Goal: Task Accomplishment & Management: Use online tool/utility

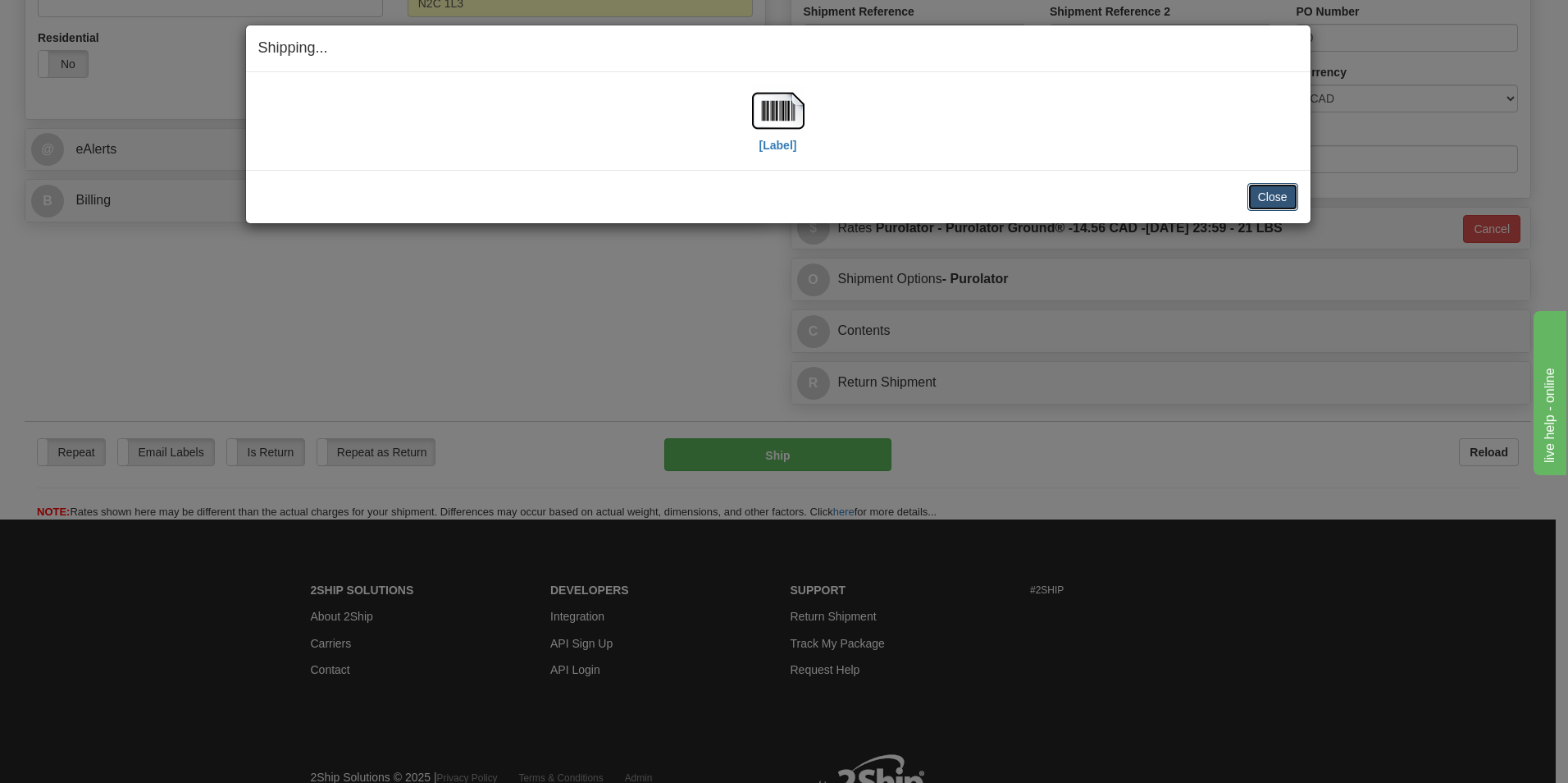
click at [1262, 197] on button "Close" at bounding box center [1273, 196] width 51 height 28
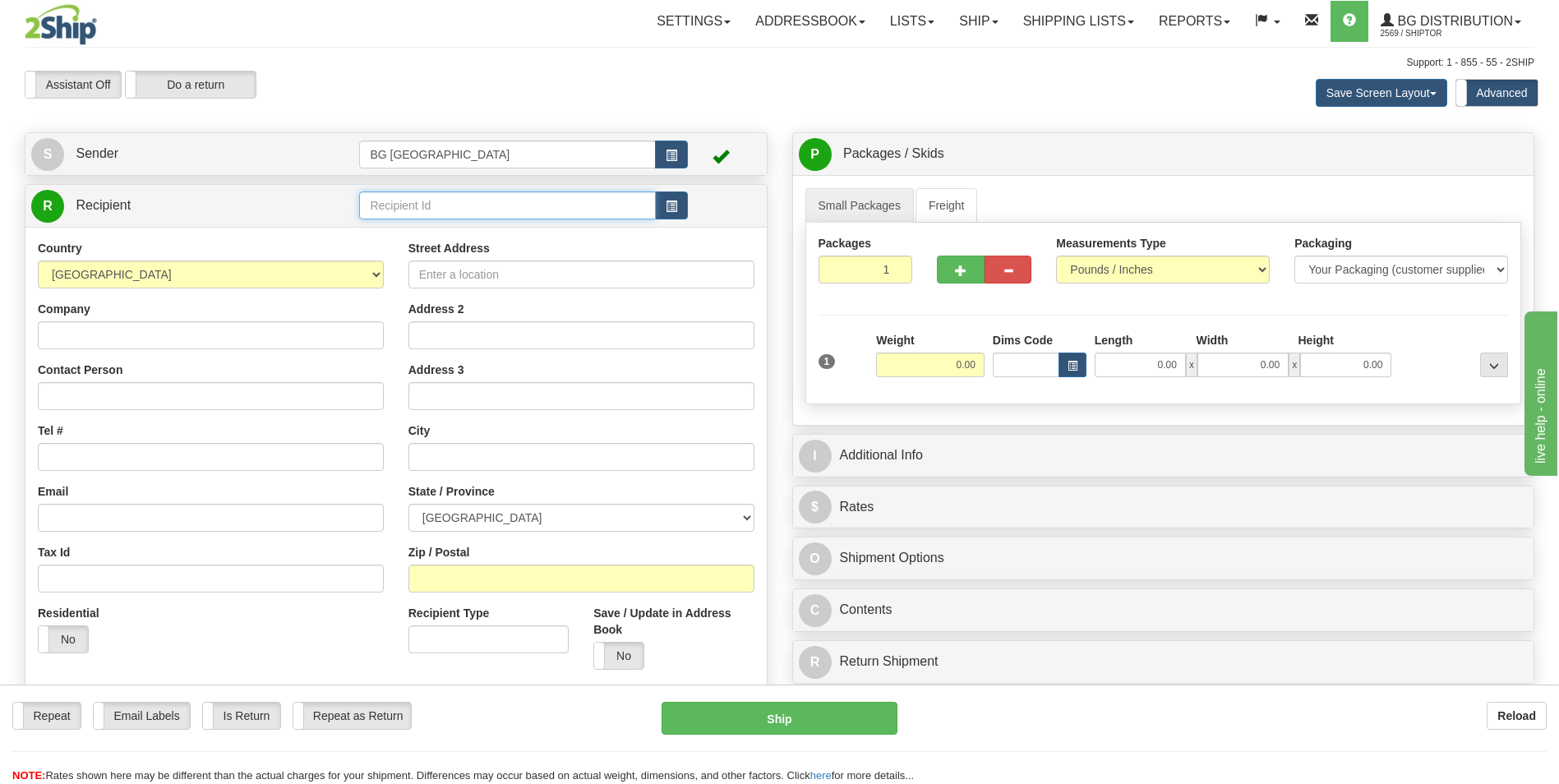
click at [393, 204] on input "text" at bounding box center [507, 205] width 296 height 28
click at [384, 225] on div "60029" at bounding box center [504, 230] width 280 height 18
type input "60029"
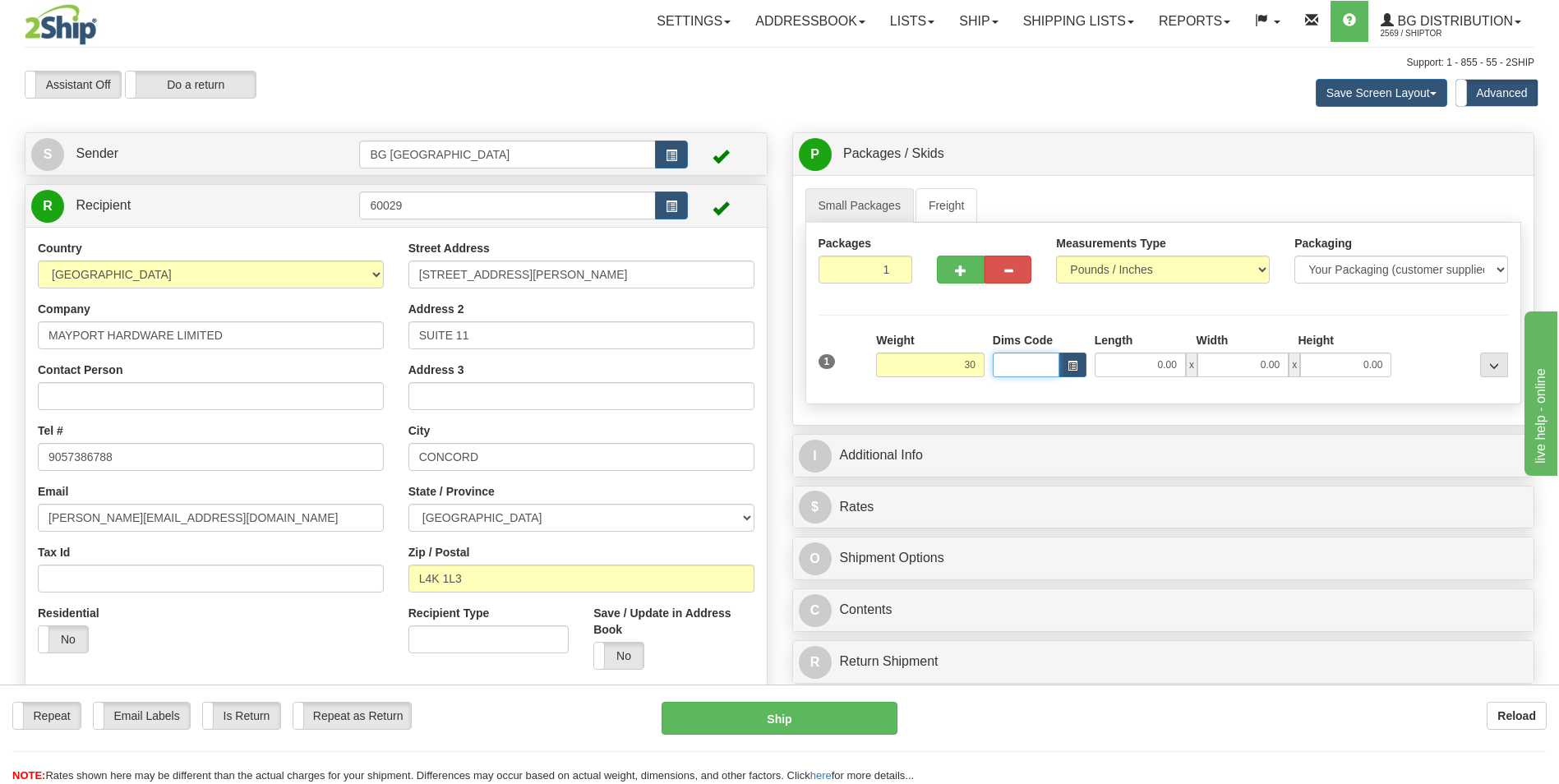
type input "30.00"
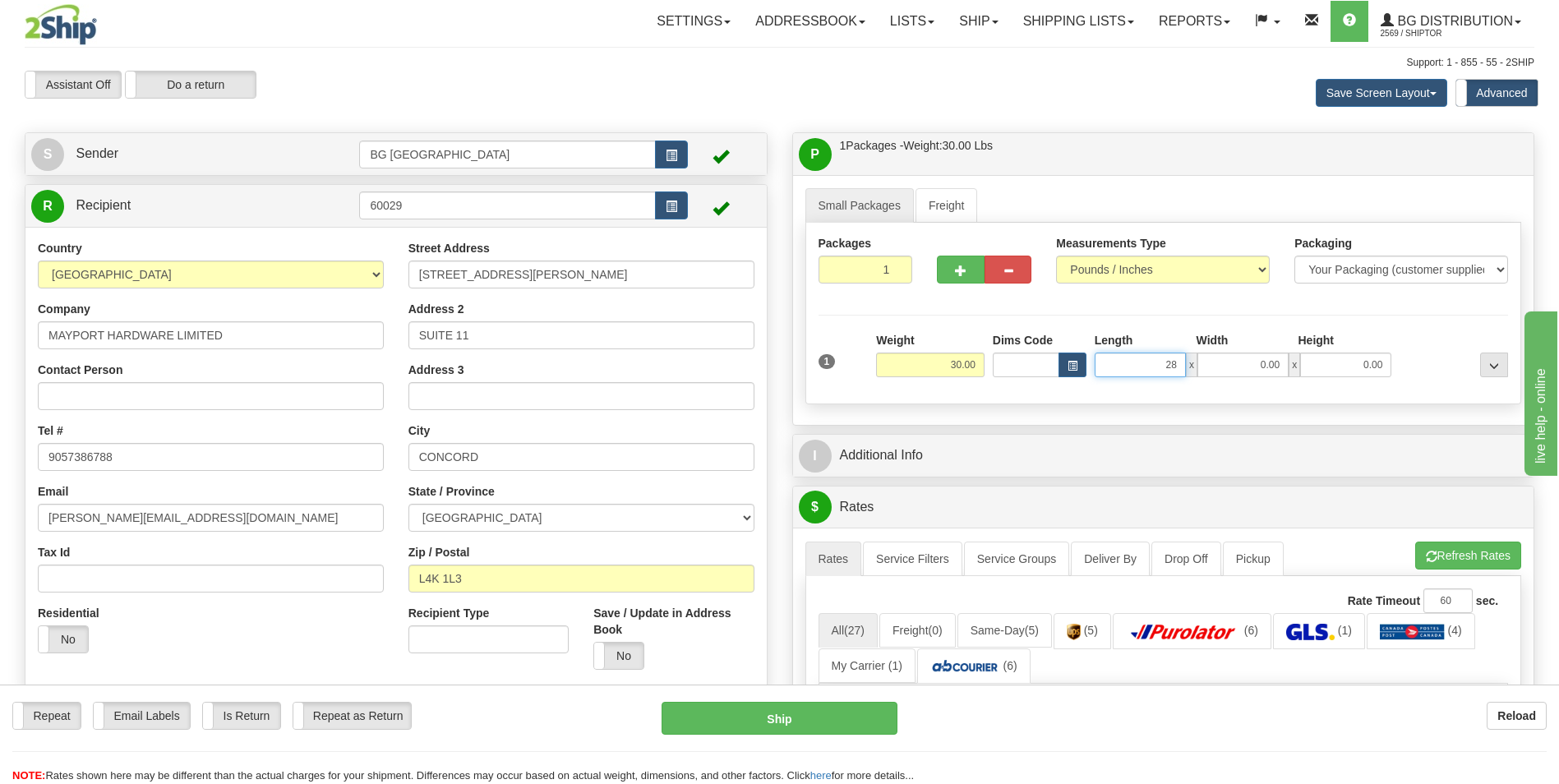
type input "28.00"
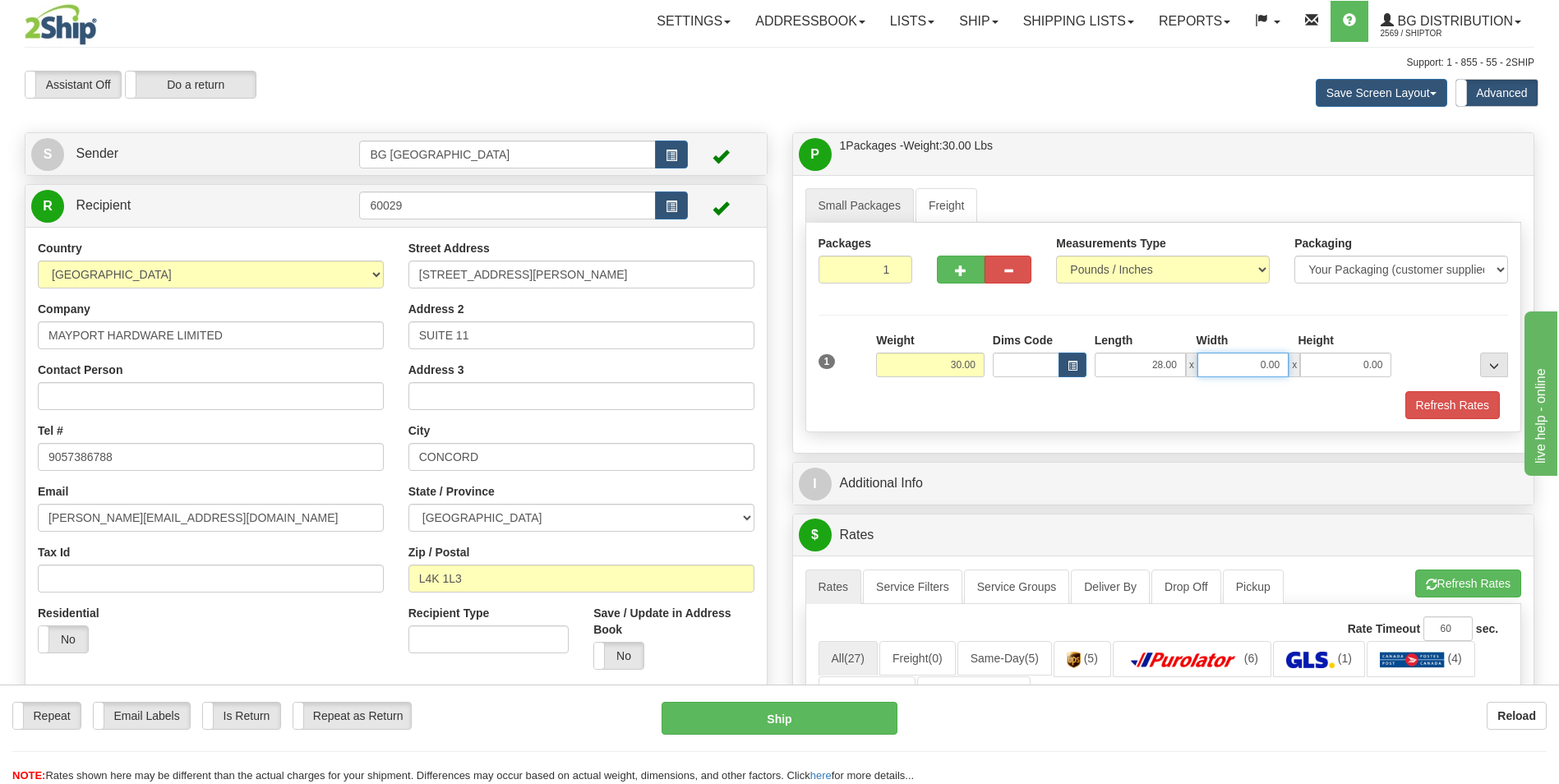
click at [1236, 369] on input "0.00" at bounding box center [1243, 365] width 91 height 25
type input "9.00"
type input "5.00"
click at [957, 268] on span "button" at bounding box center [960, 271] width 11 height 11
type input "2"
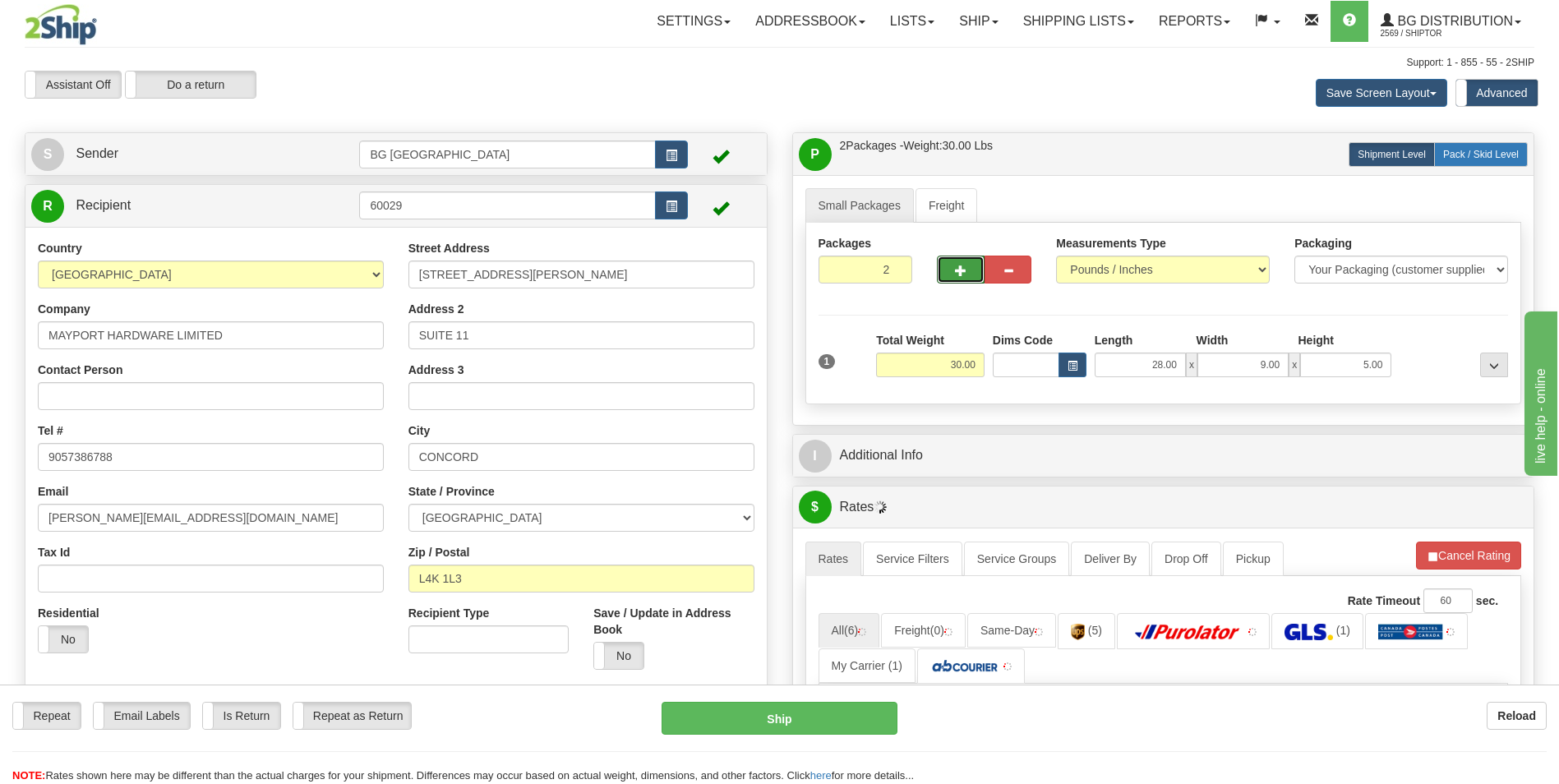
click at [1509, 151] on span "Pack / Skid Level" at bounding box center [1480, 154] width 75 height 11
radio input "true"
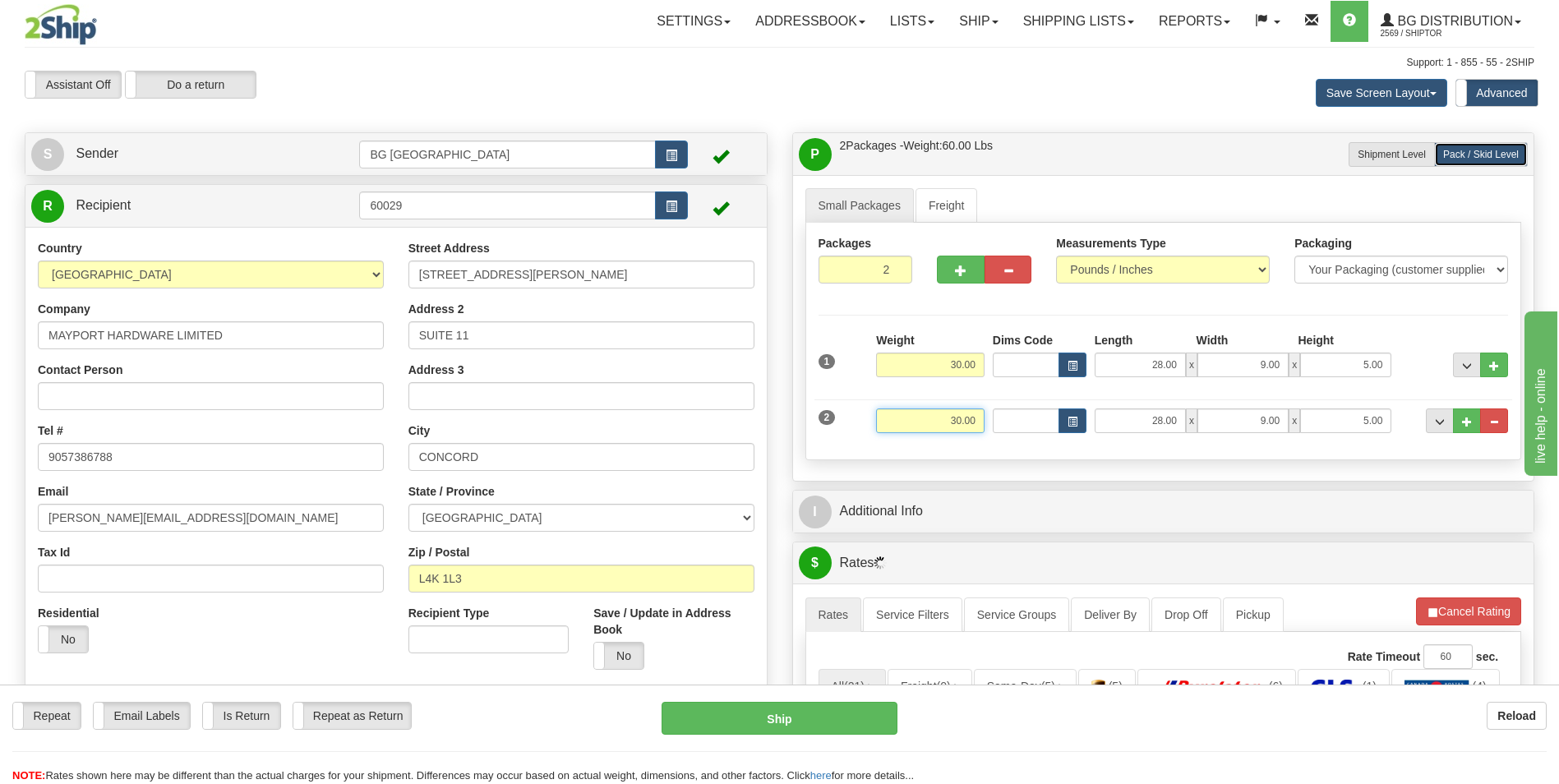
click at [926, 431] on input "30.00" at bounding box center [930, 420] width 109 height 25
click at [935, 365] on input "30.00" at bounding box center [930, 365] width 109 height 25
type input "8.00"
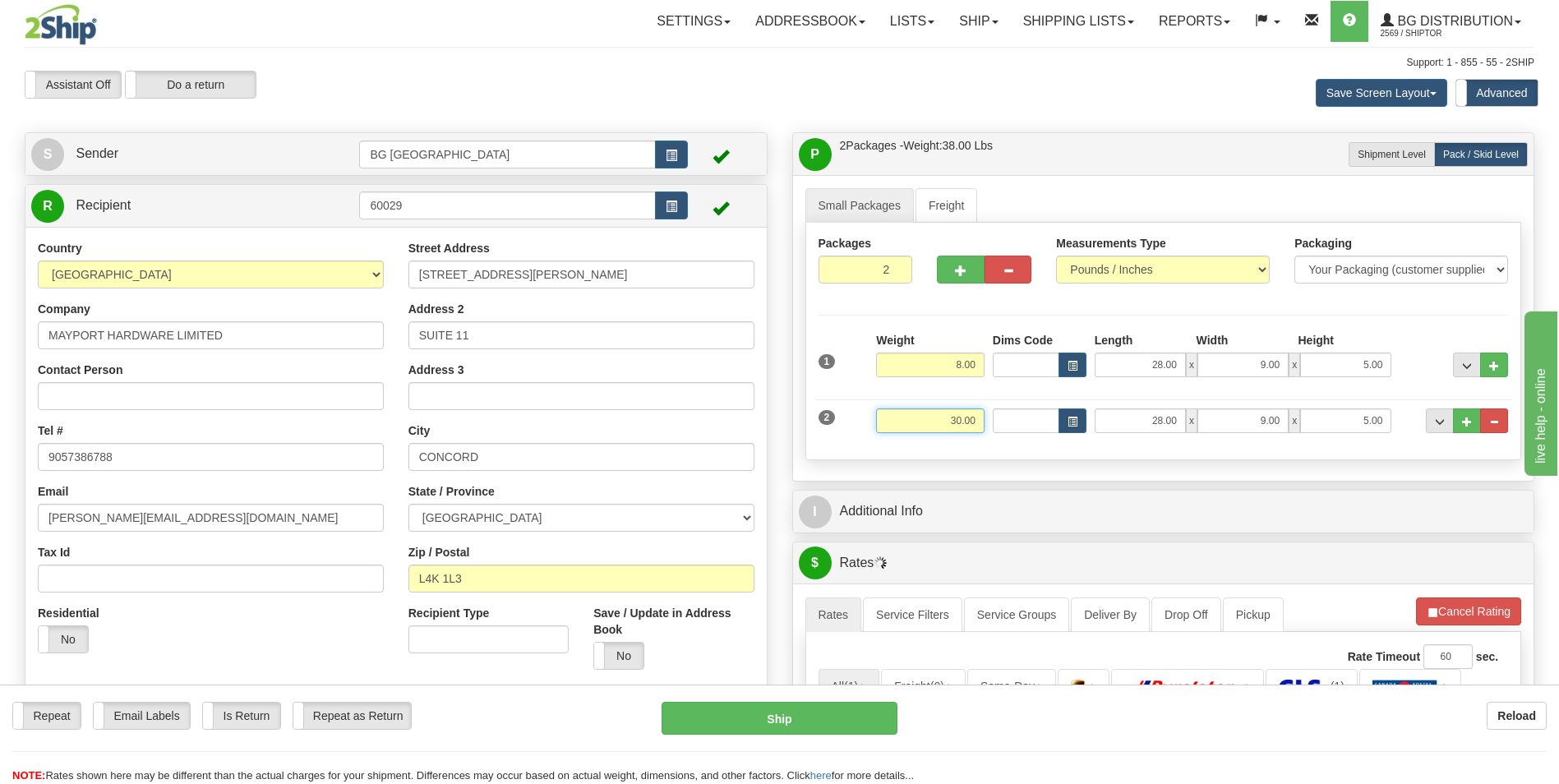
click at [946, 426] on input "30.00" at bounding box center [930, 420] width 109 height 25
type input "17.00"
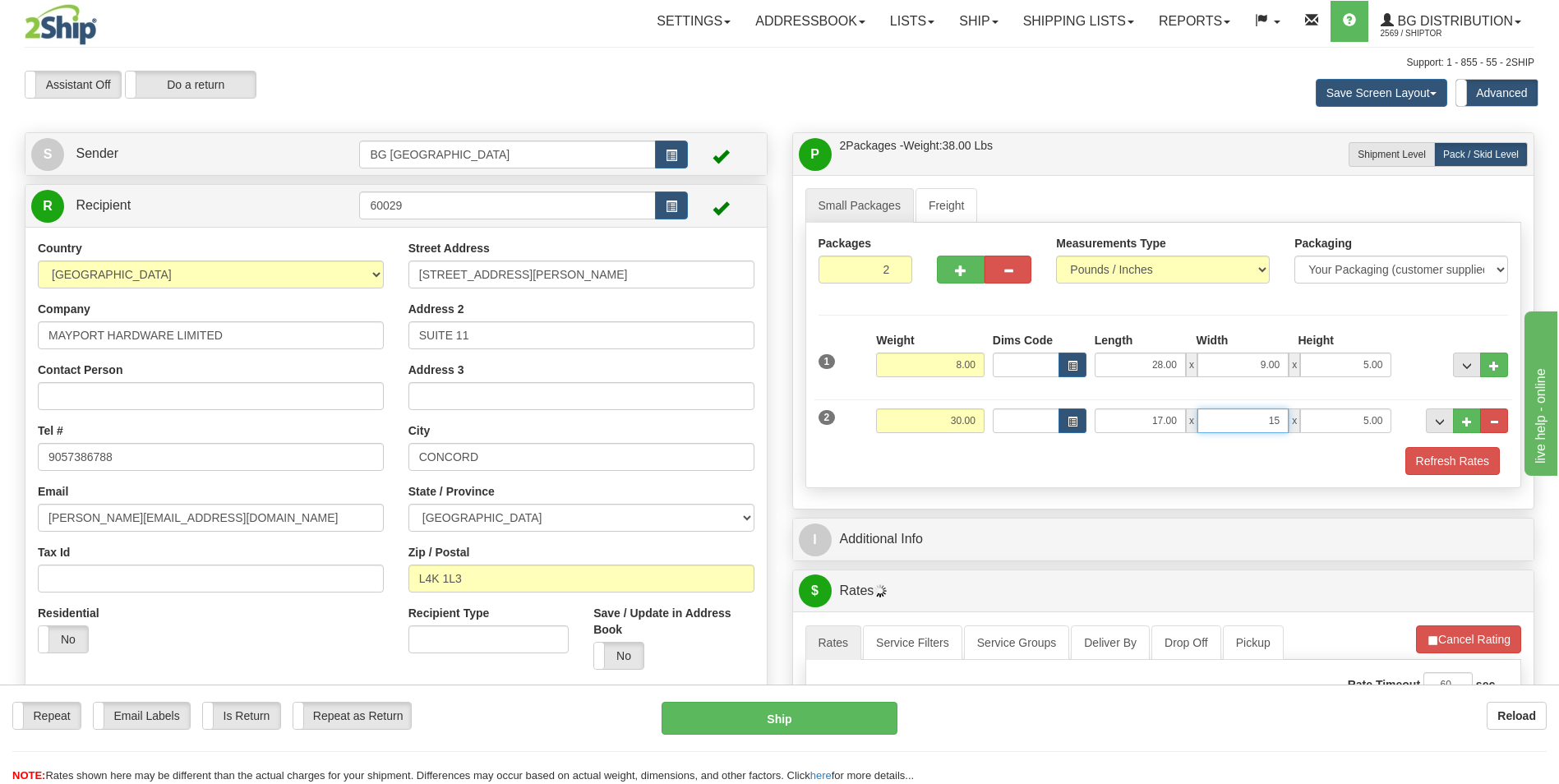
type input "15.00"
type input "9.00"
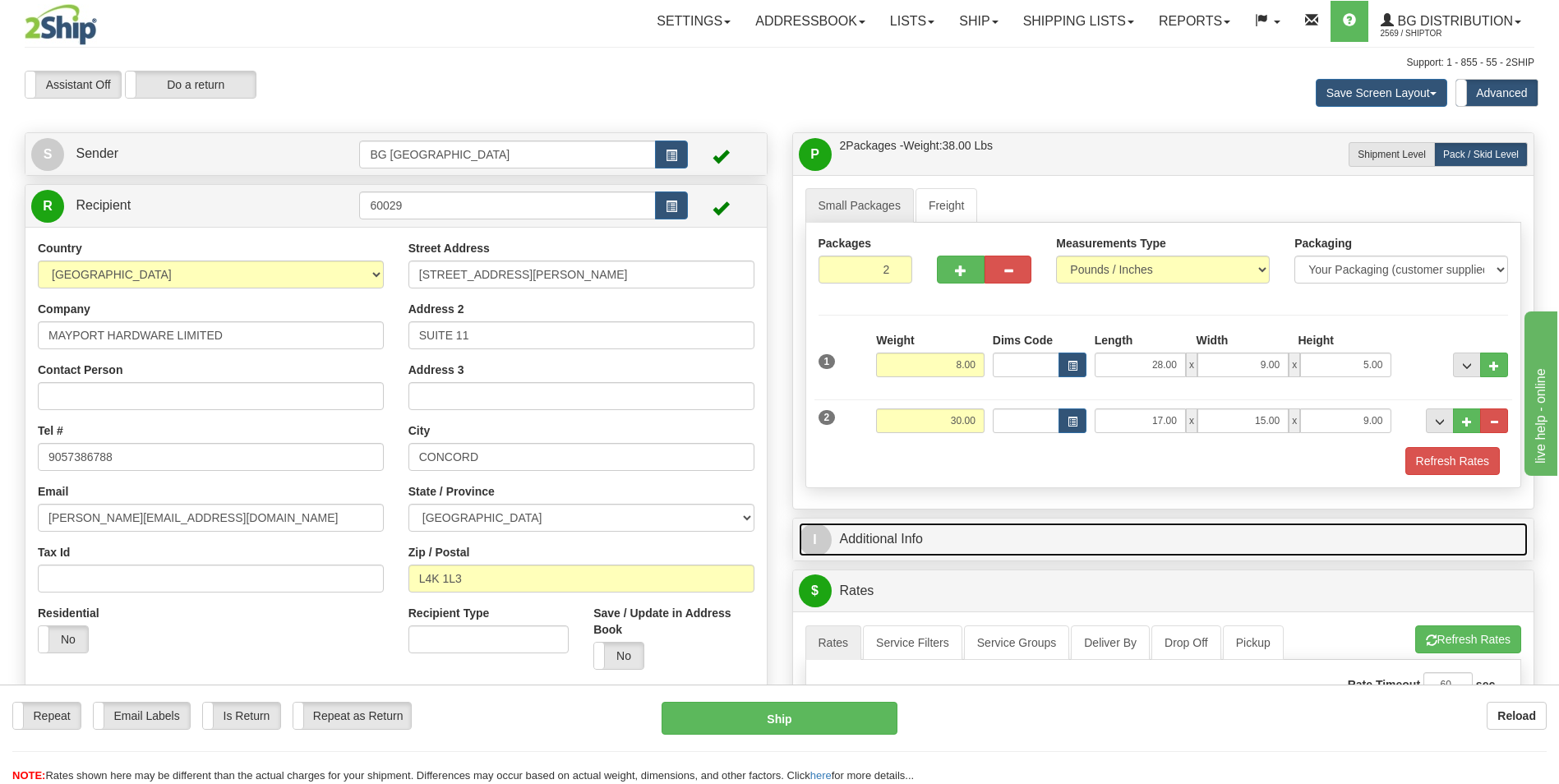
click at [942, 544] on link "I Additional Info" at bounding box center [1164, 539] width 729 height 33
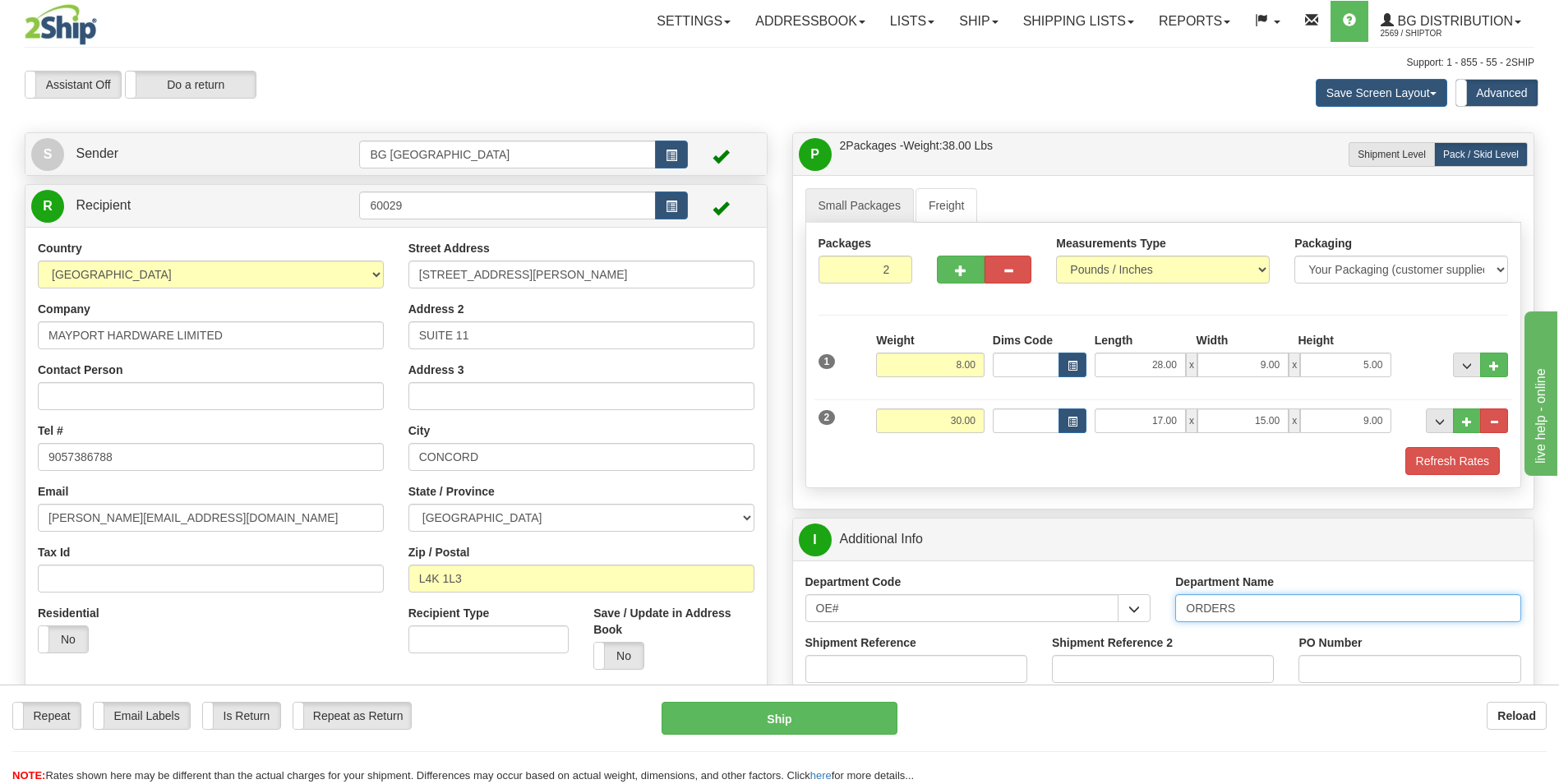
click at [1311, 612] on input "ORDERS" at bounding box center [1347, 608] width 346 height 28
type input "70184101-00"
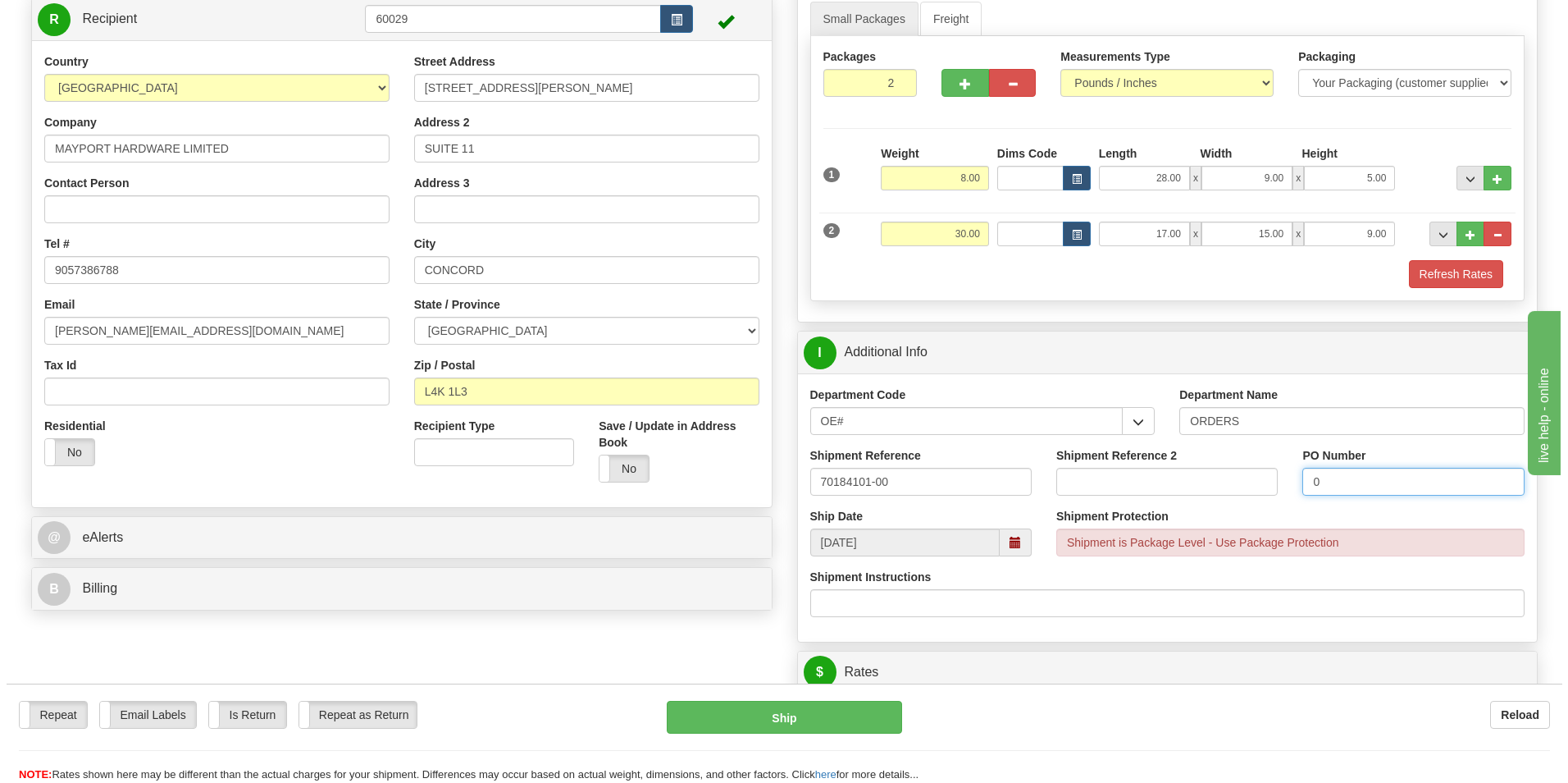
scroll to position [492, 0]
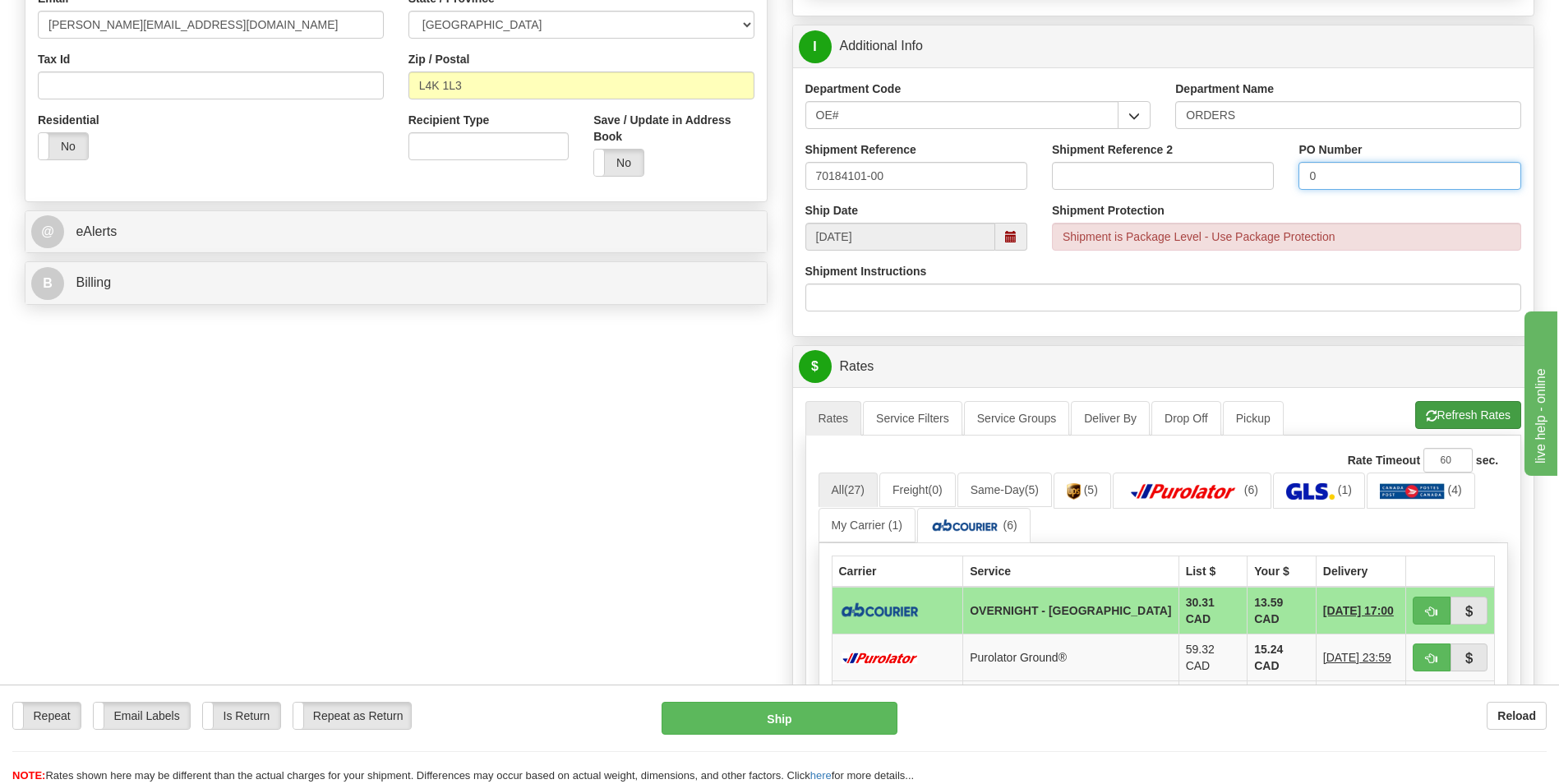
type input "0"
click at [1460, 426] on button "Refresh Rates" at bounding box center [1468, 415] width 106 height 28
click at [1417, 598] on button "button" at bounding box center [1431, 610] width 38 height 28
type input "4"
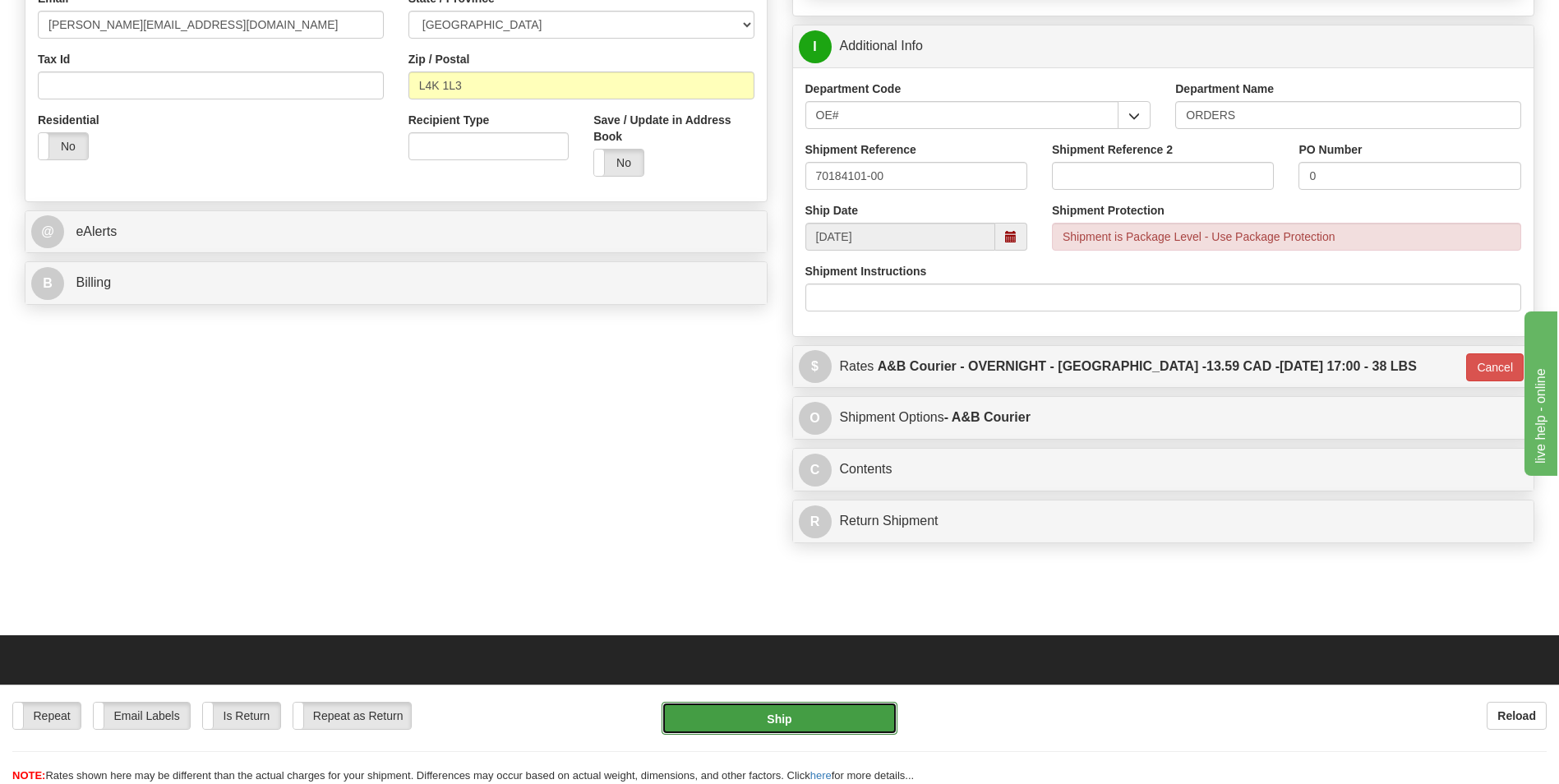
click at [828, 720] on button "Ship" at bounding box center [779, 717] width 235 height 32
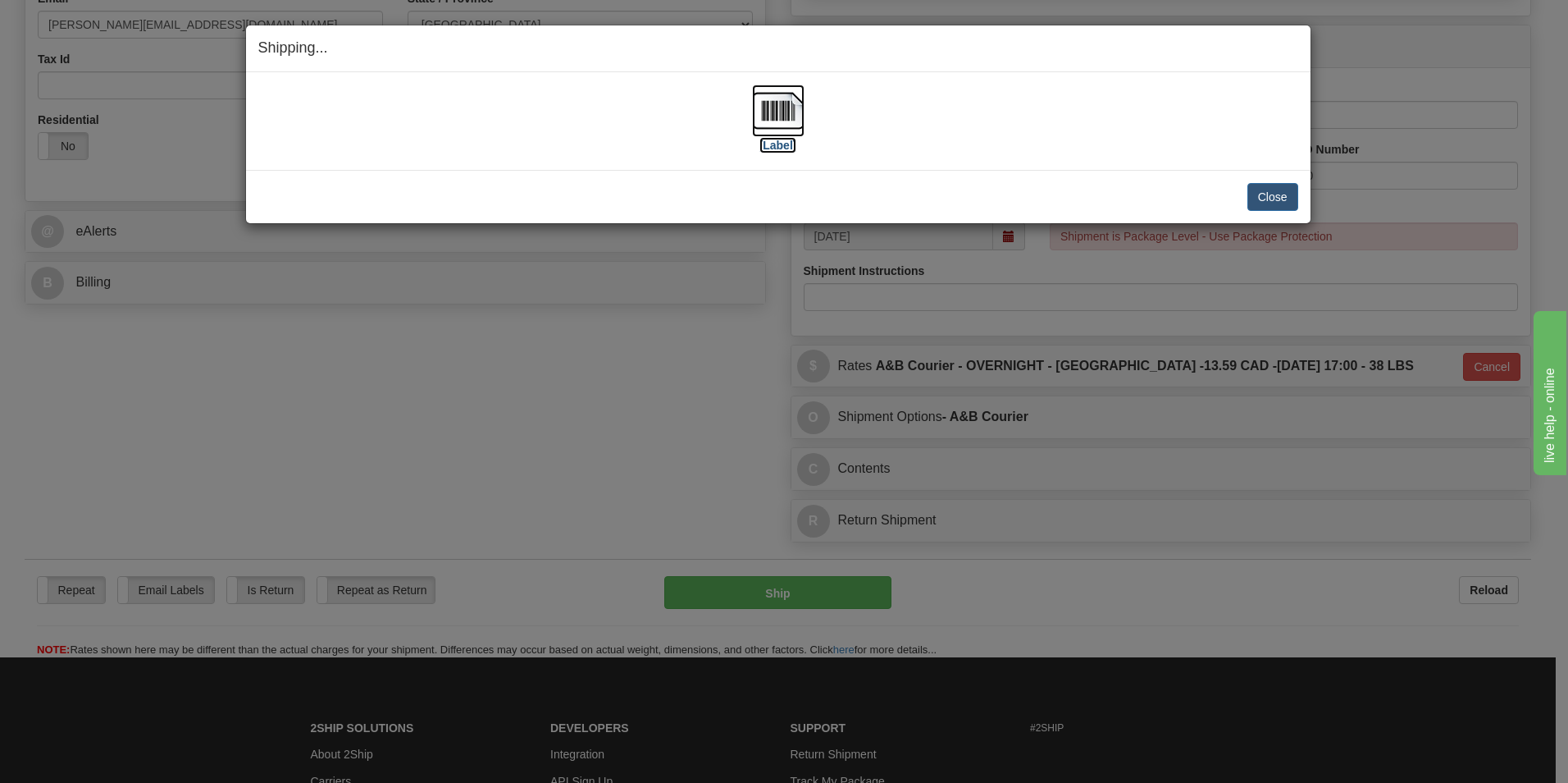
click at [784, 112] on img at bounding box center [778, 110] width 53 height 53
click at [1277, 199] on button "Close" at bounding box center [1273, 196] width 51 height 28
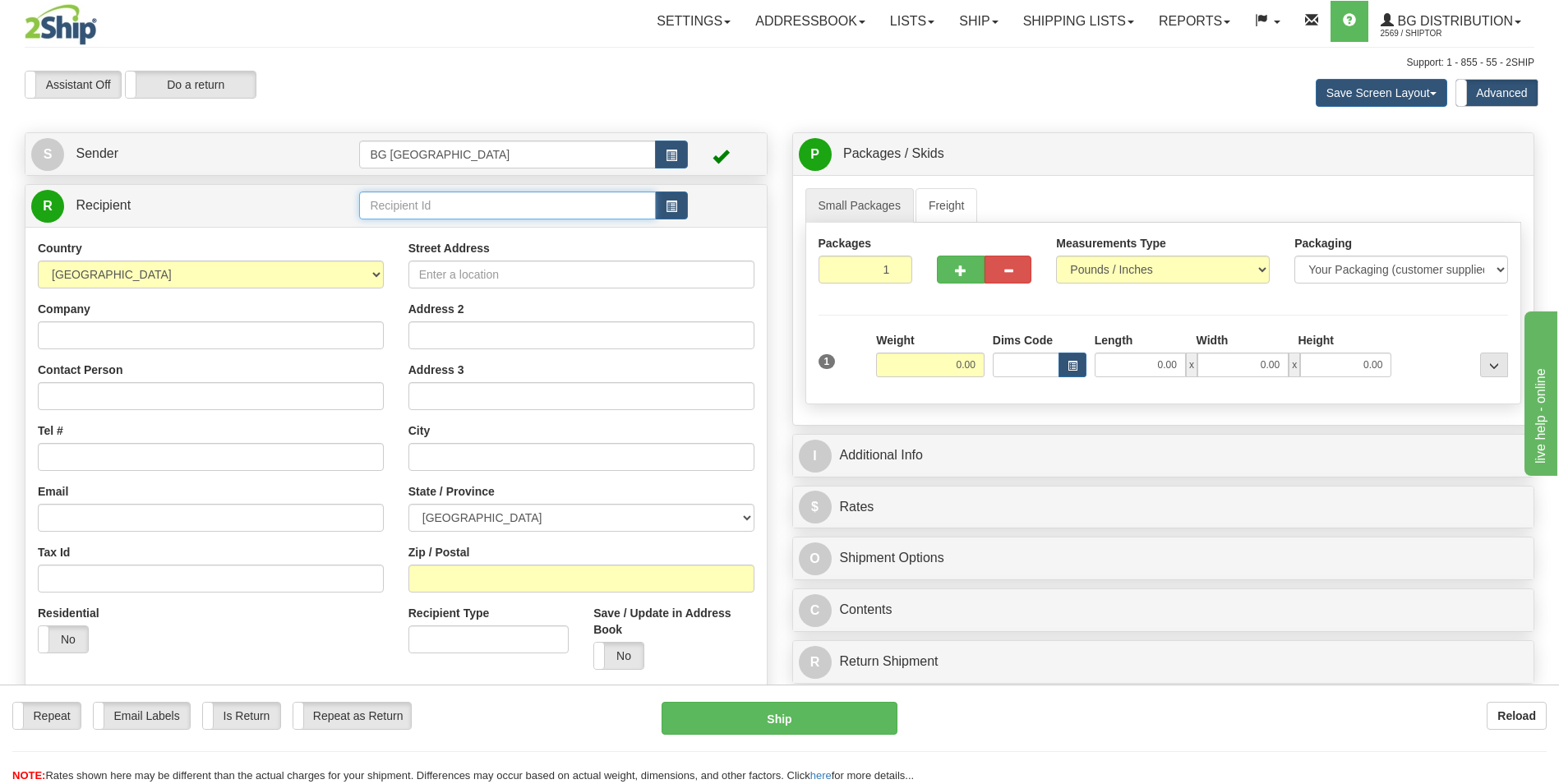
click at [434, 199] on input "text" at bounding box center [507, 205] width 296 height 28
click at [418, 221] on li "CAMDEN" at bounding box center [507, 230] width 294 height 21
type input "CAMDEN"
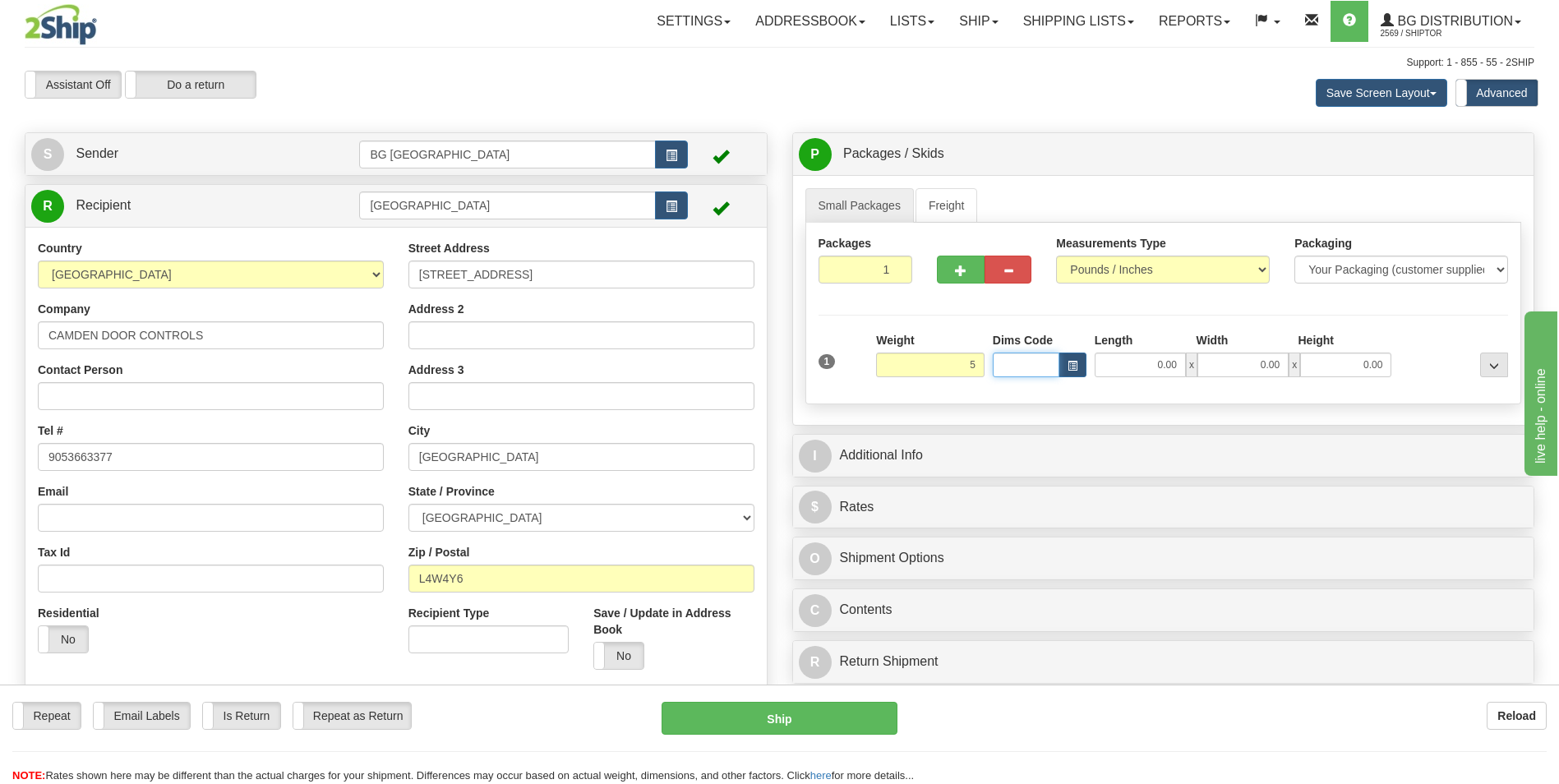
type input "5.00"
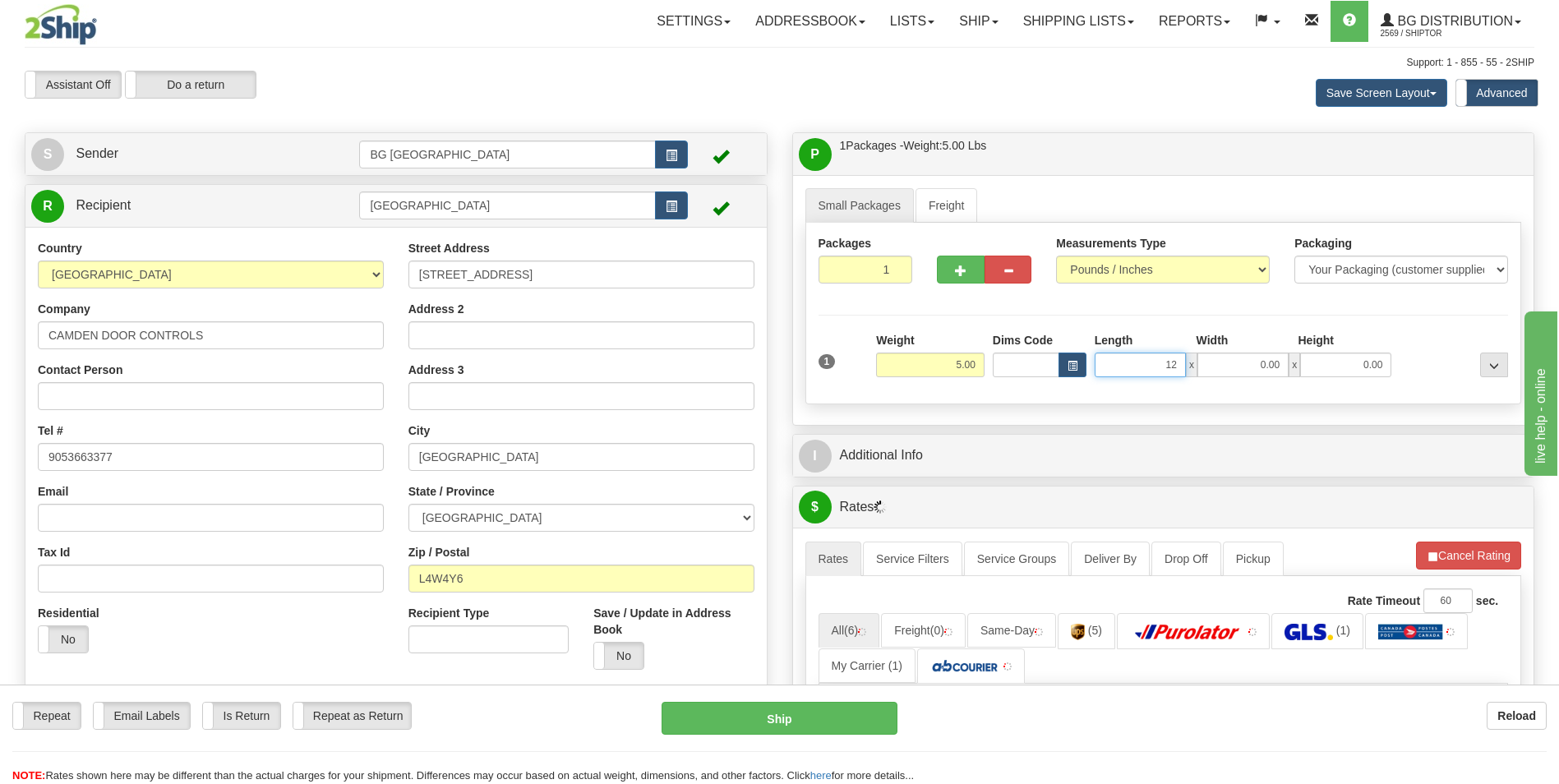
type input "12.00"
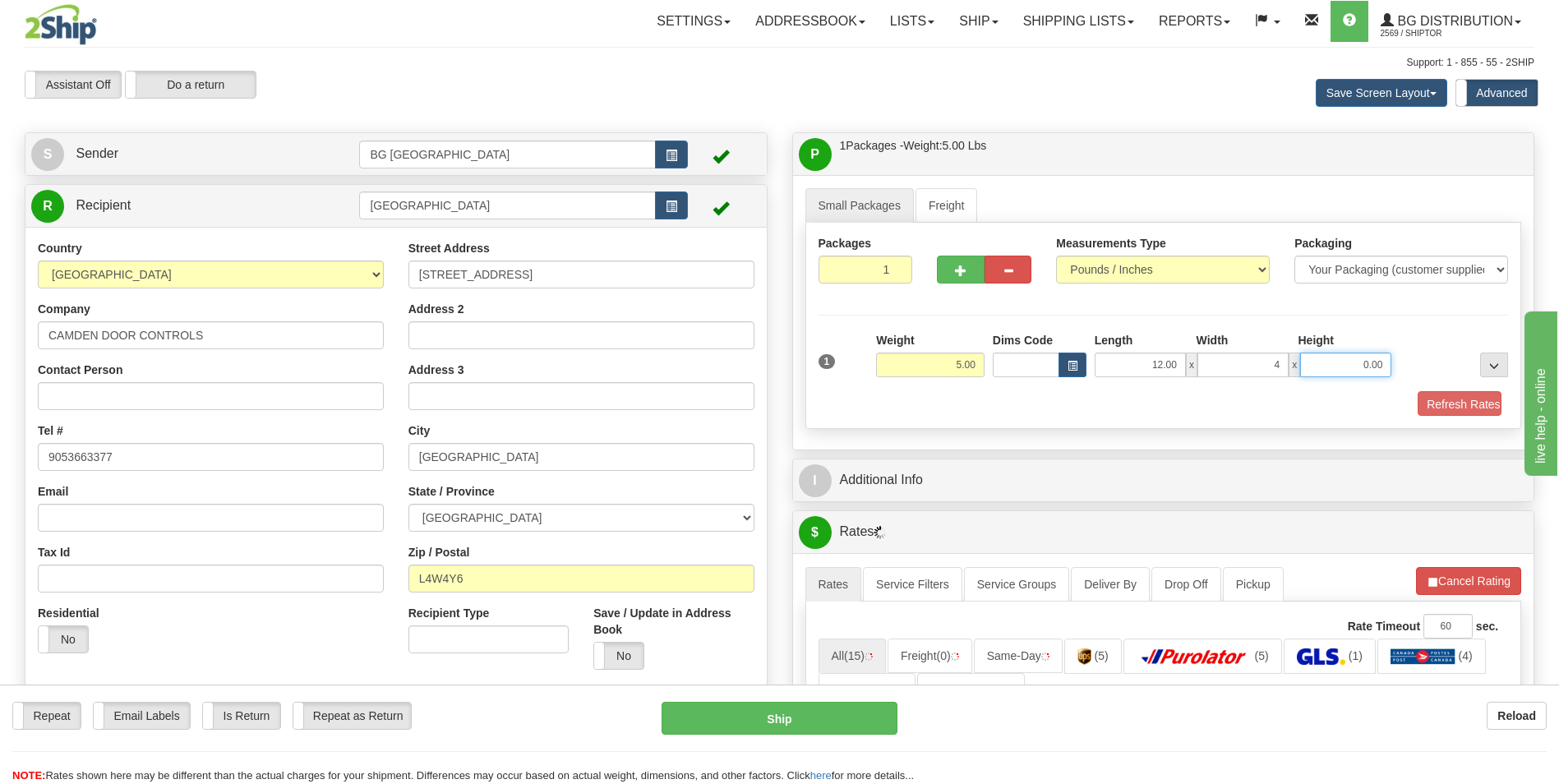
type input "4.00"
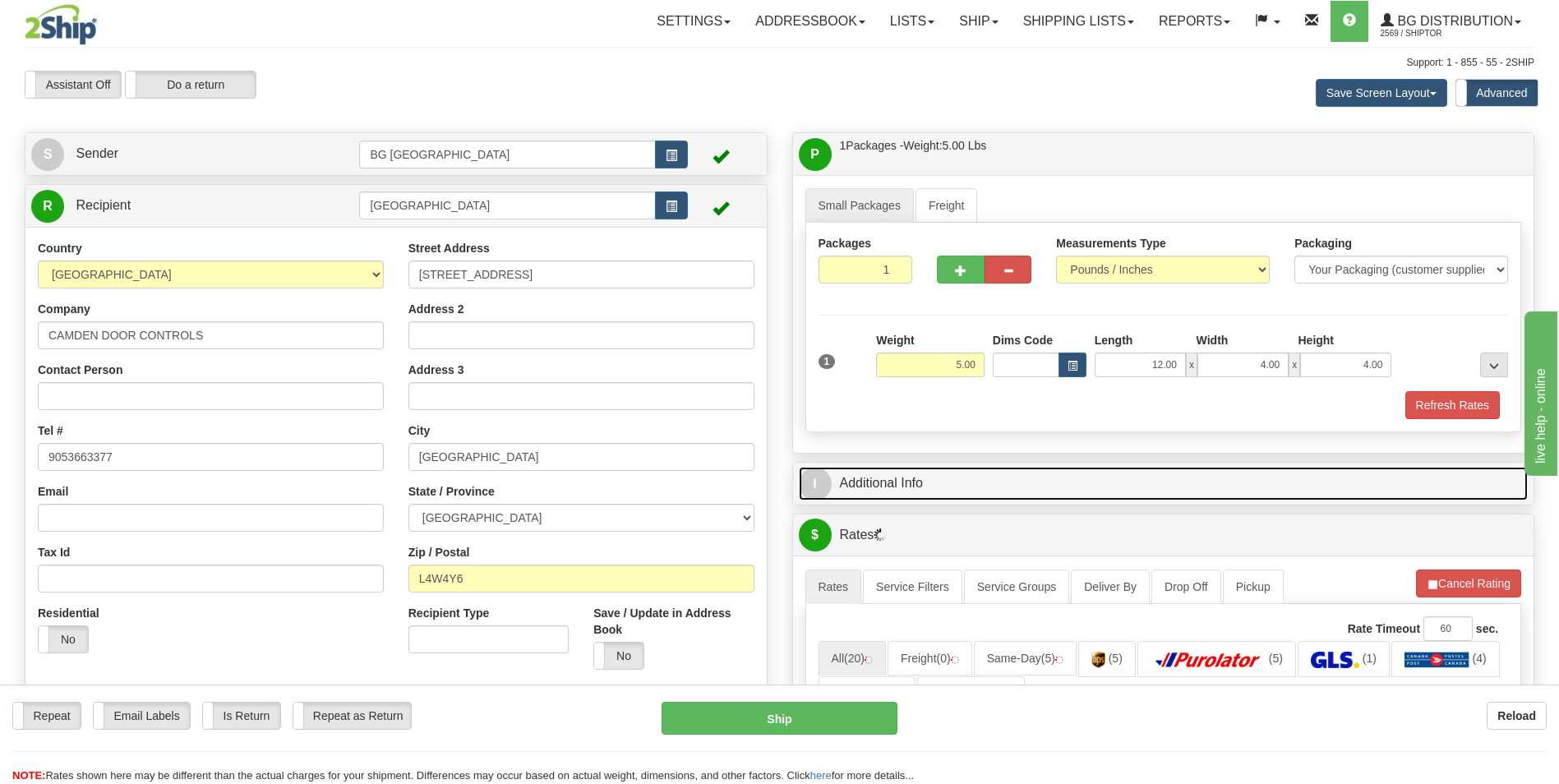
click at [928, 490] on link "I Additional Info" at bounding box center [1164, 483] width 729 height 33
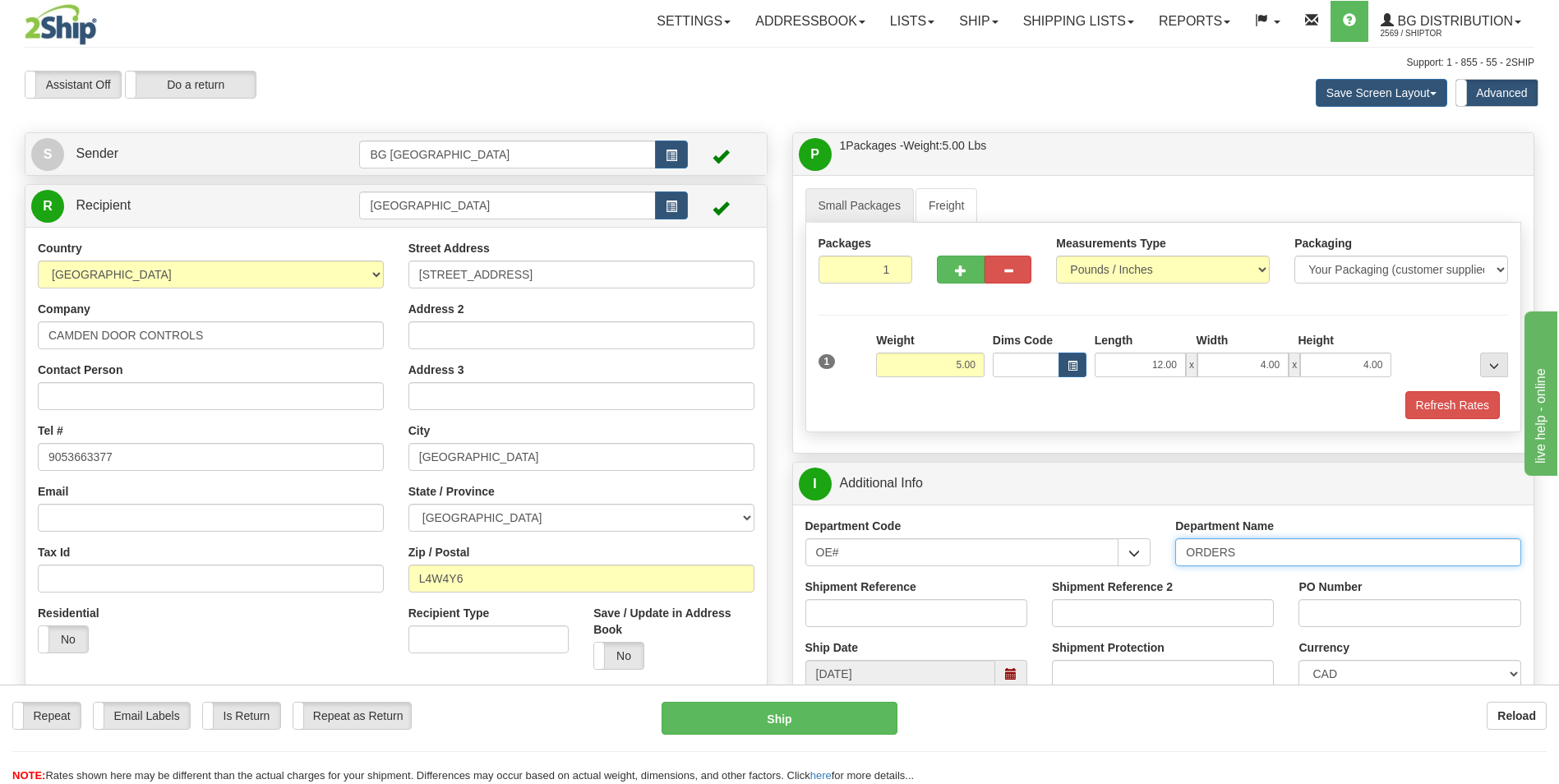
click at [1347, 556] on input "ORDERS" at bounding box center [1347, 552] width 346 height 28
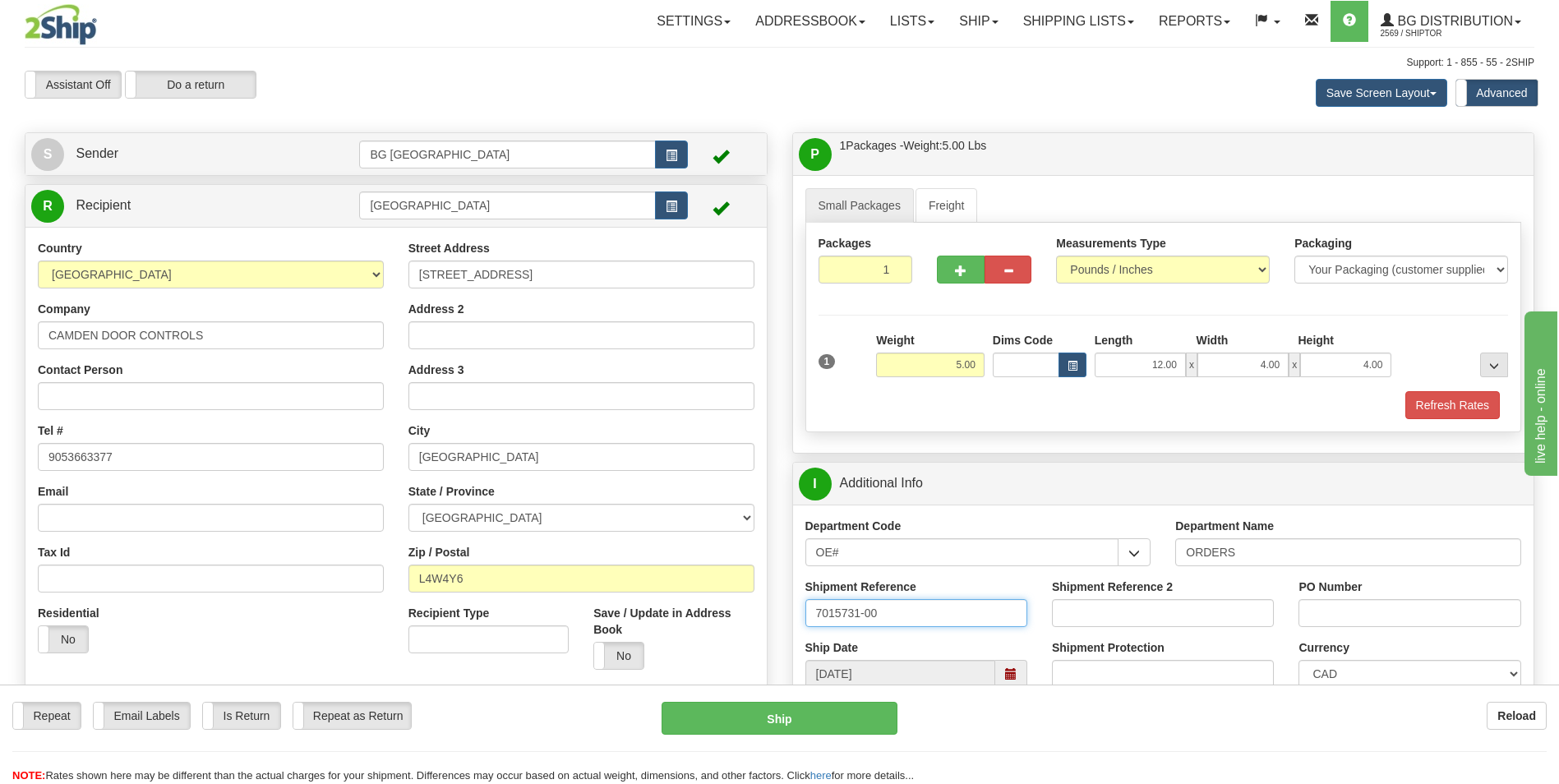
type input "7015731-00"
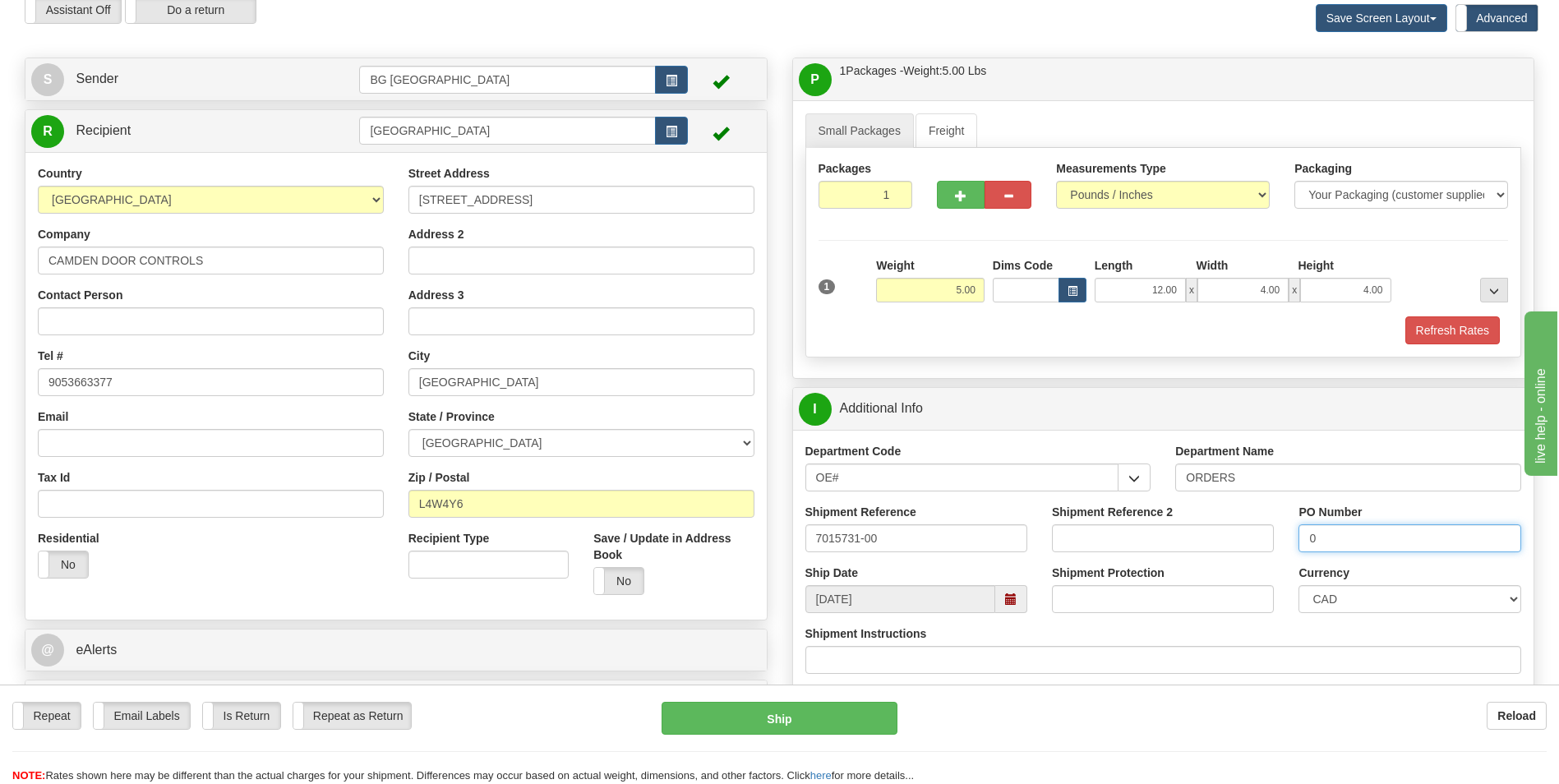
scroll to position [328, 0]
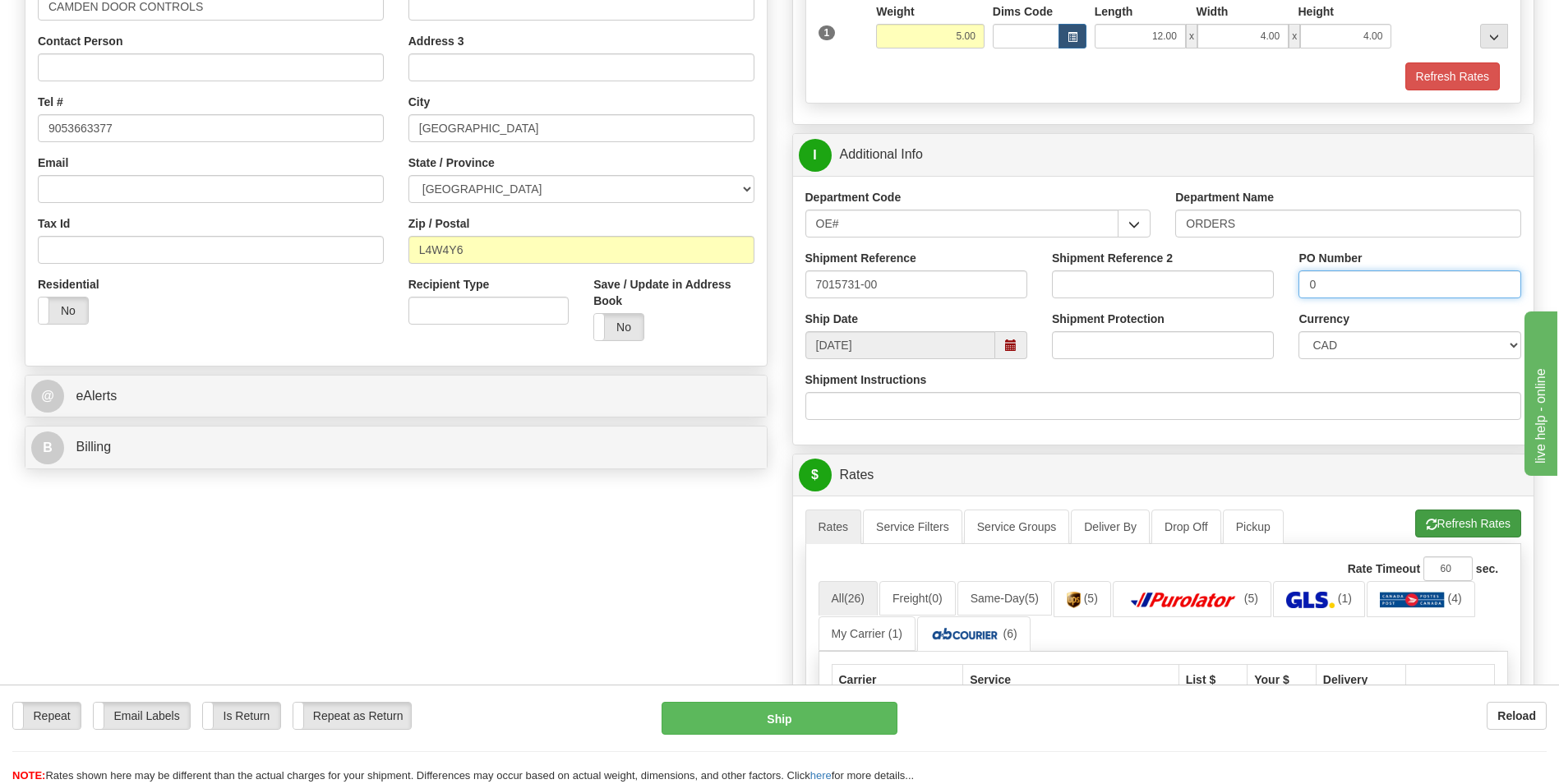
type input "0"
click at [1431, 527] on span "button" at bounding box center [1431, 525] width 11 height 11
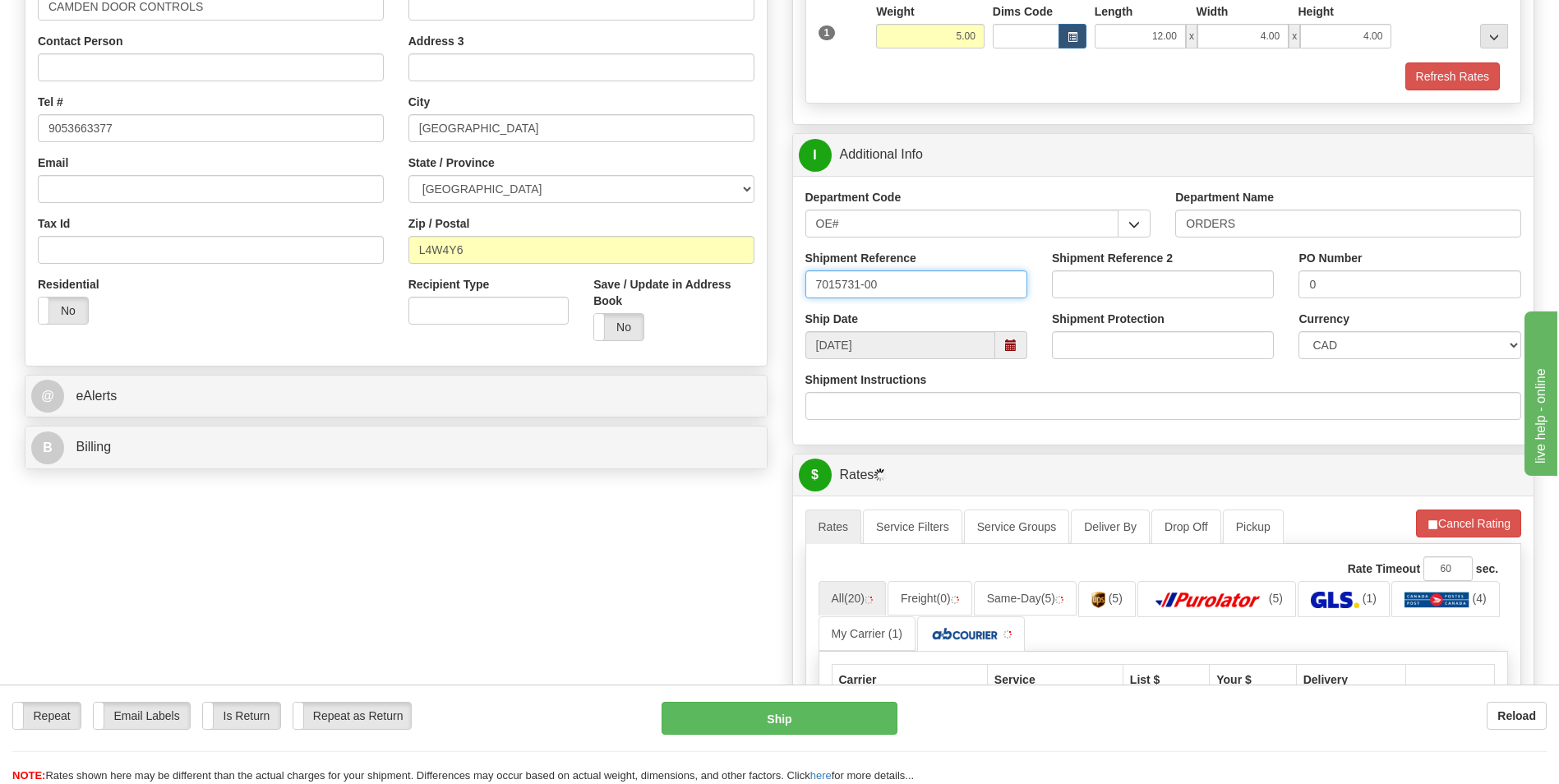
click at [838, 284] on input "7015731-00" at bounding box center [916, 284] width 222 height 28
click at [837, 284] on input "7015731-00" at bounding box center [916, 284] width 222 height 28
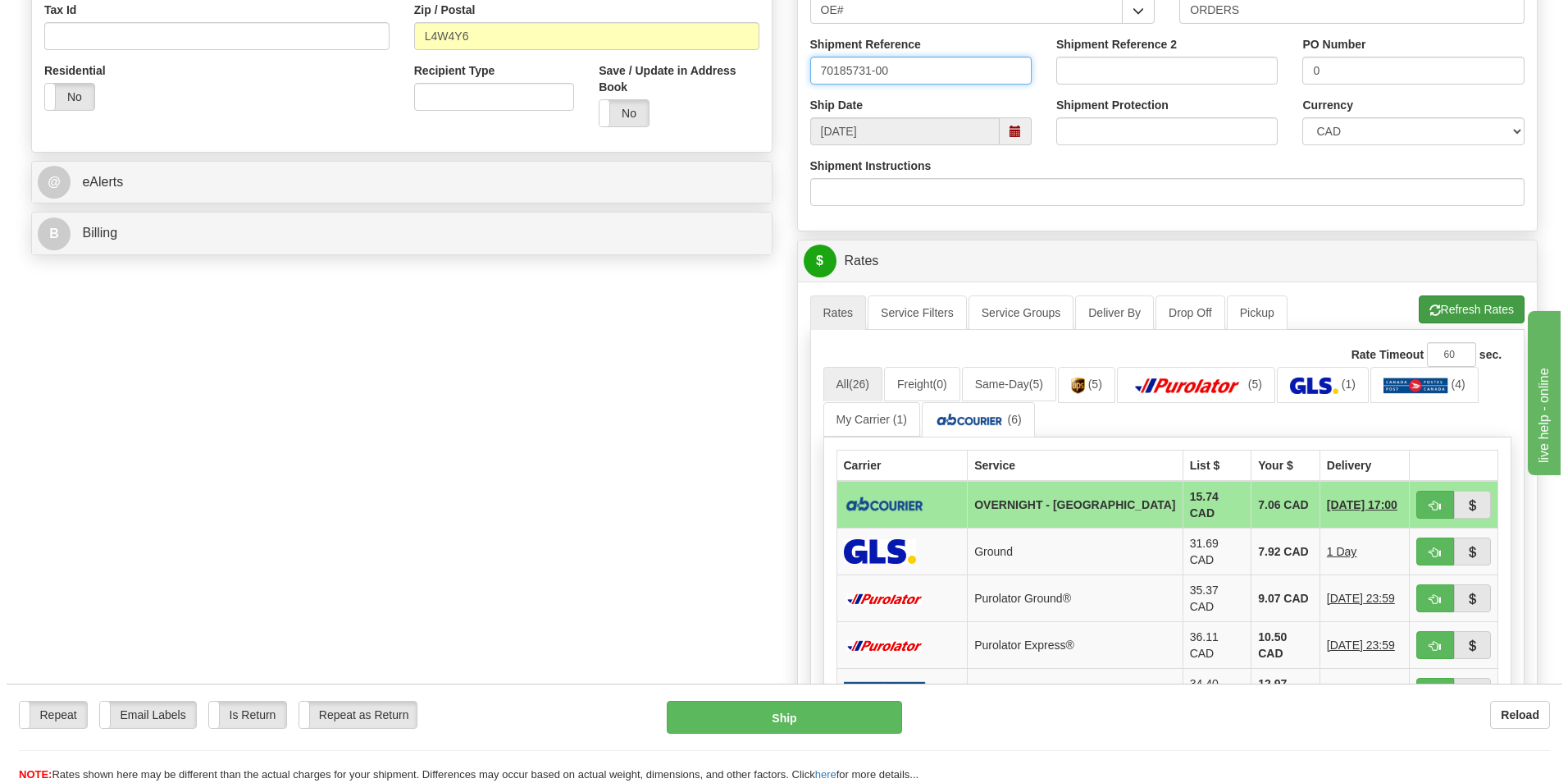
scroll to position [575, 0]
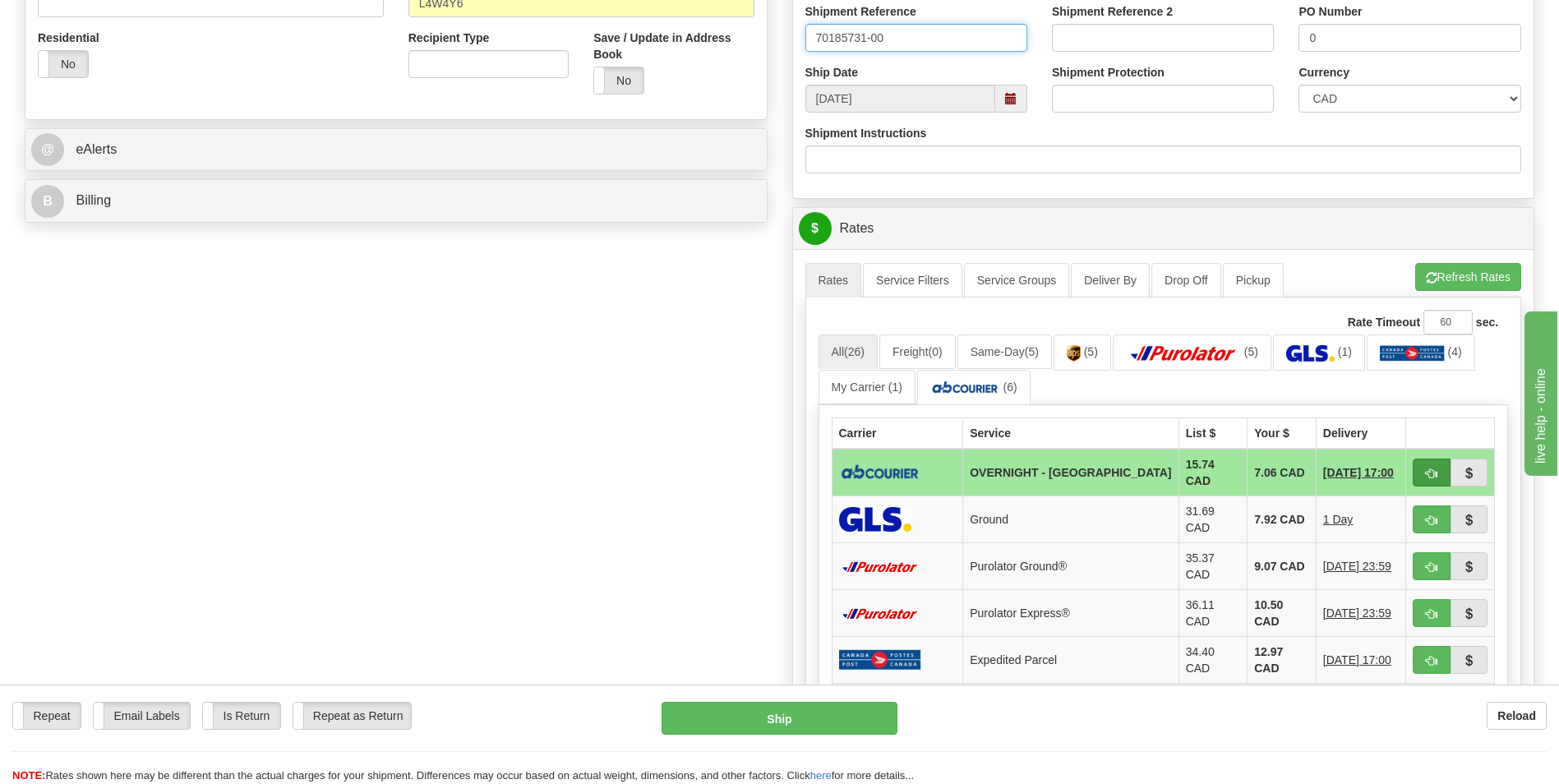
type input "70185731-00"
click at [1421, 474] on button "button" at bounding box center [1431, 472] width 38 height 28
type input "4"
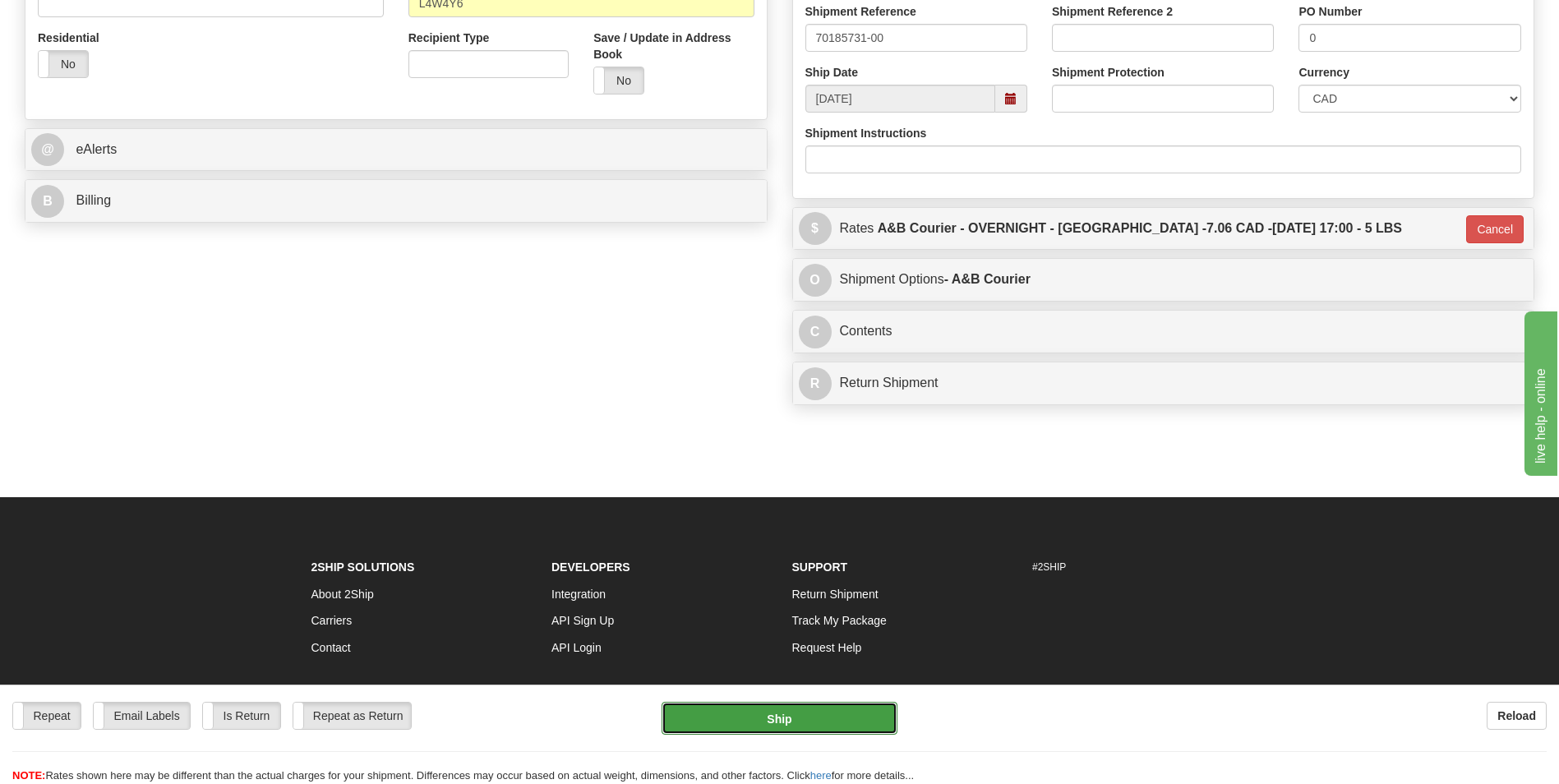
click at [781, 719] on button "Ship" at bounding box center [779, 717] width 235 height 32
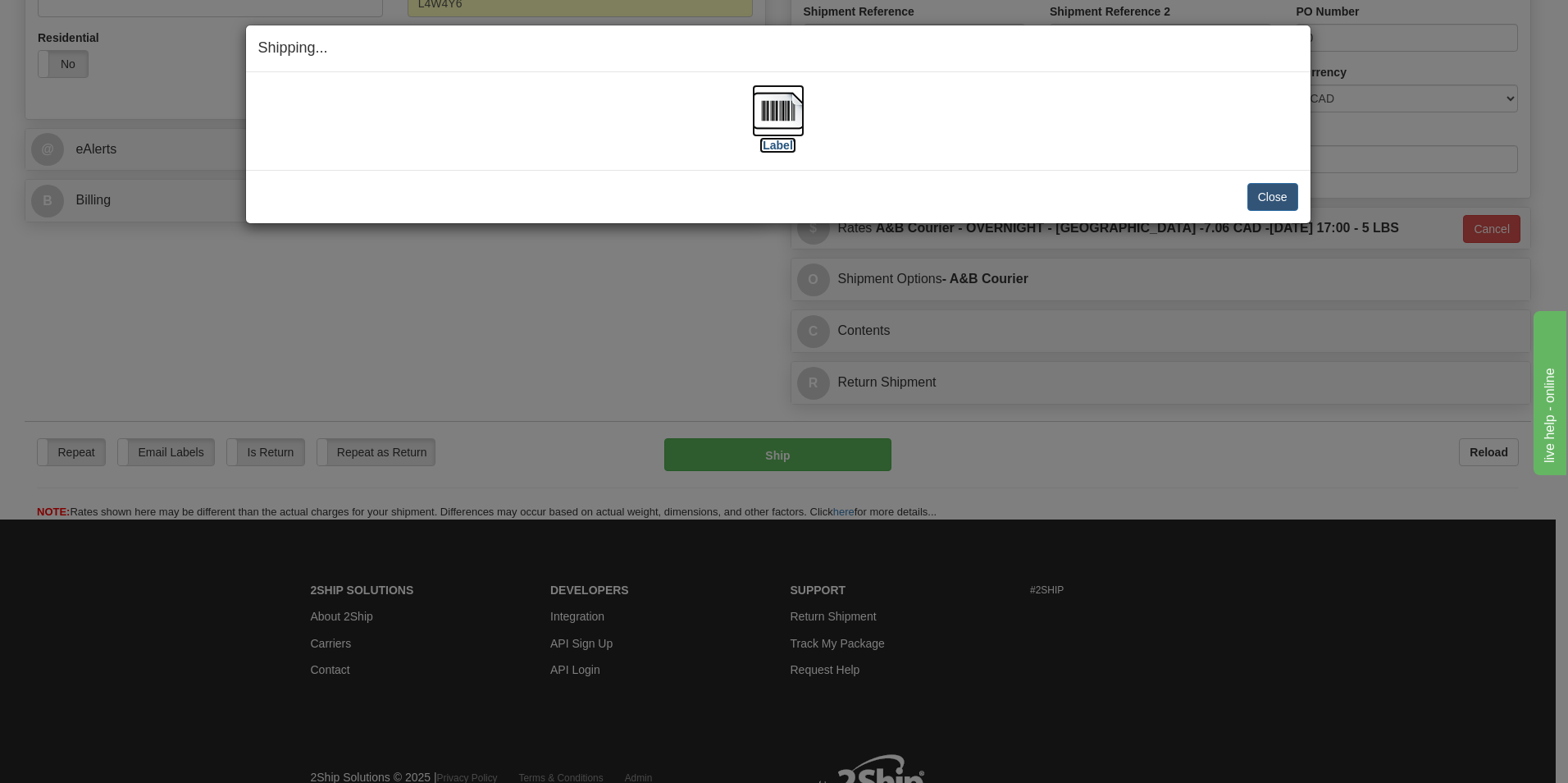
click at [782, 106] on img at bounding box center [778, 110] width 53 height 53
click at [1276, 188] on button "Close" at bounding box center [1273, 196] width 51 height 28
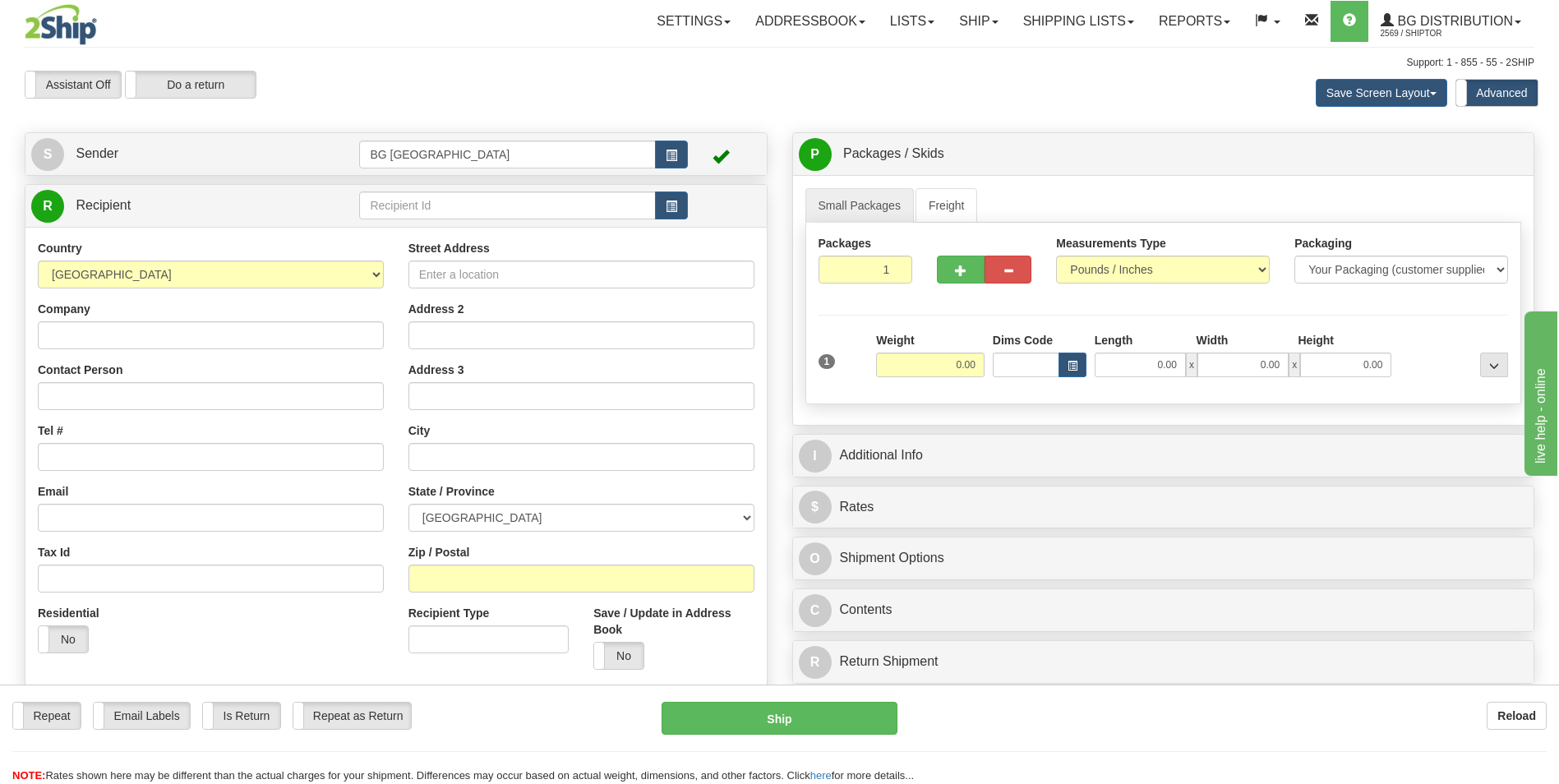
click at [1146, 426] on div "P Packages / Skids 1 Packages - Weight: 0.00 Lbs 1 Skids - Weight: NaN Lbs Ship…" at bounding box center [1163, 412] width 767 height 559
click at [410, 207] on input "text" at bounding box center [507, 205] width 296 height 28
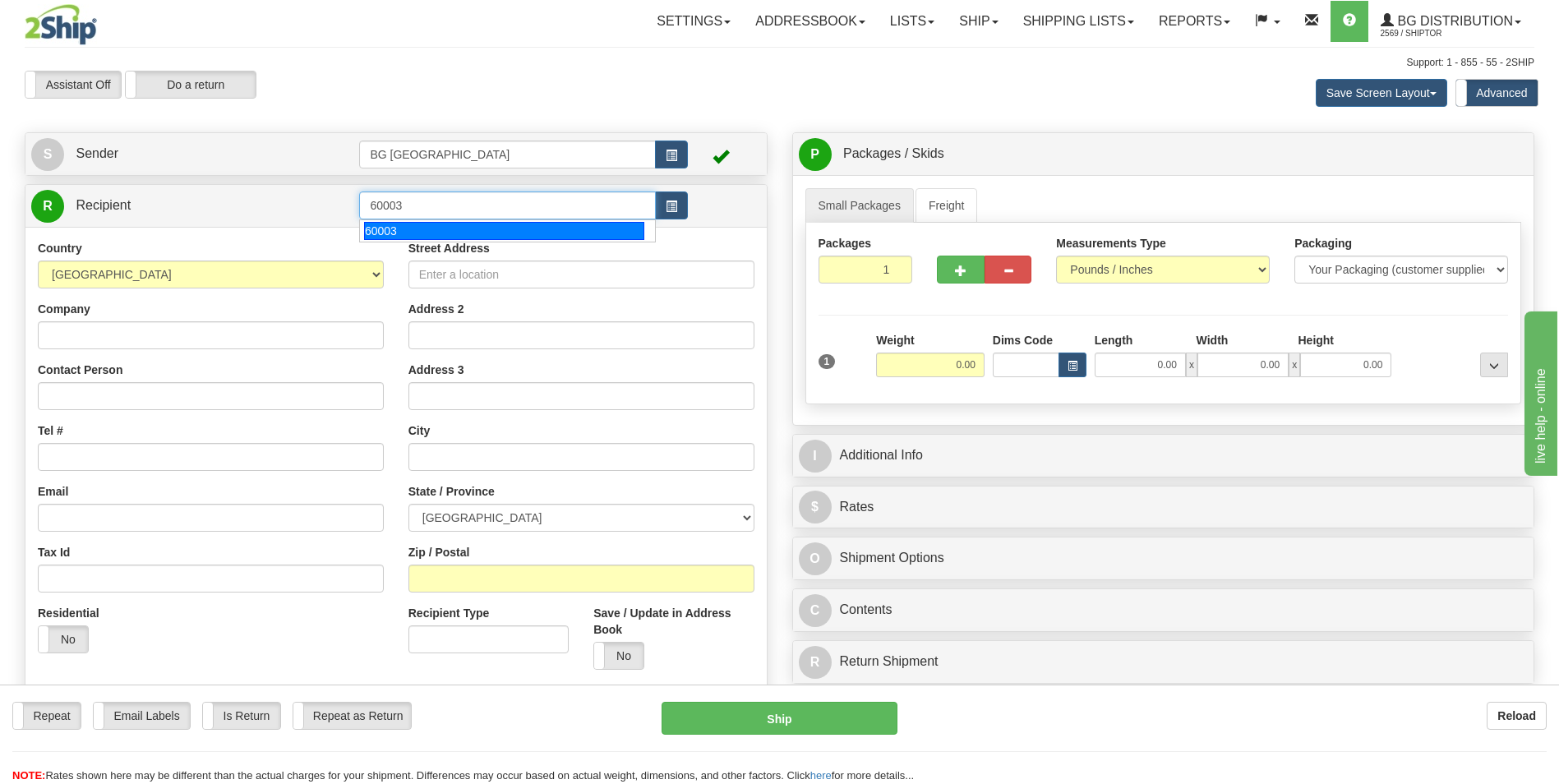
click at [397, 223] on div "60003" at bounding box center [504, 230] width 280 height 18
type input "60003"
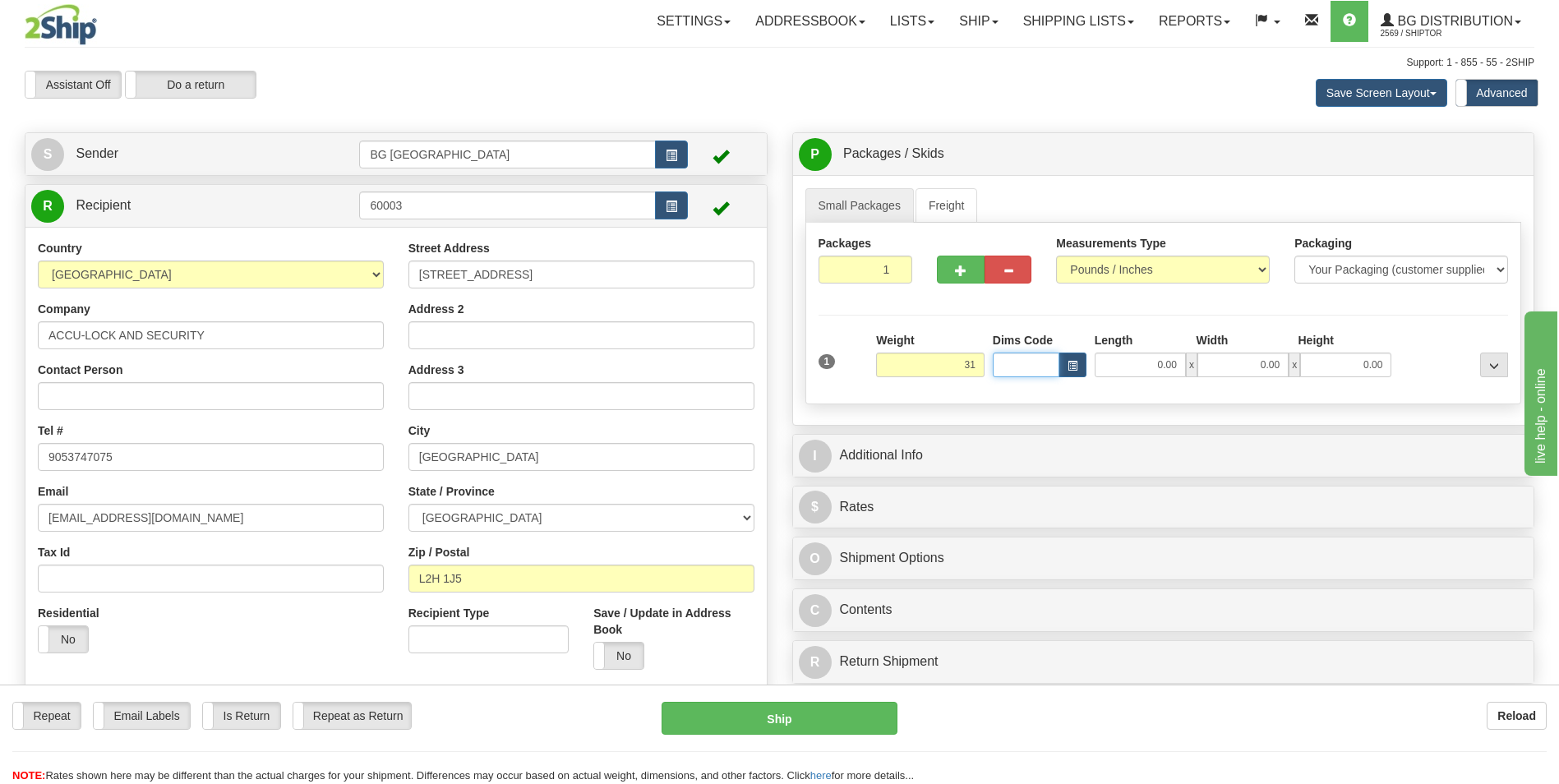
type input "31.00"
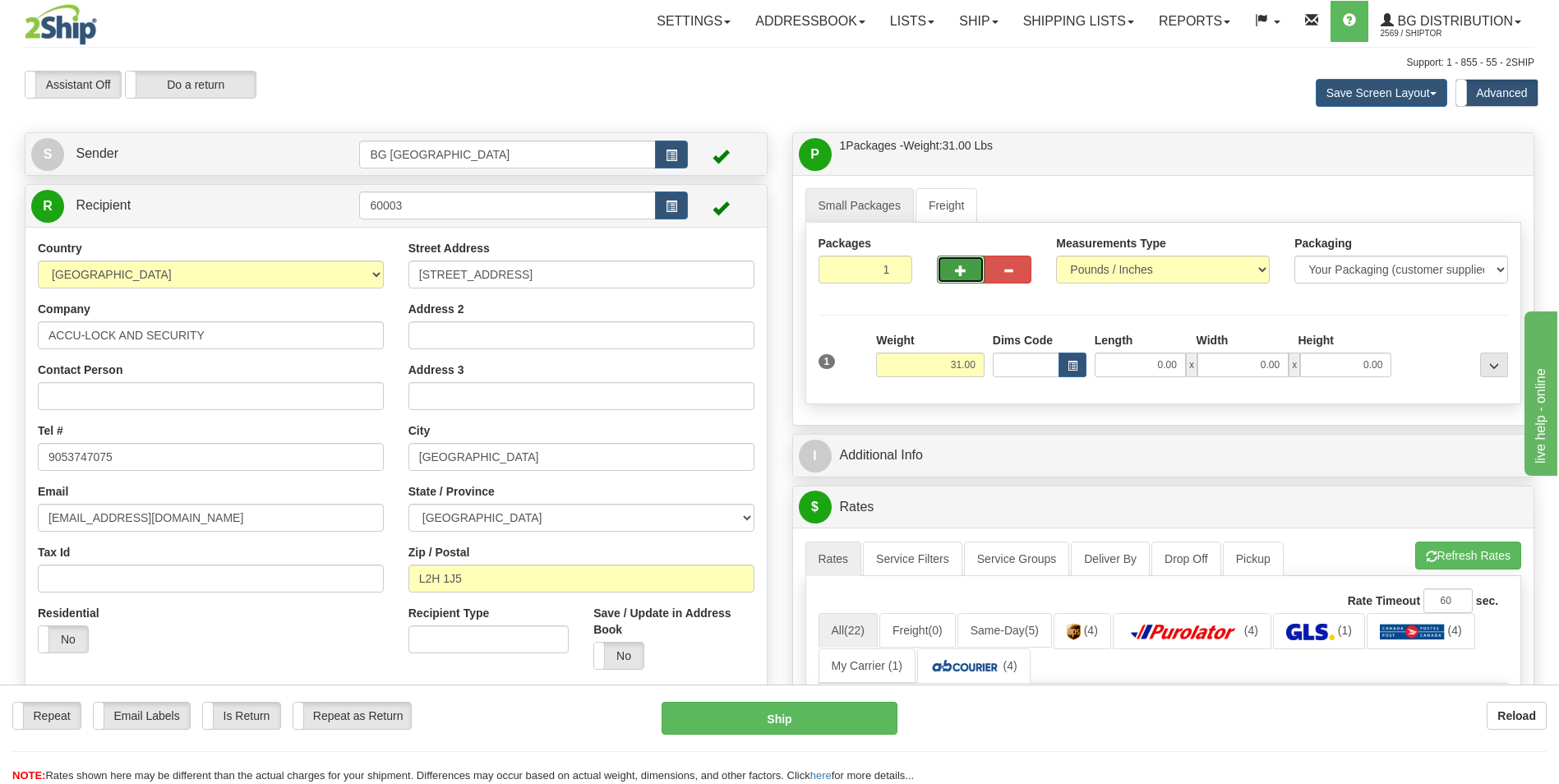
click at [964, 278] on button "button" at bounding box center [960, 269] width 46 height 28
type input "2"
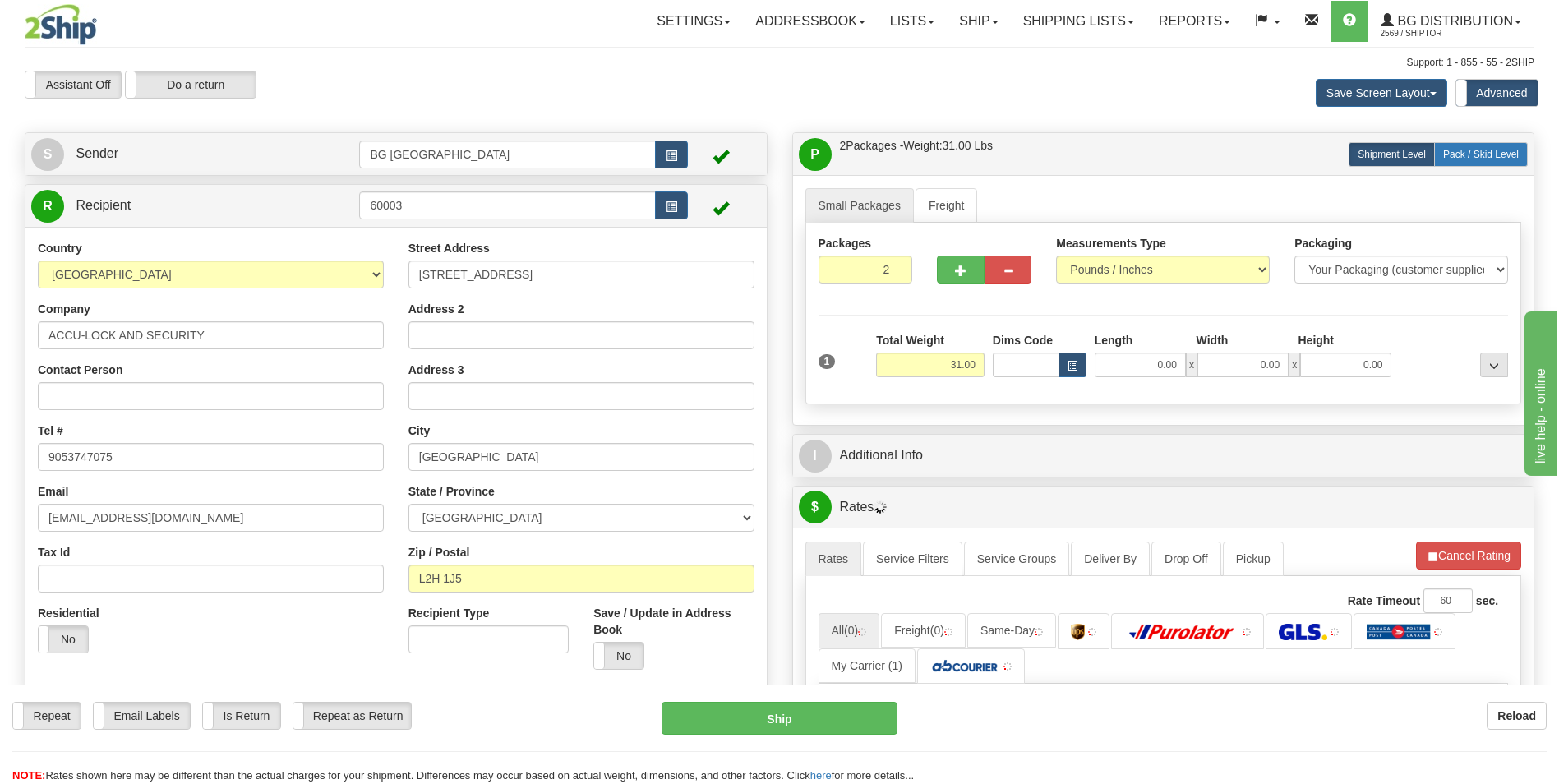
click at [1471, 157] on span "Pack / Skid Level" at bounding box center [1480, 154] width 75 height 11
radio input "true"
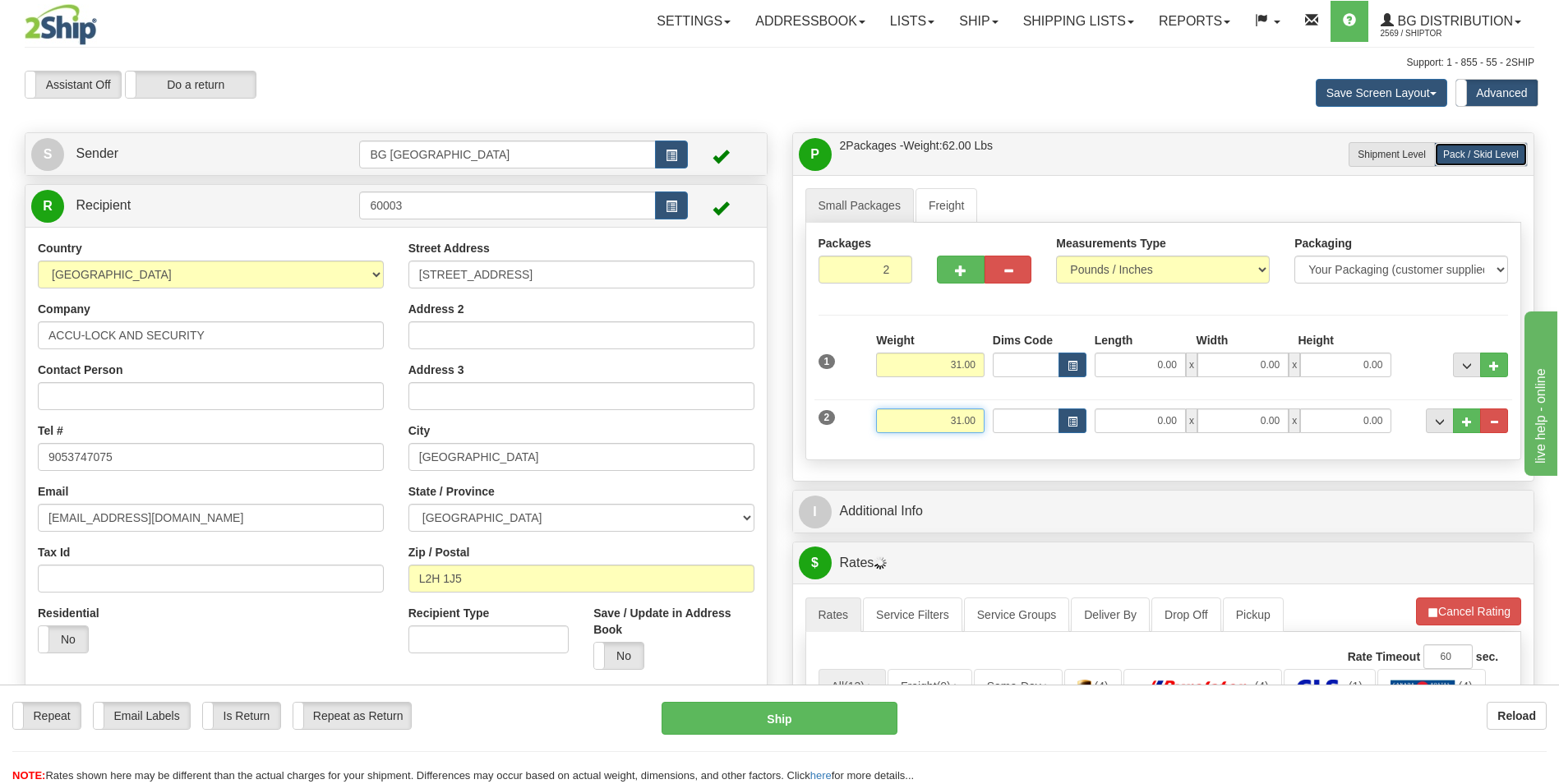
click at [936, 412] on input "31.00" at bounding box center [930, 420] width 109 height 25
click at [967, 269] on button "button" at bounding box center [960, 269] width 46 height 28
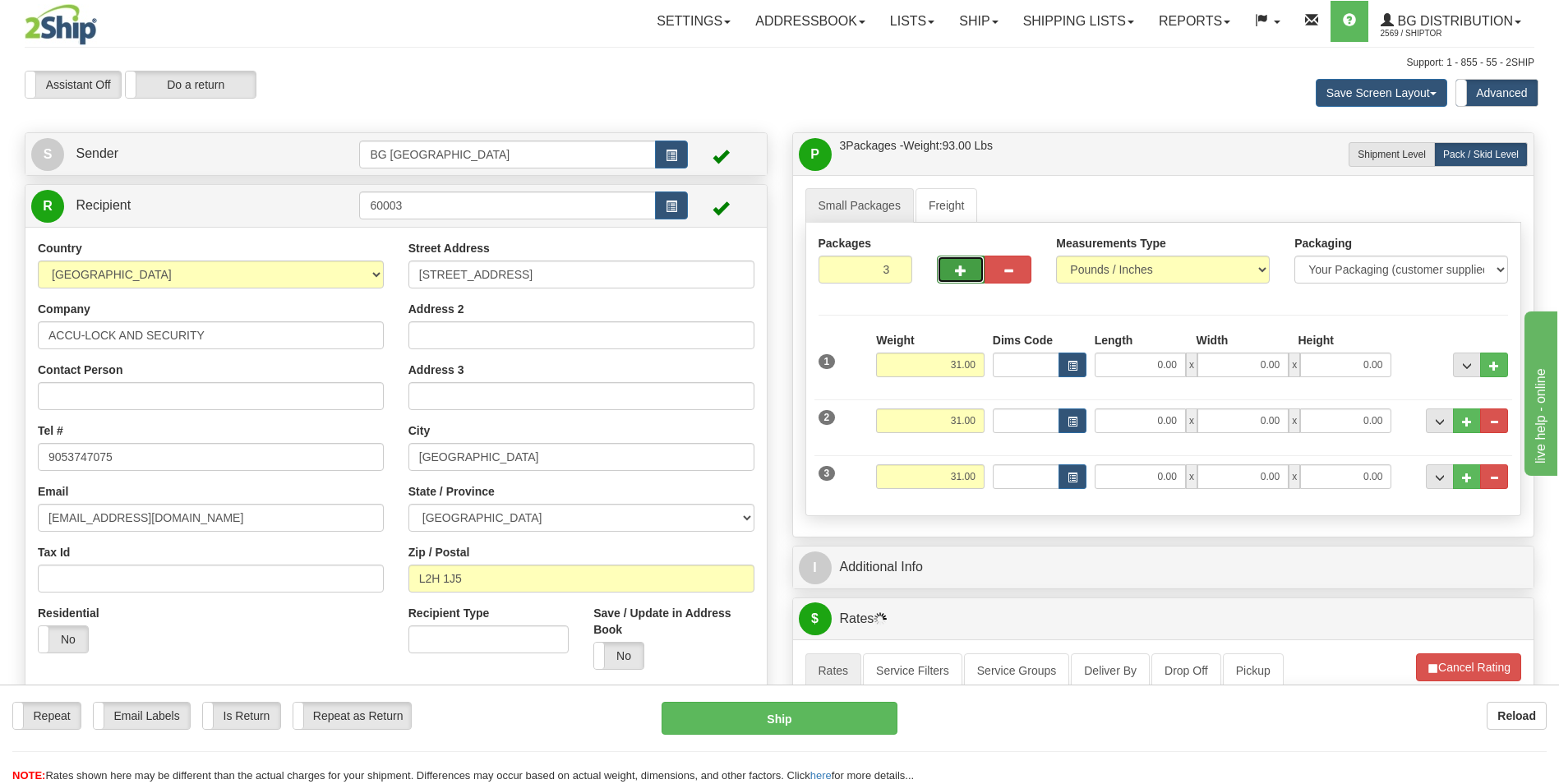
click at [967, 269] on button "button" at bounding box center [960, 269] width 46 height 28
type input "4"
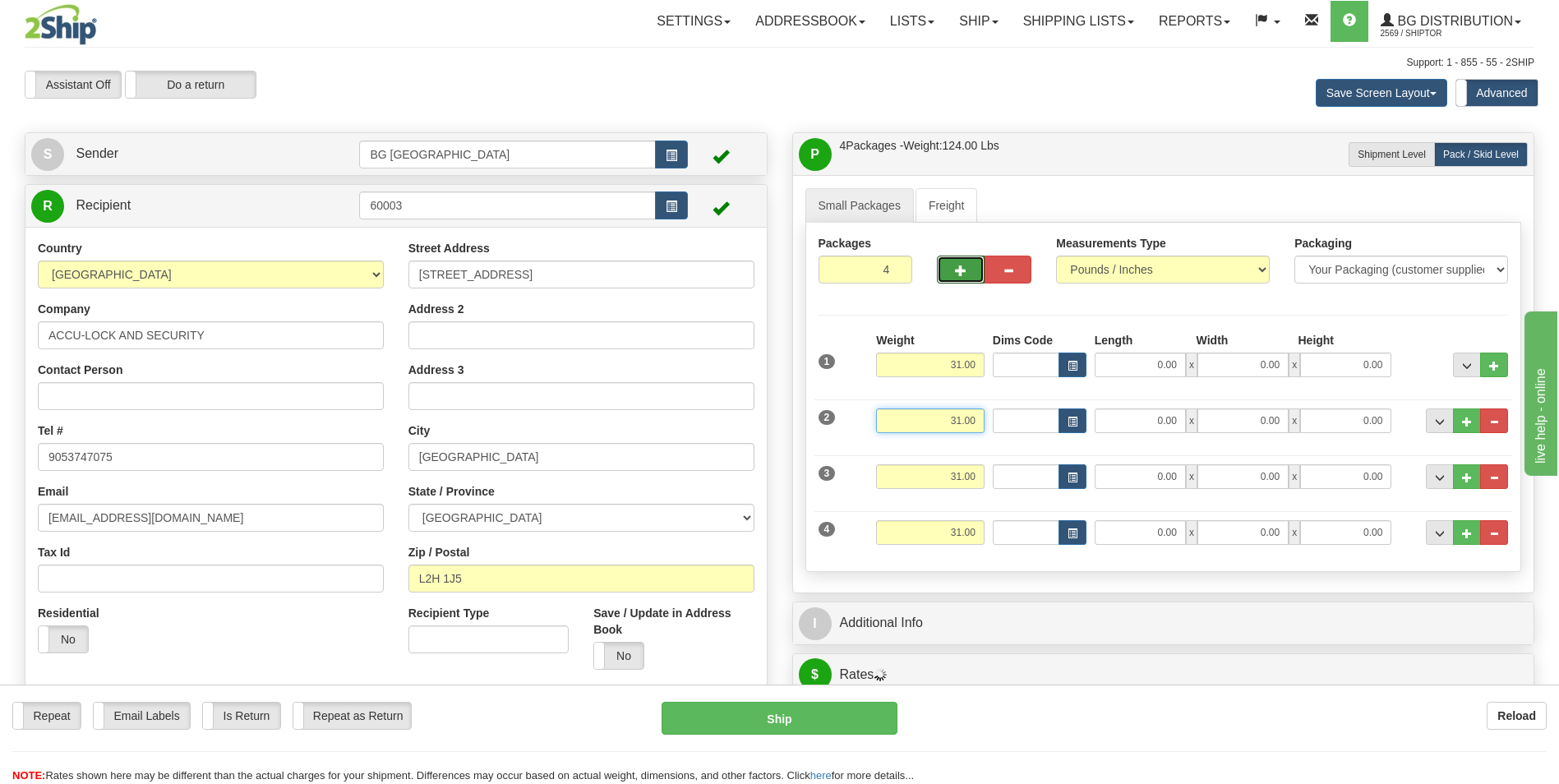
click at [944, 426] on input "31.00" at bounding box center [930, 420] width 109 height 25
type input "35.00"
type input "12.00"
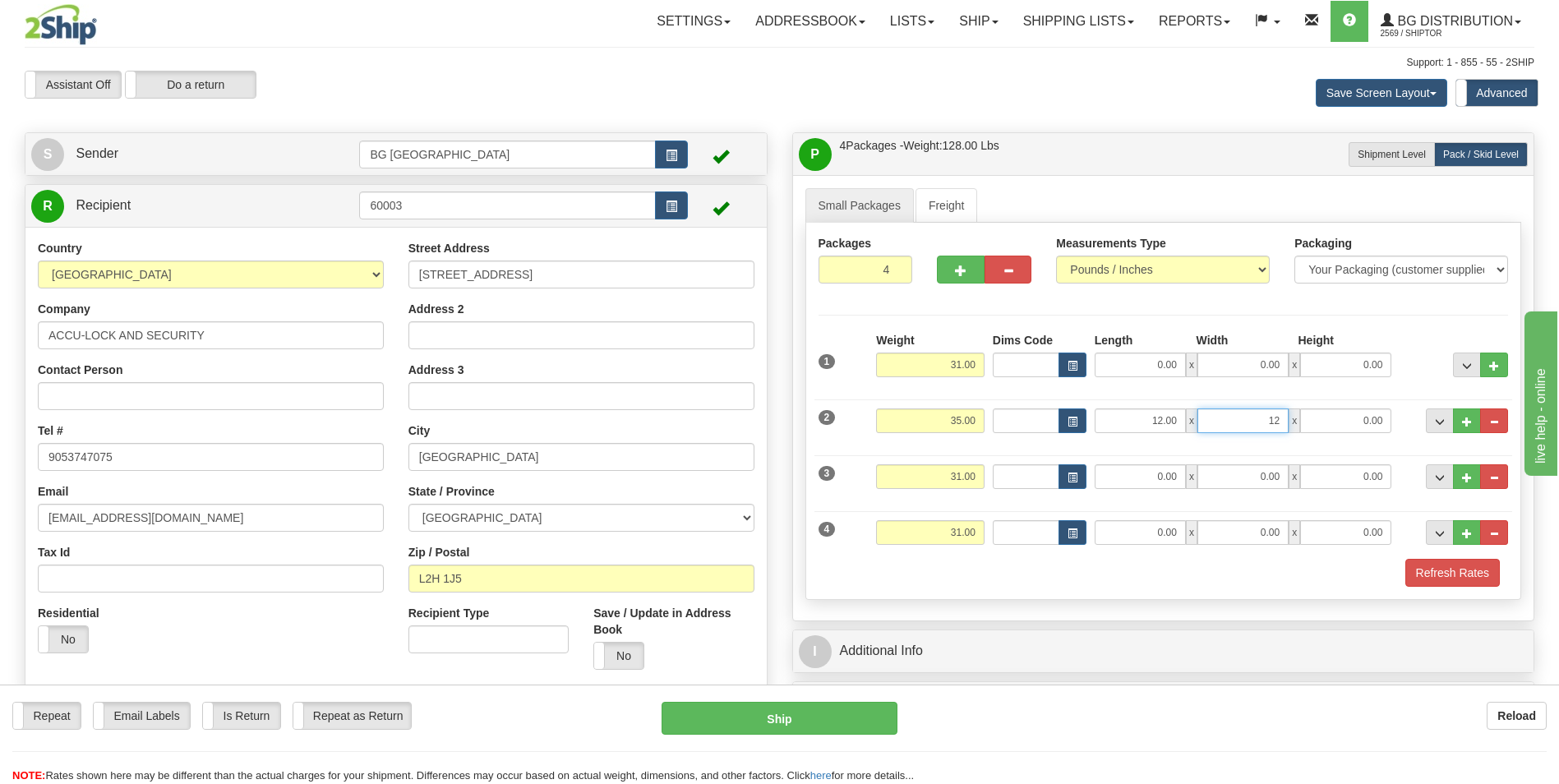
type input "12.00"
click at [950, 464] on input "31.00" at bounding box center [930, 476] width 109 height 25
type input "18.00"
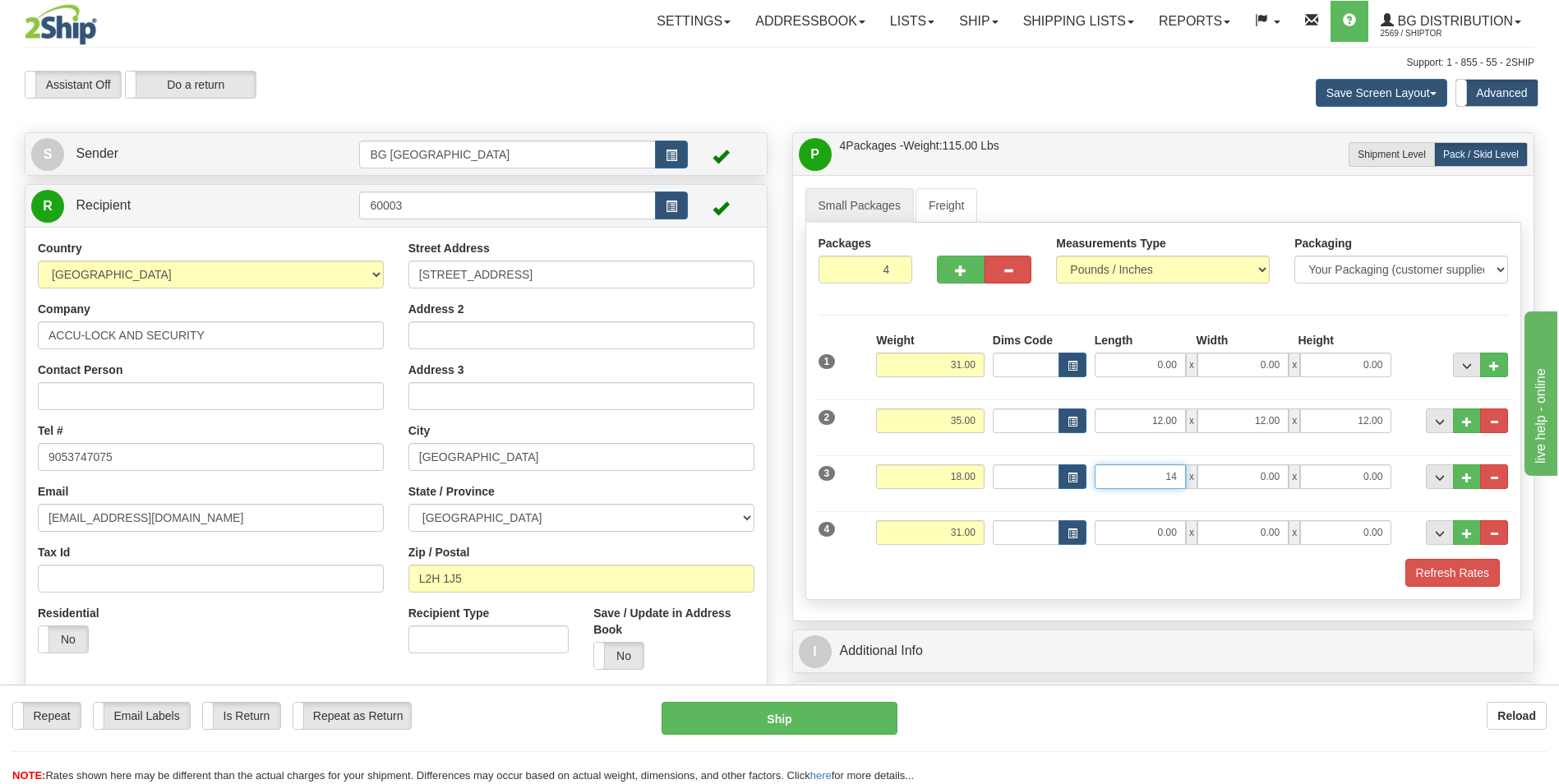
type input "14.00"
type input "13.00"
type input "8.00"
click at [950, 533] on input "31.00" at bounding box center [930, 532] width 109 height 25
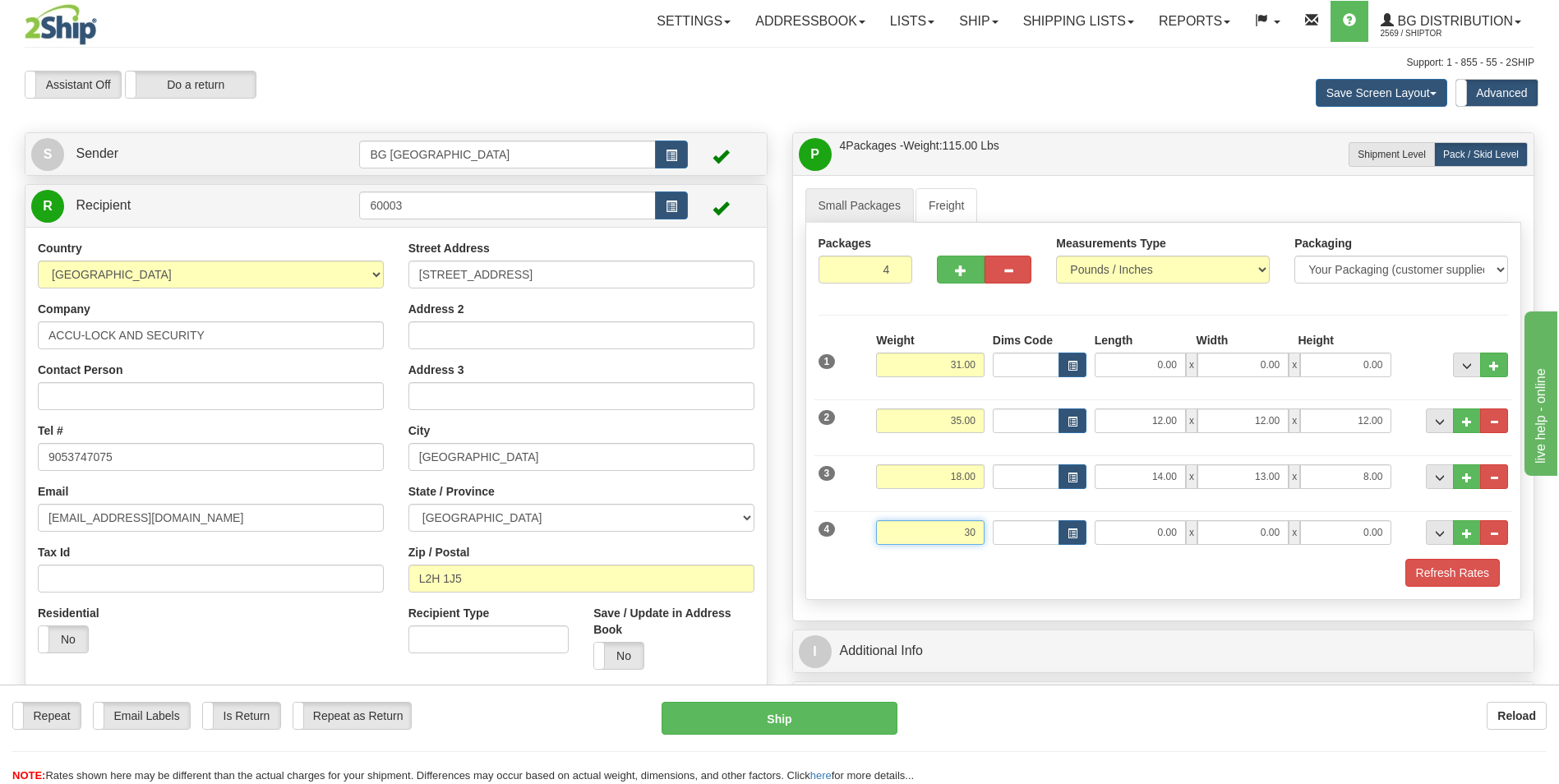
type input "30.00"
type input "14.00"
type input "13.00"
type input "9.00"
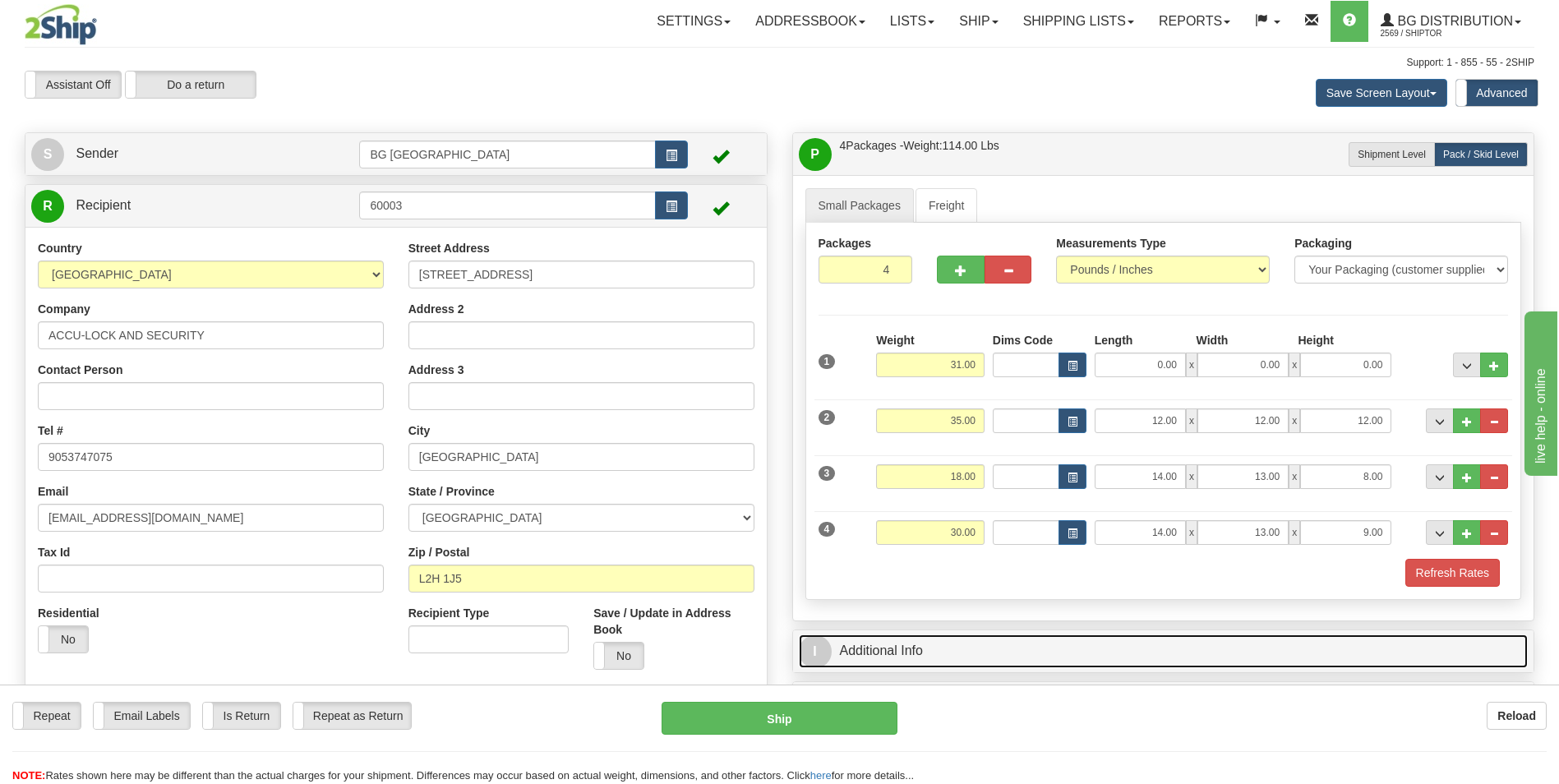
click at [932, 642] on link "I Additional Info" at bounding box center [1164, 650] width 729 height 33
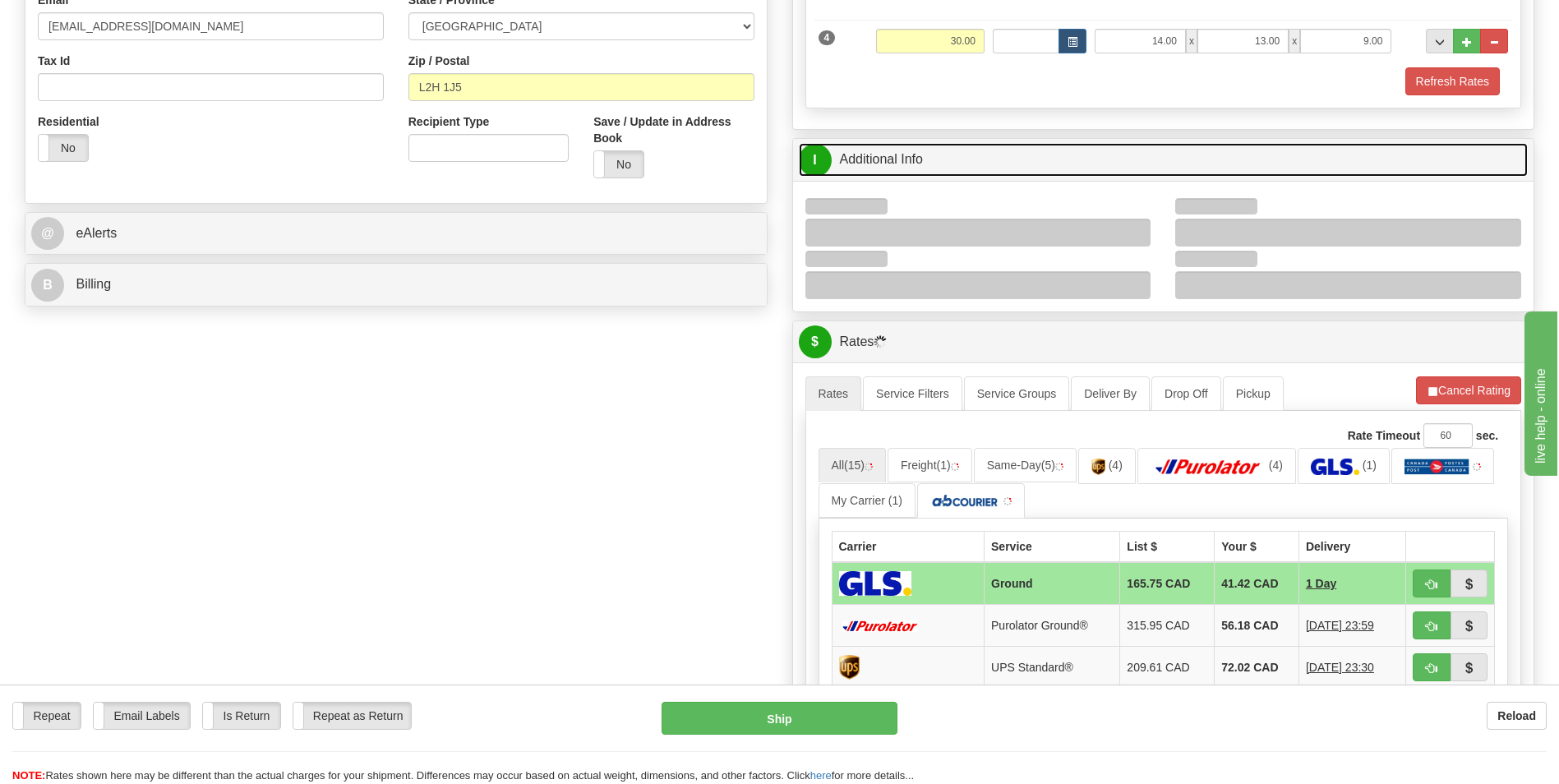
scroll to position [493, 0]
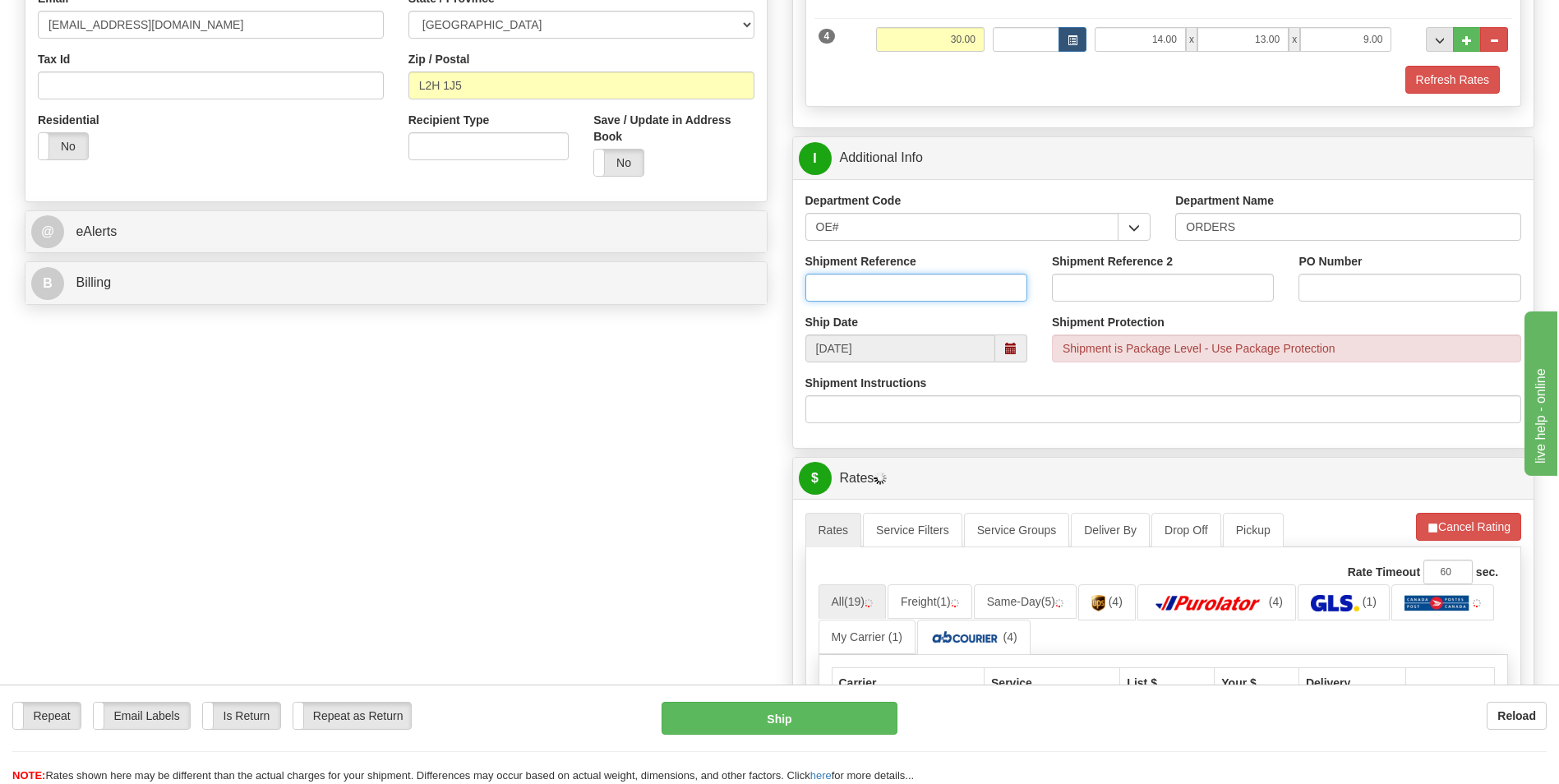
click at [870, 289] on input "Shipment Reference" at bounding box center [916, 288] width 222 height 28
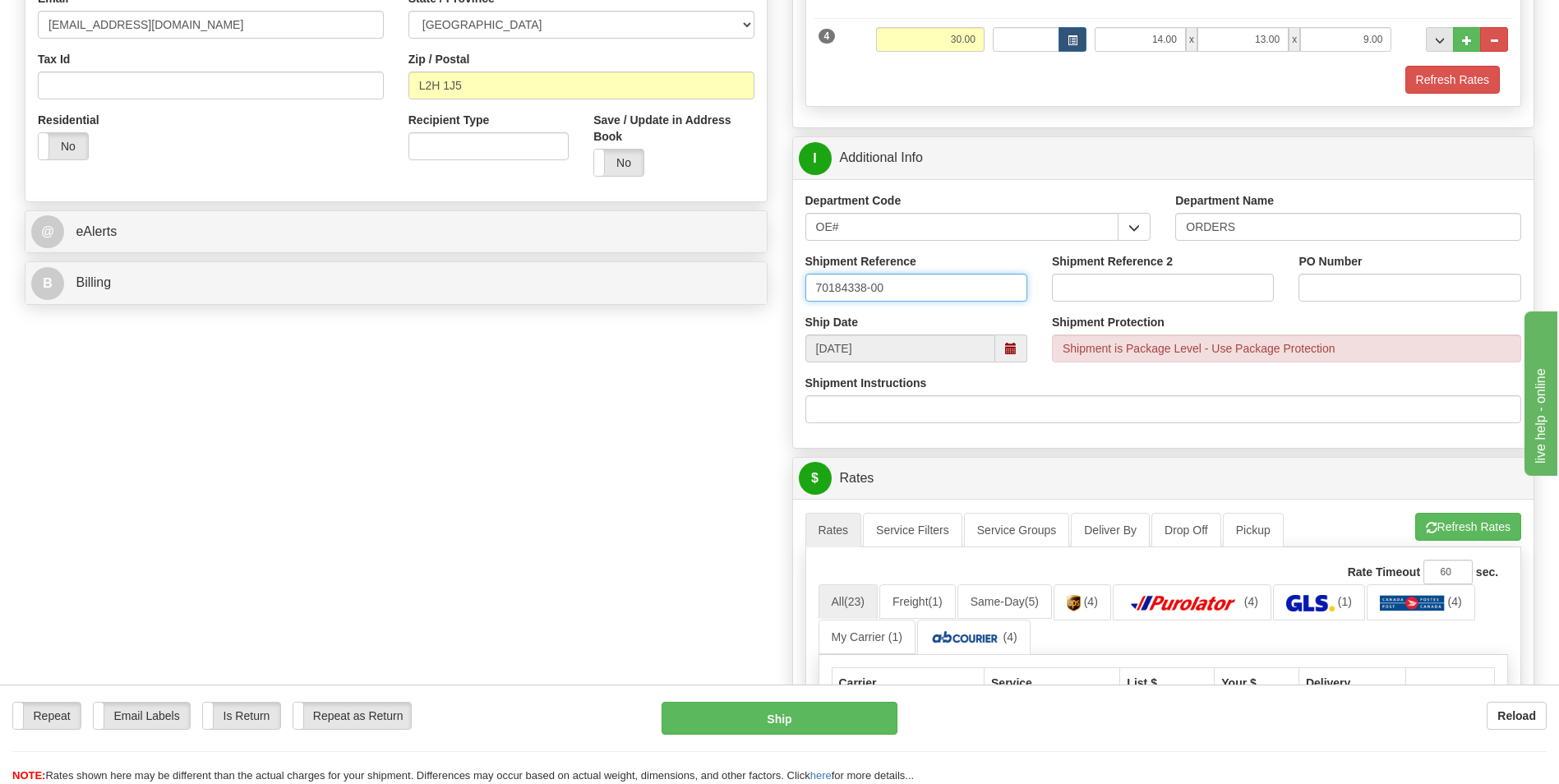
type input "70184338-00"
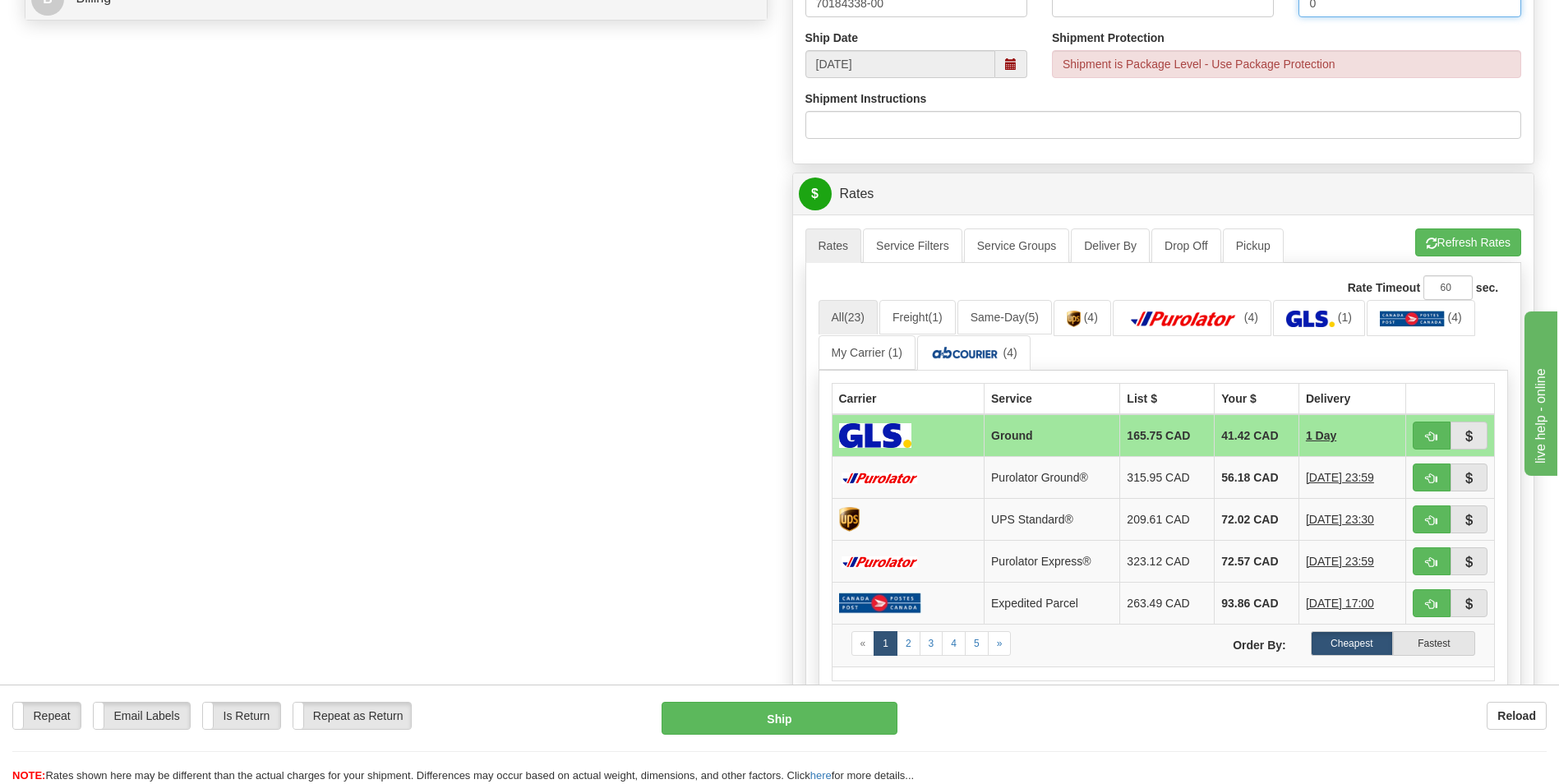
scroll to position [821, 0]
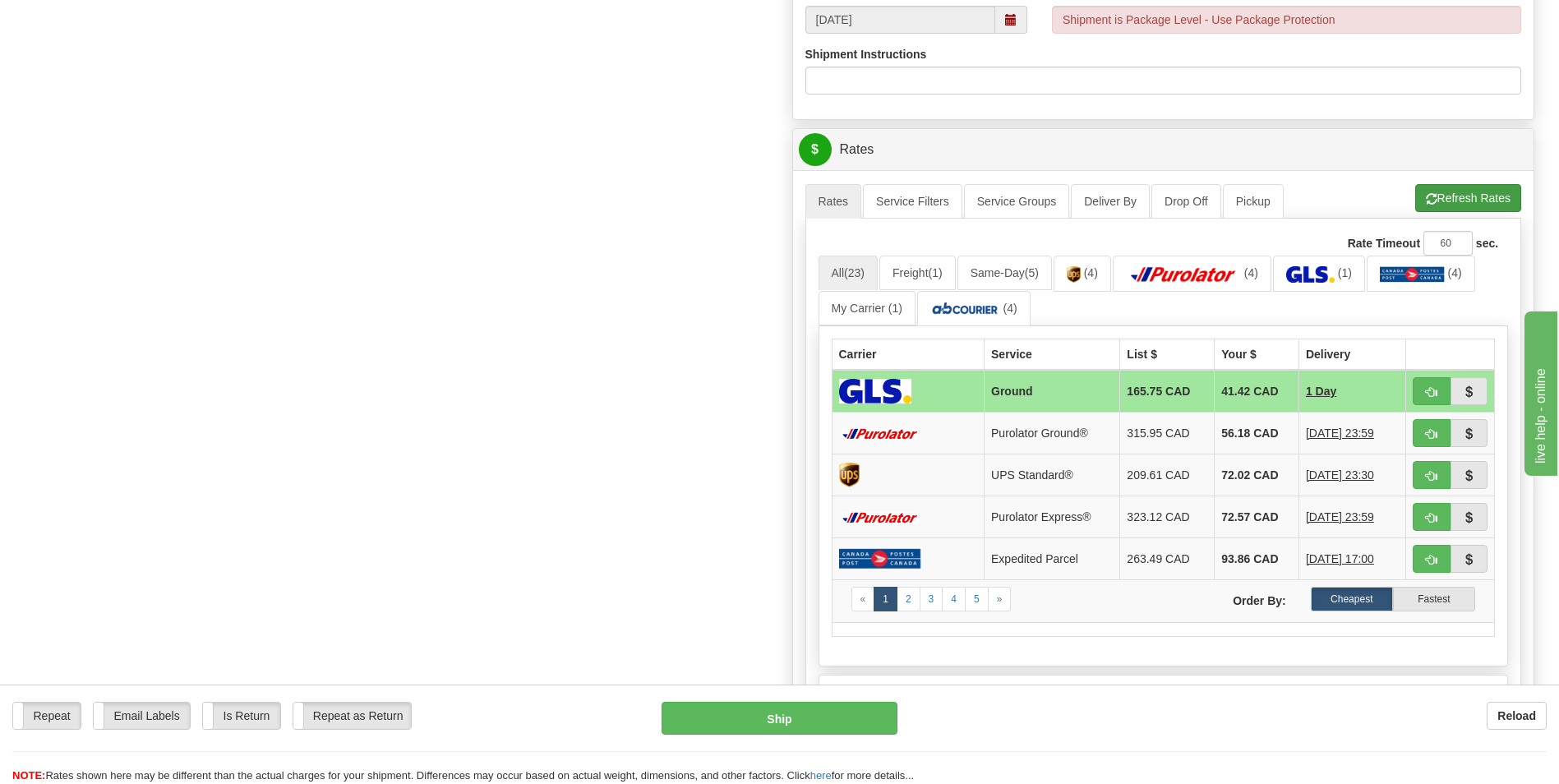
type input "0"
click at [1435, 194] on button "Refresh Rates" at bounding box center [1468, 198] width 106 height 28
click at [1243, 427] on td "55.77 CAD" at bounding box center [1256, 432] width 84 height 42
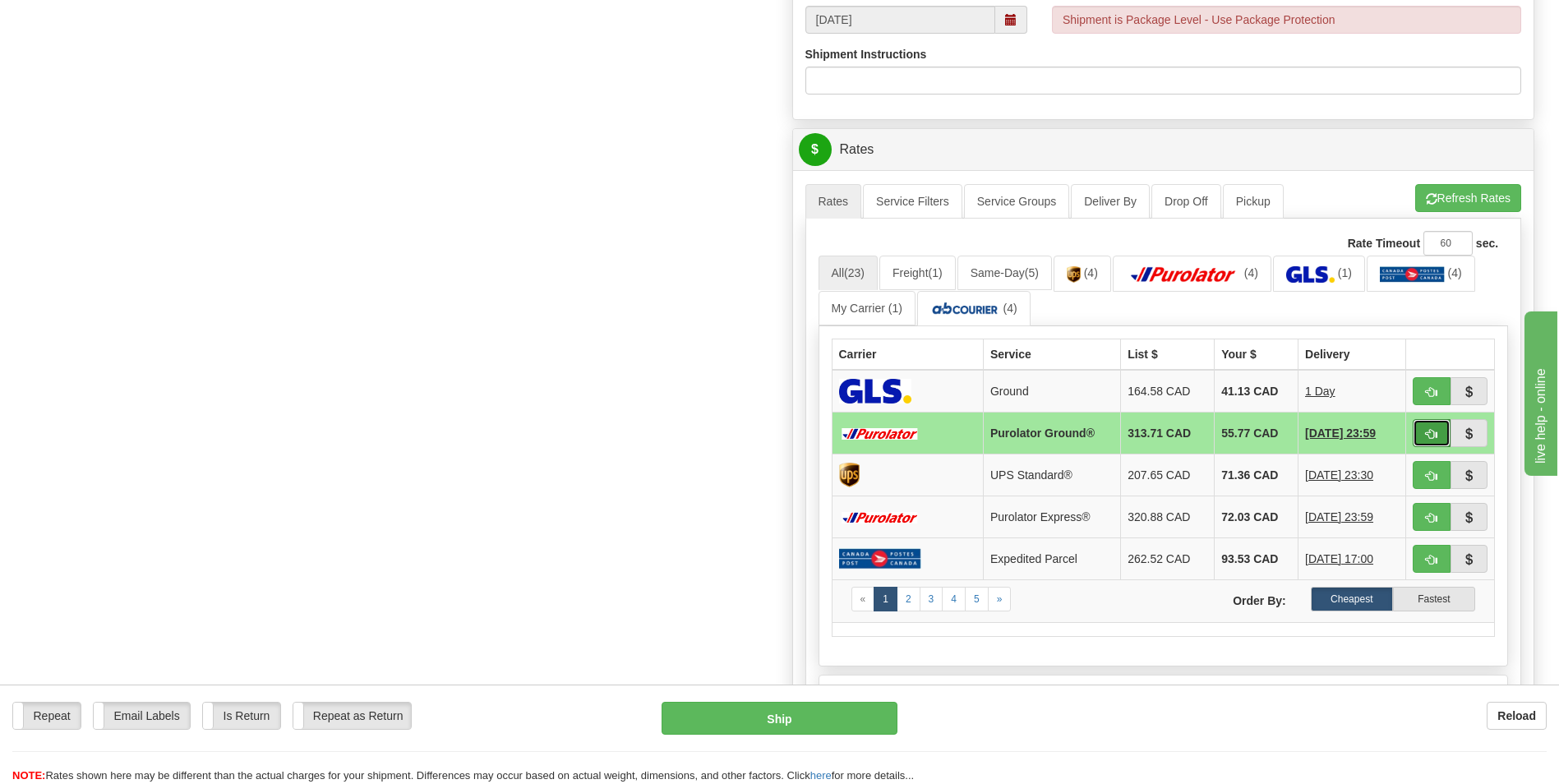
click at [1417, 431] on button "button" at bounding box center [1431, 433] width 38 height 28
type input "260"
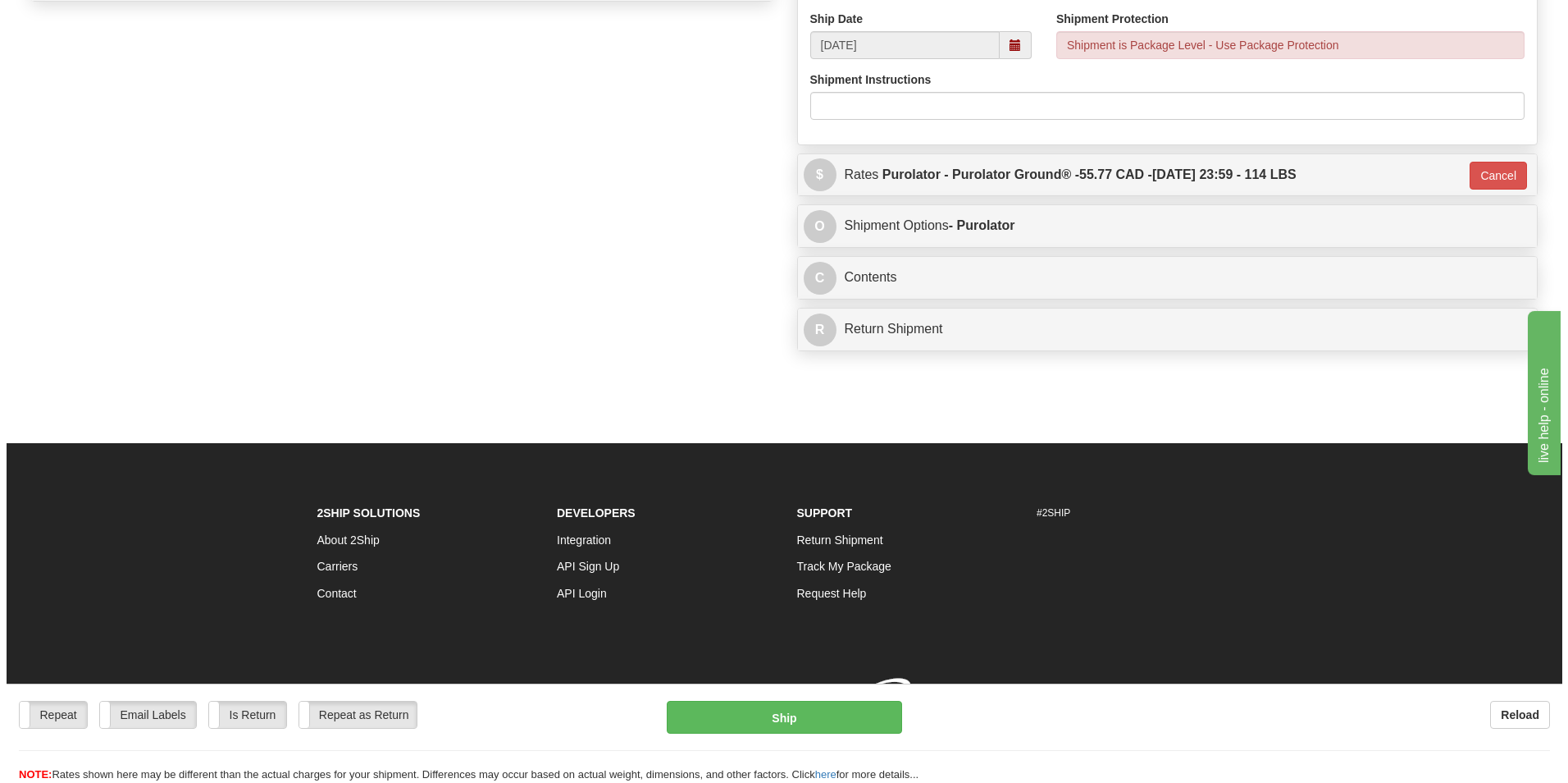
scroll to position [809, 0]
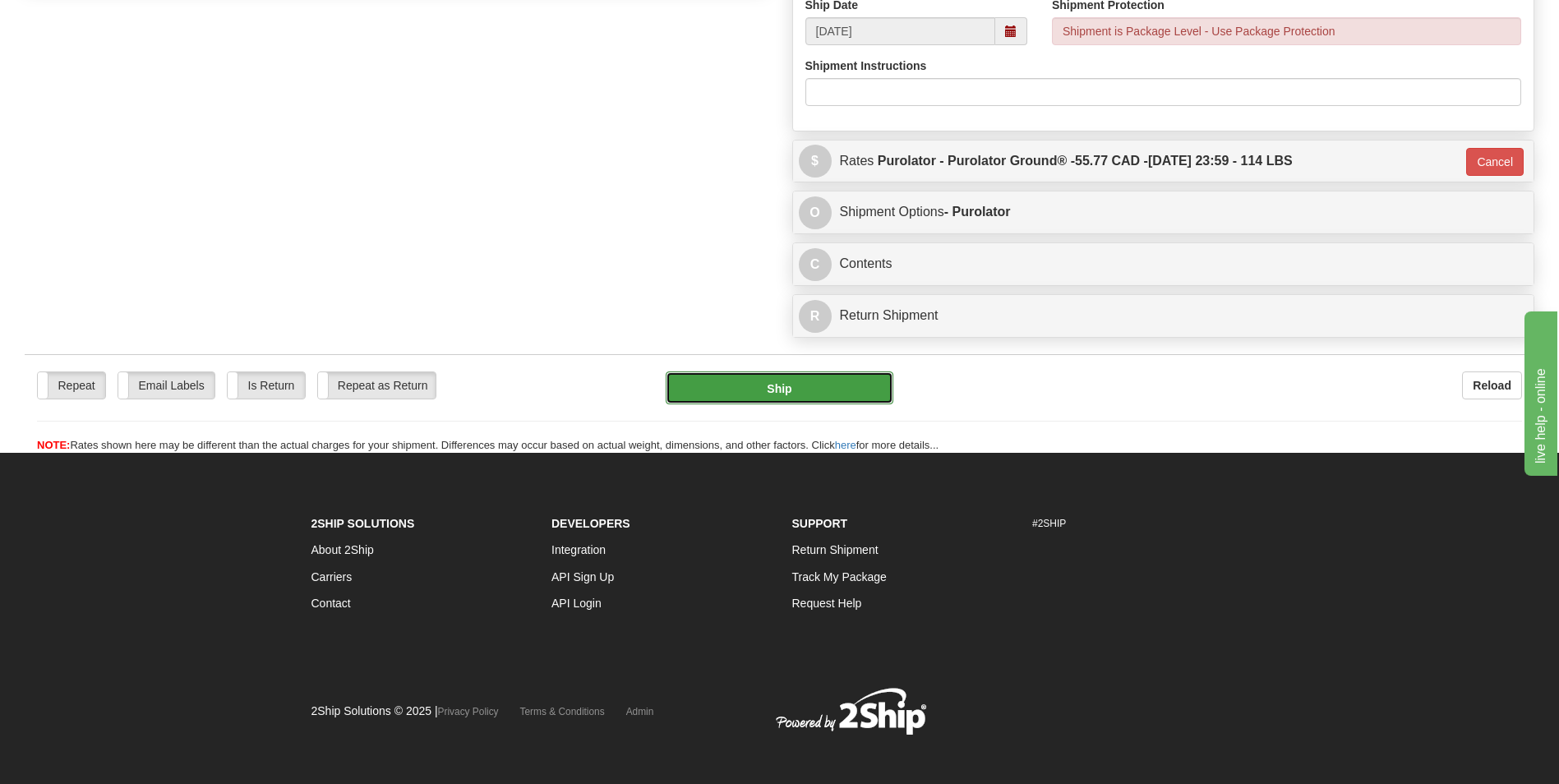
click at [732, 386] on button "Ship" at bounding box center [779, 387] width 226 height 32
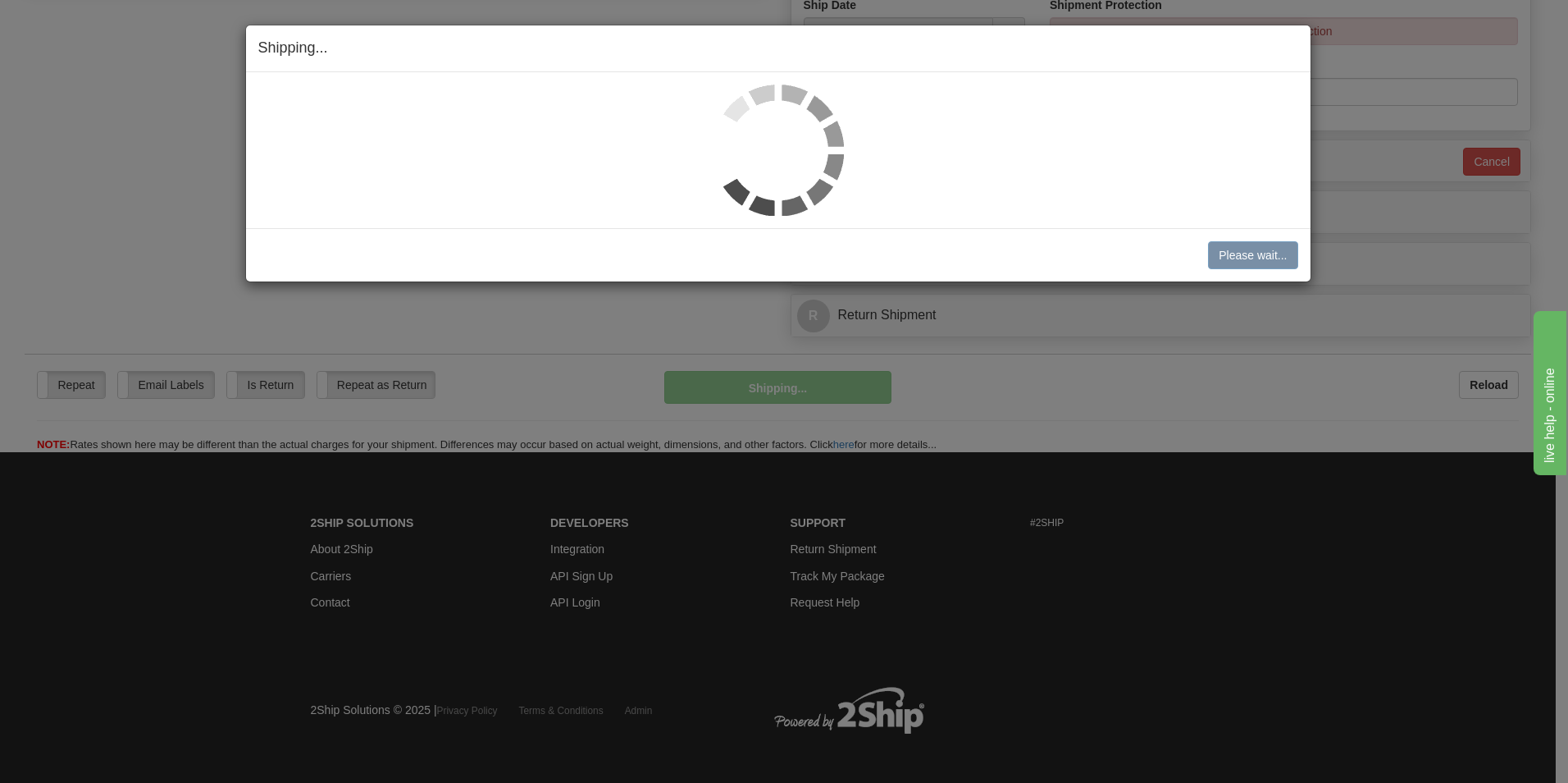
click at [965, 31] on div "Shipping... Your SHIPMENT will EXPIRE in" at bounding box center [778, 48] width 1064 height 46
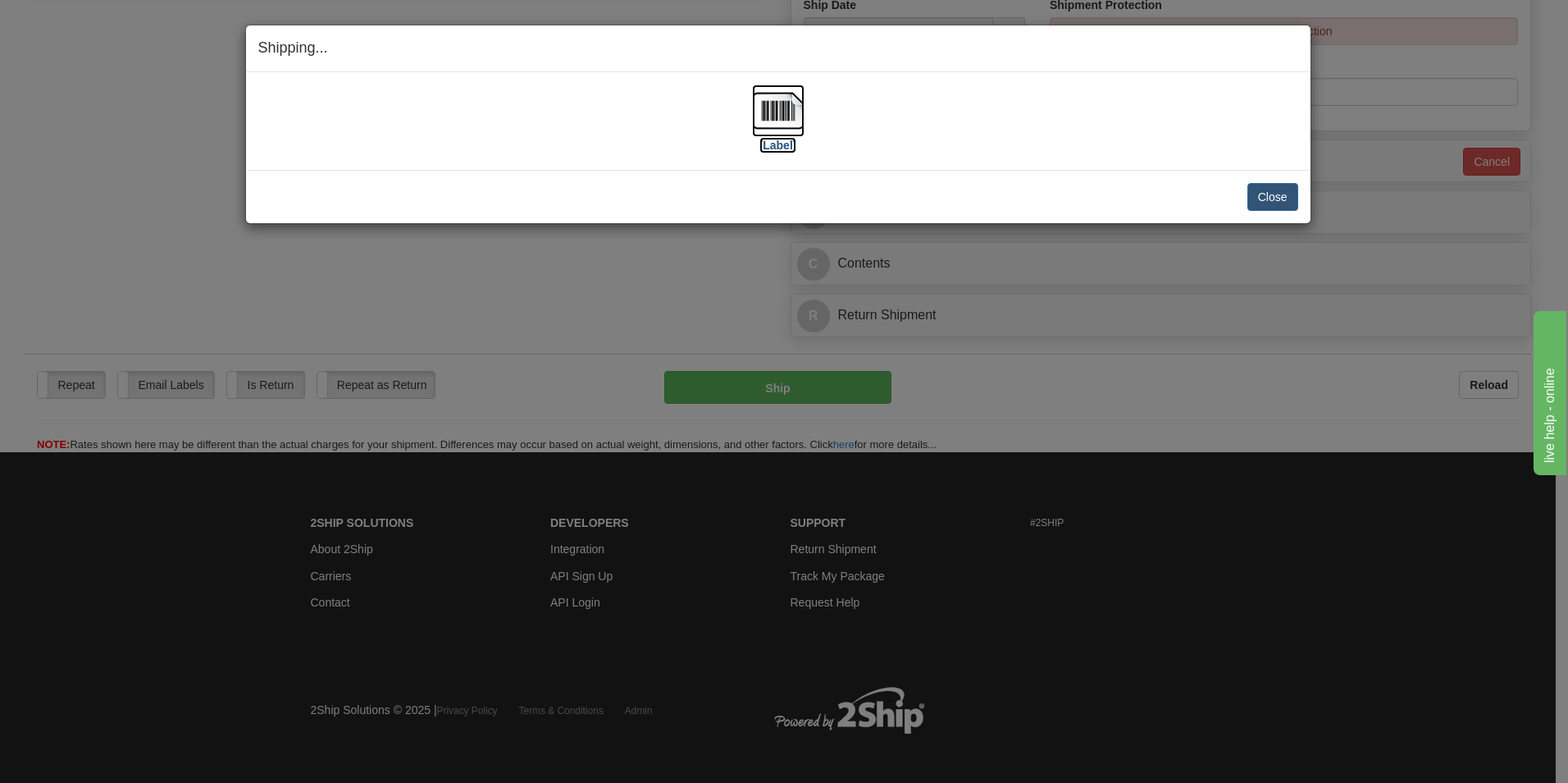
click at [776, 118] on img at bounding box center [778, 110] width 53 height 53
click at [1278, 196] on button "Close" at bounding box center [1273, 196] width 51 height 28
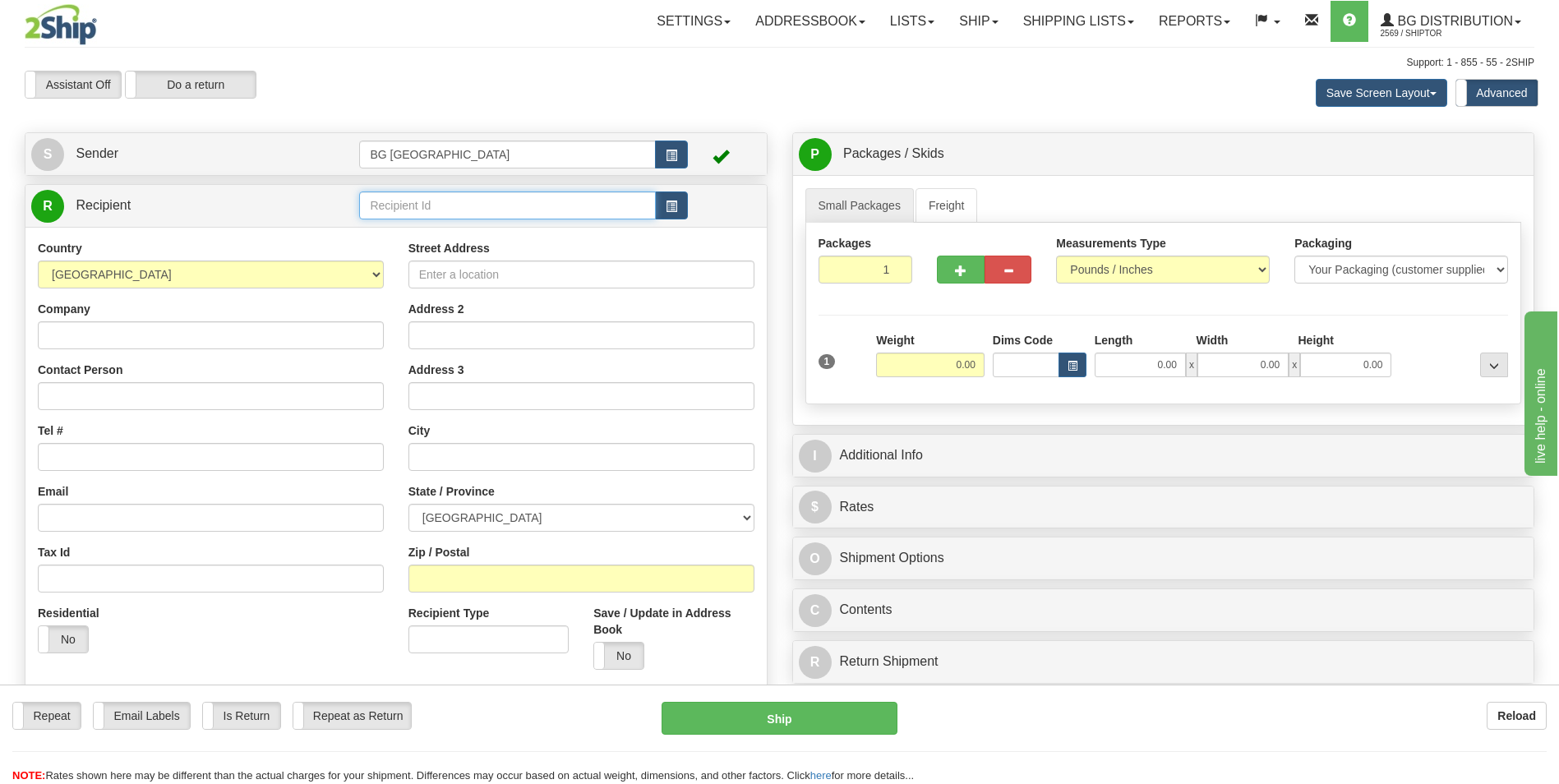
click at [413, 207] on input "text" at bounding box center [507, 205] width 296 height 28
click at [413, 230] on div "60156" at bounding box center [504, 230] width 280 height 18
type input "60156"
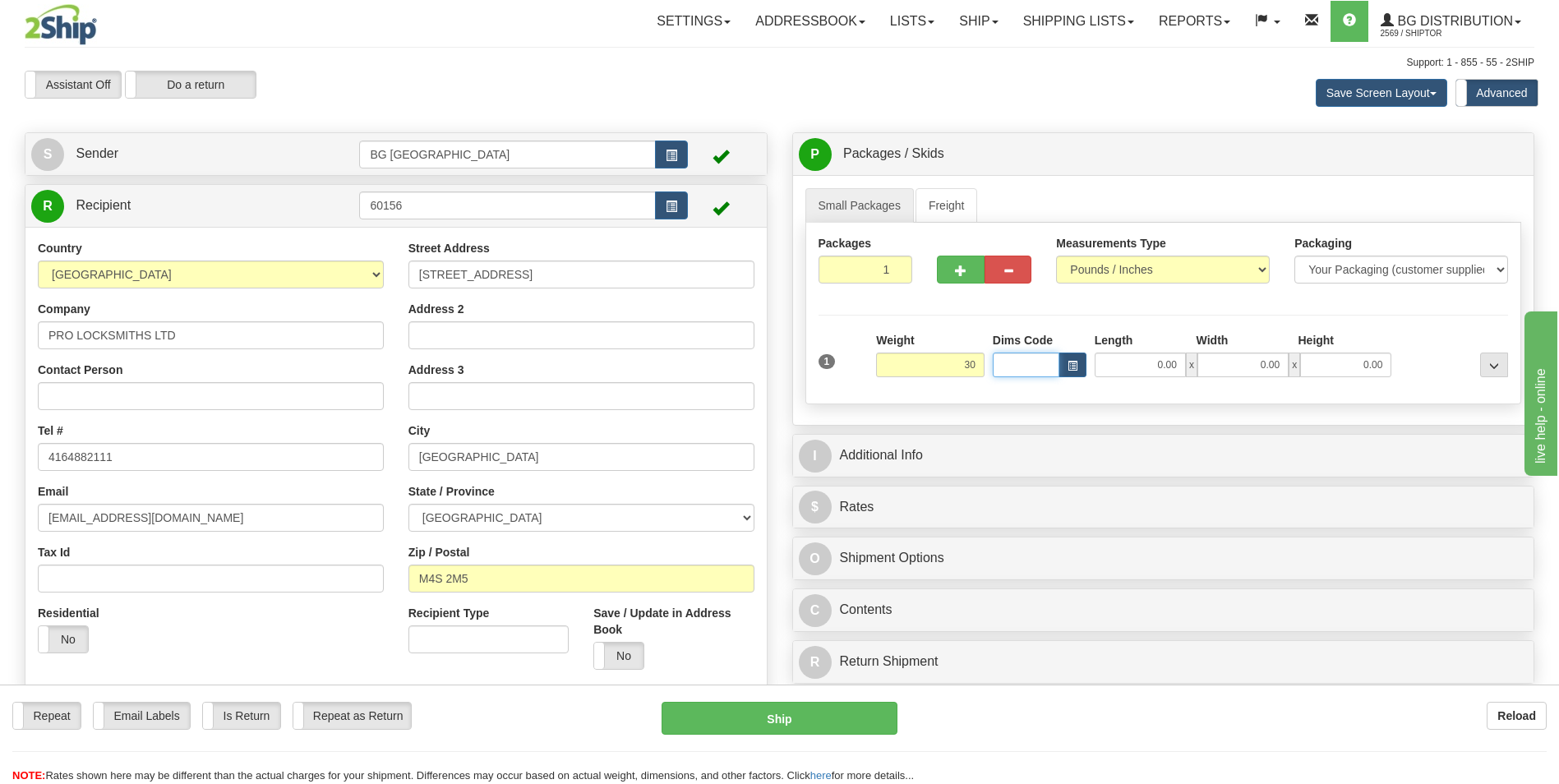
type input "30.00"
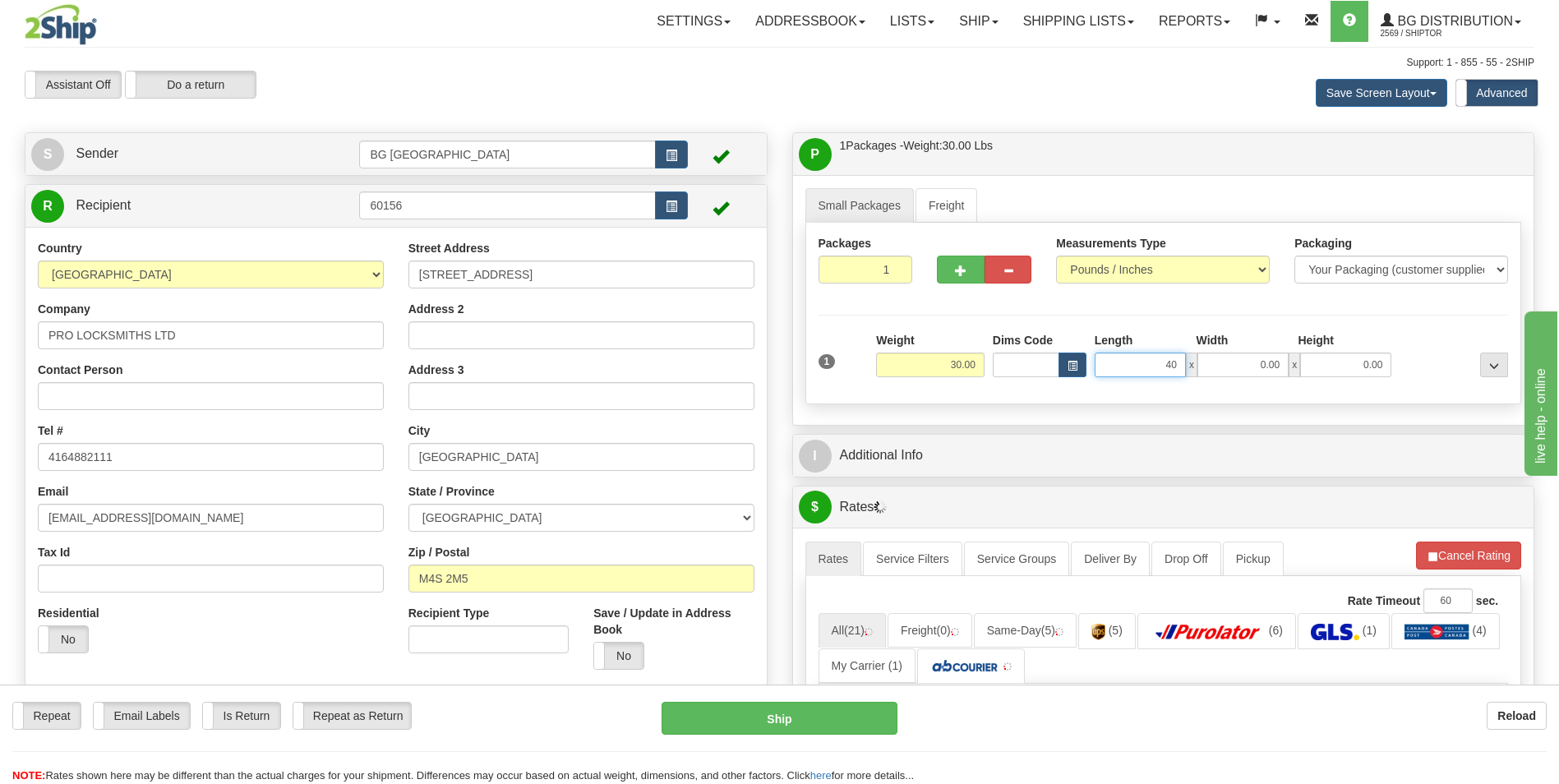
type input "40.00"
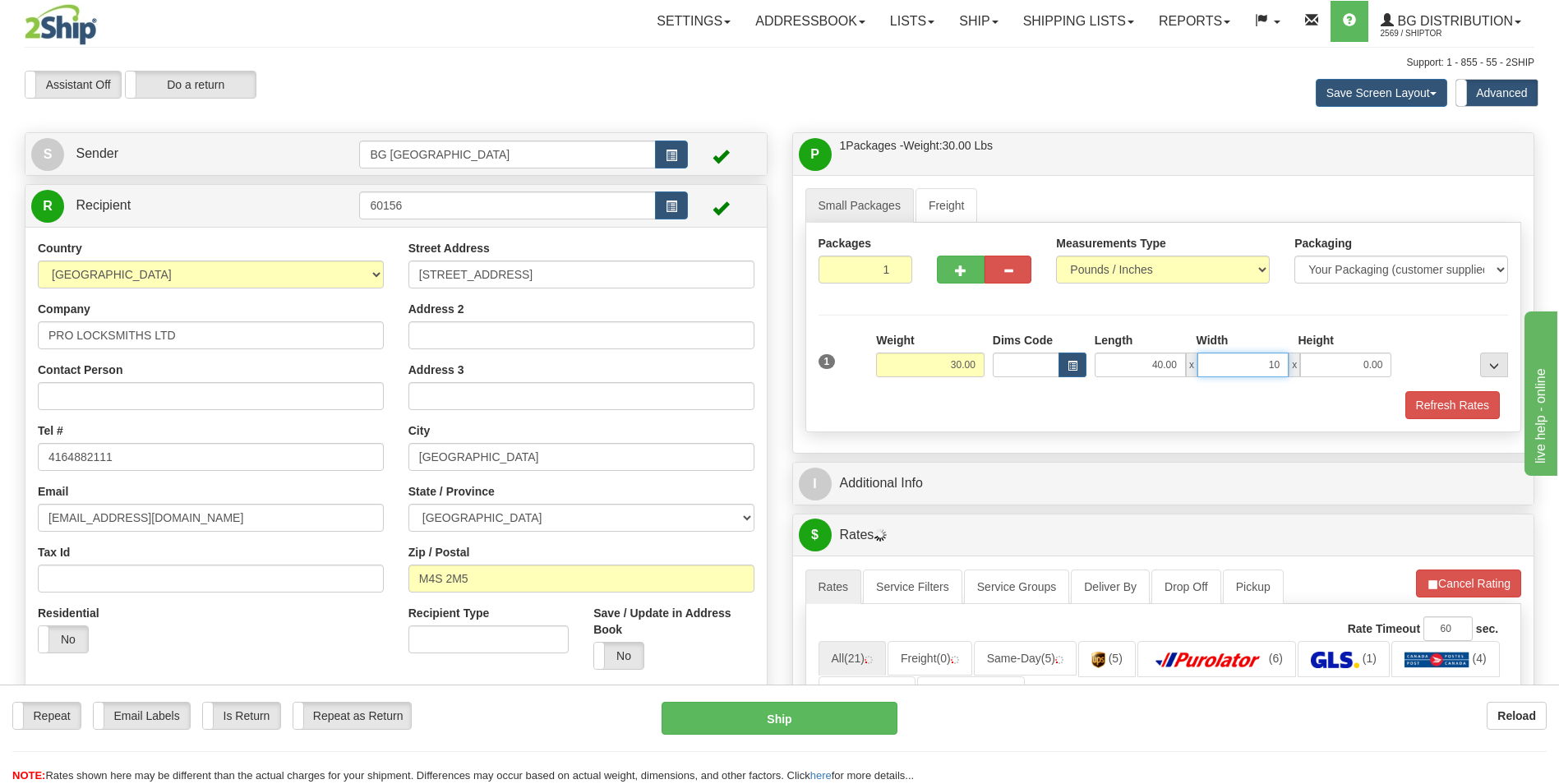
type input "10.00"
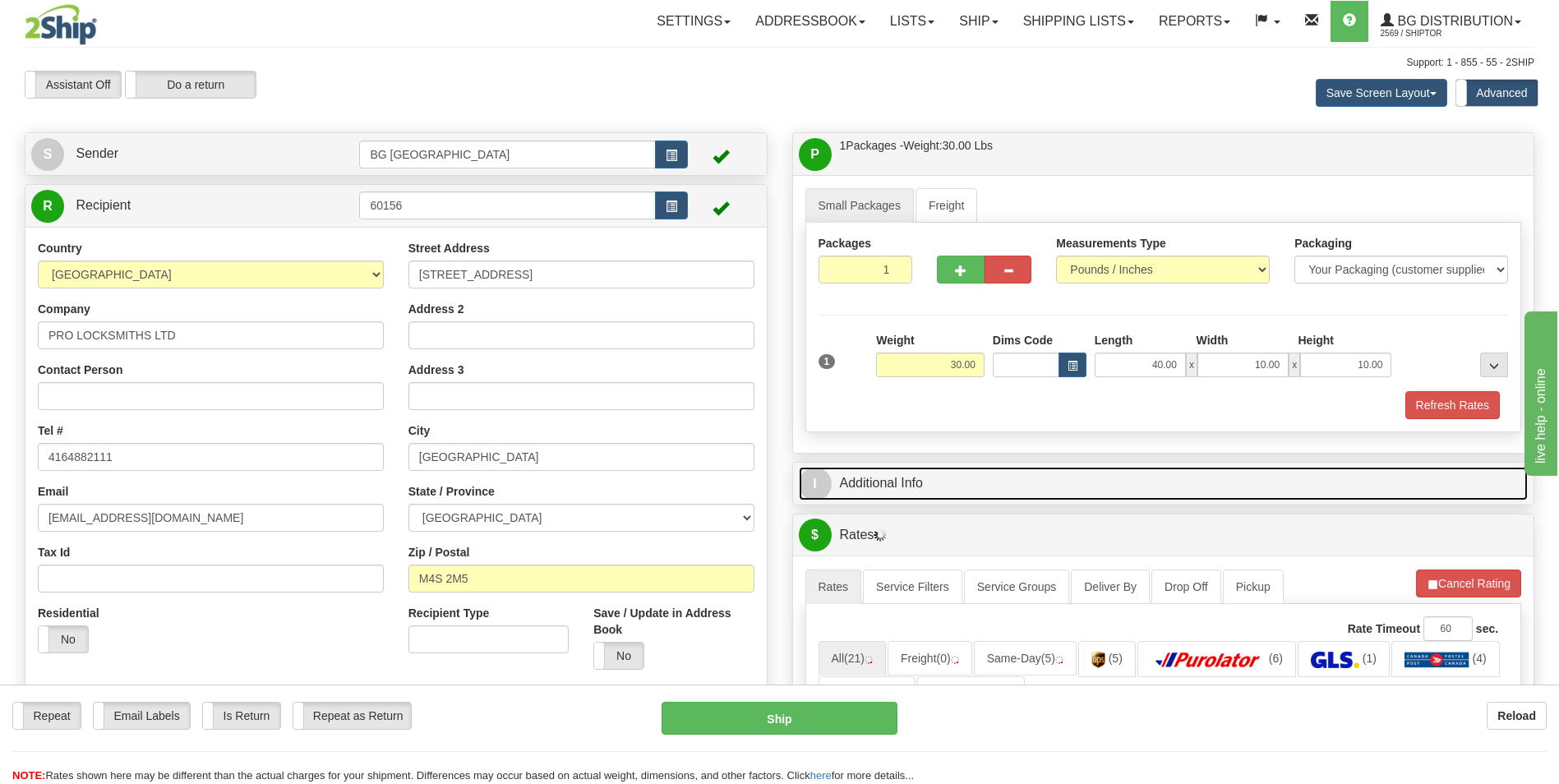
click at [926, 470] on link "I Additional Info" at bounding box center [1164, 483] width 729 height 33
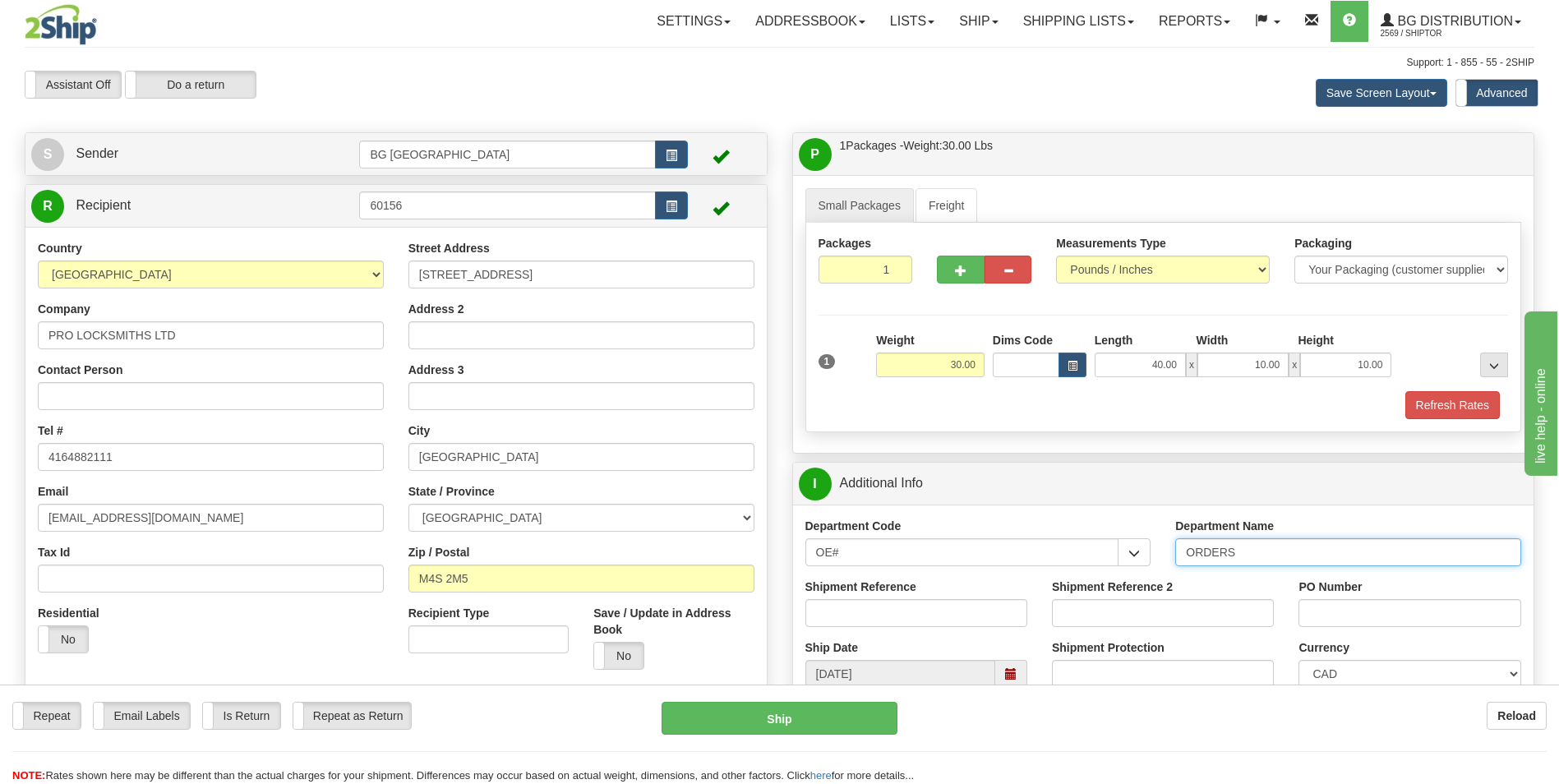
click at [1279, 563] on input "ORDERS" at bounding box center [1347, 552] width 346 height 28
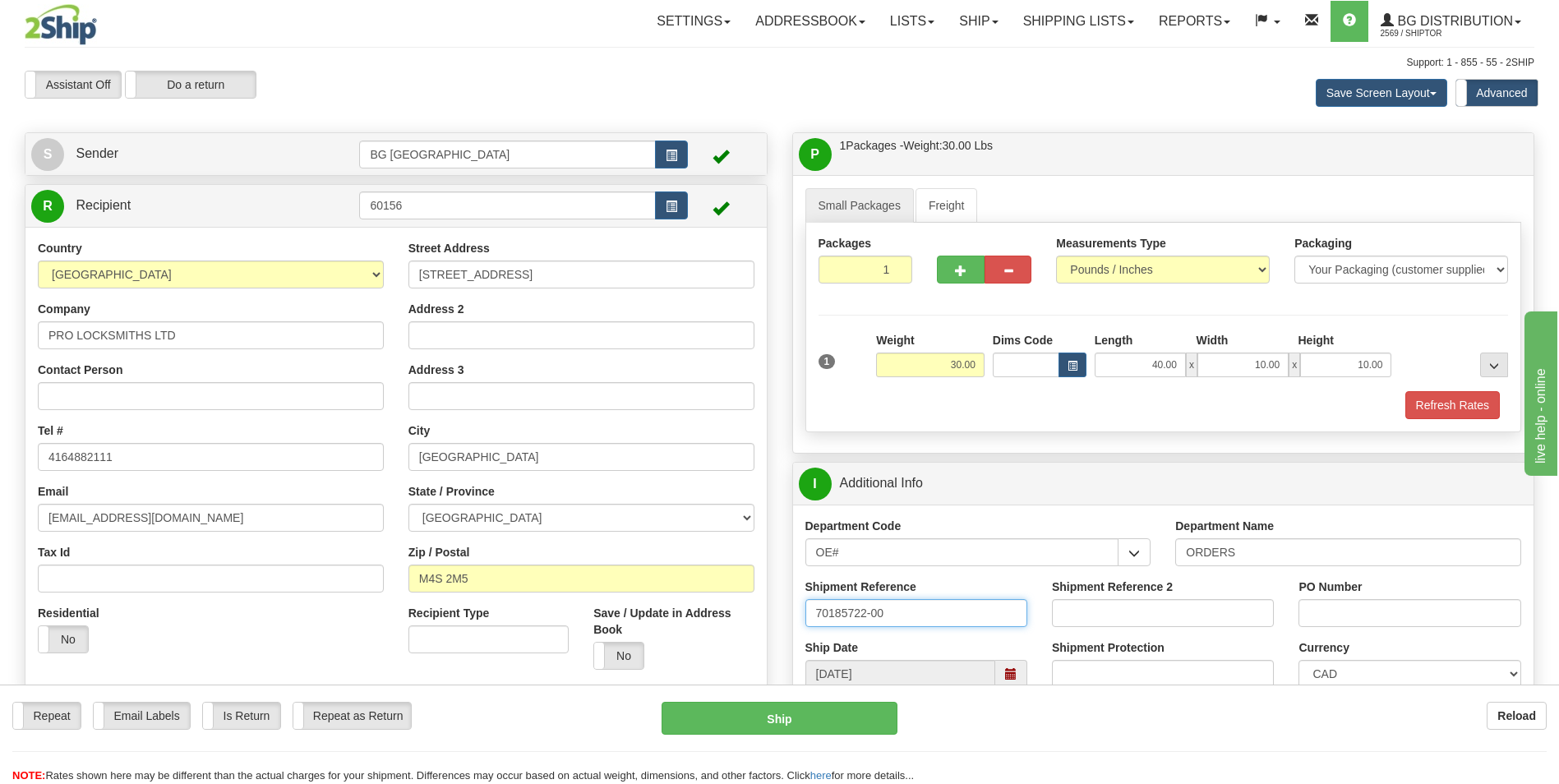
type input "70185722-00"
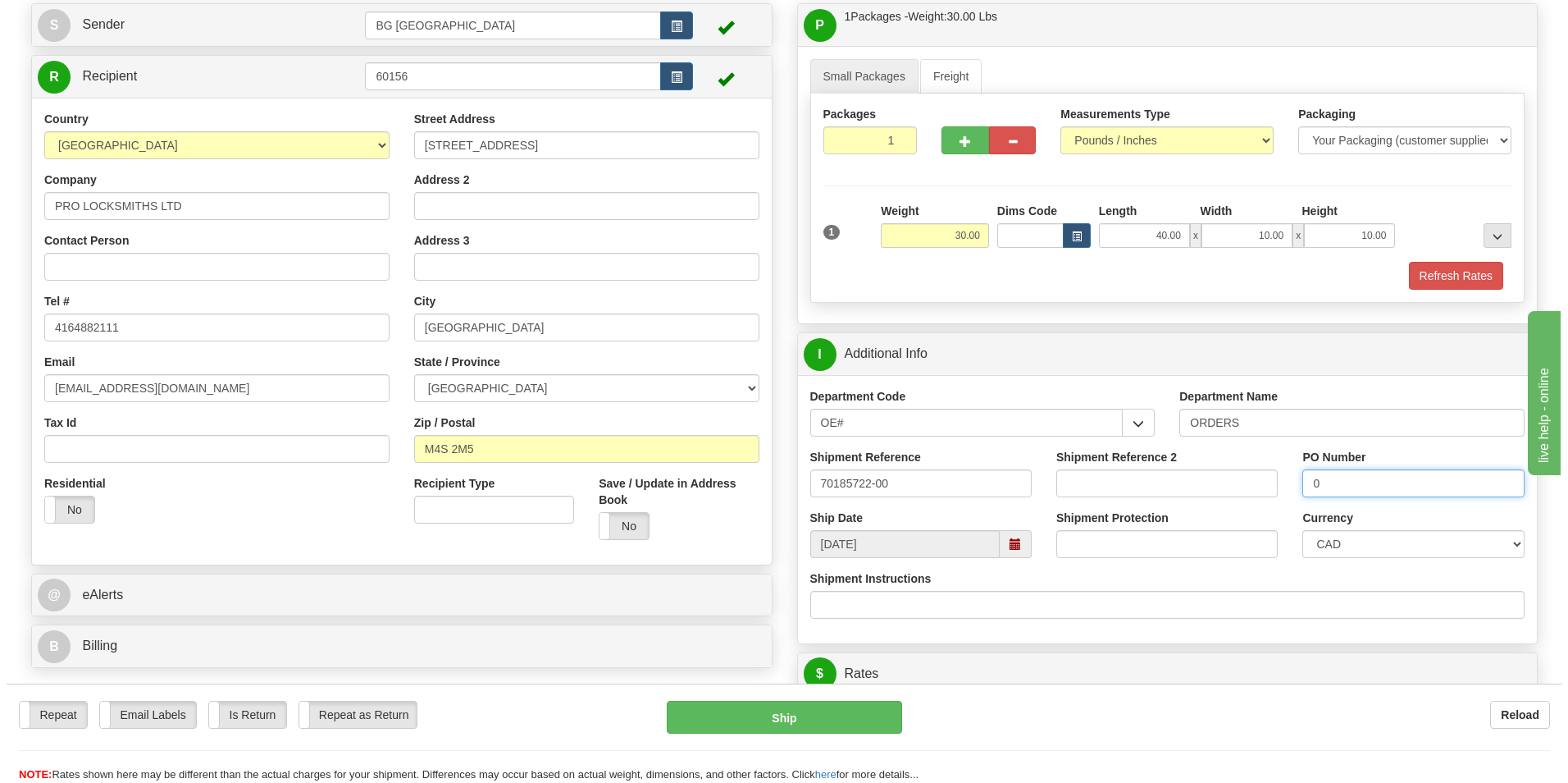
scroll to position [410, 0]
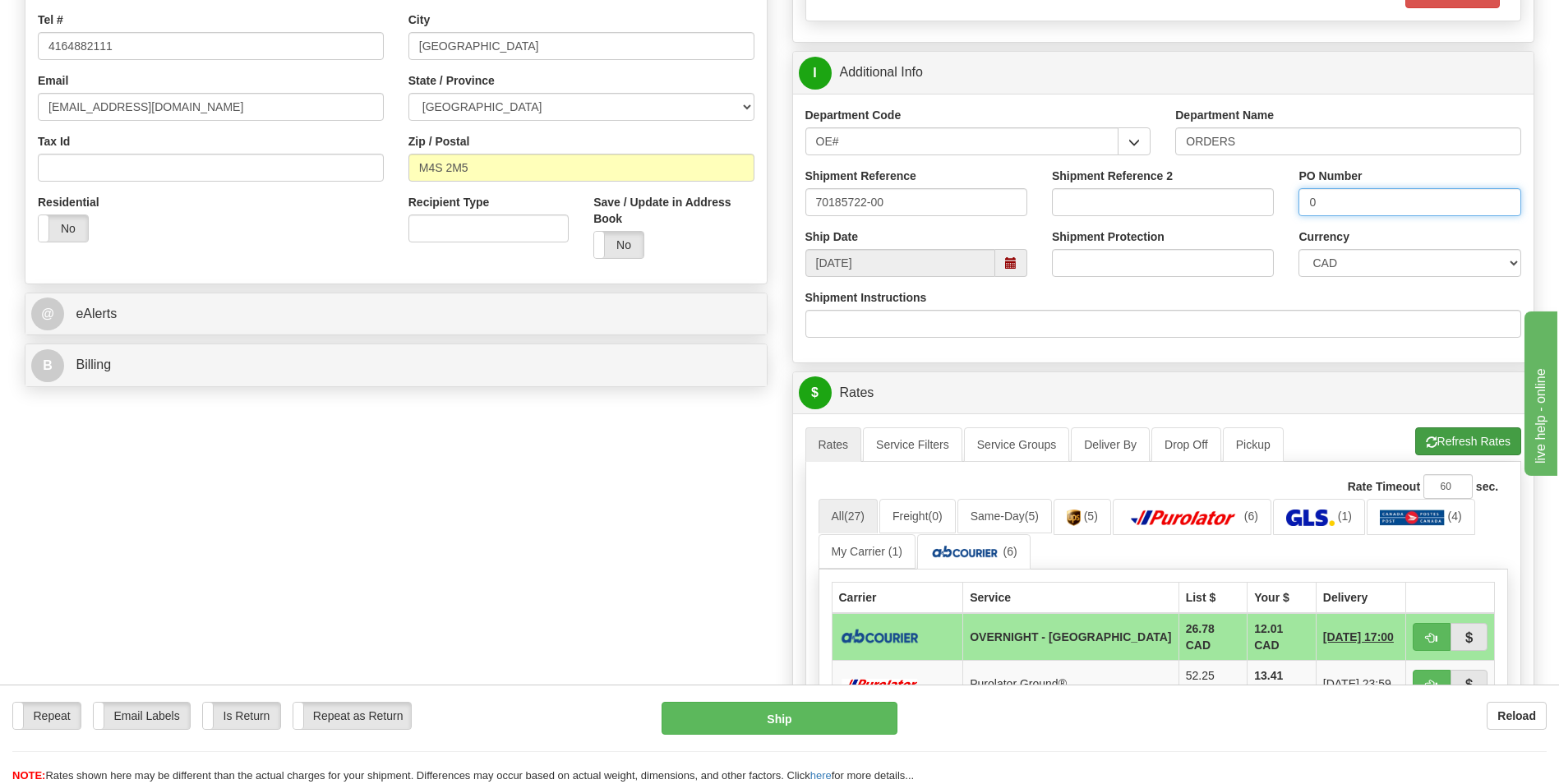
type input "0"
click at [1449, 446] on button "Refresh Rates" at bounding box center [1468, 441] width 106 height 28
click at [1426, 633] on span "button" at bounding box center [1431, 638] width 11 height 11
type input "4"
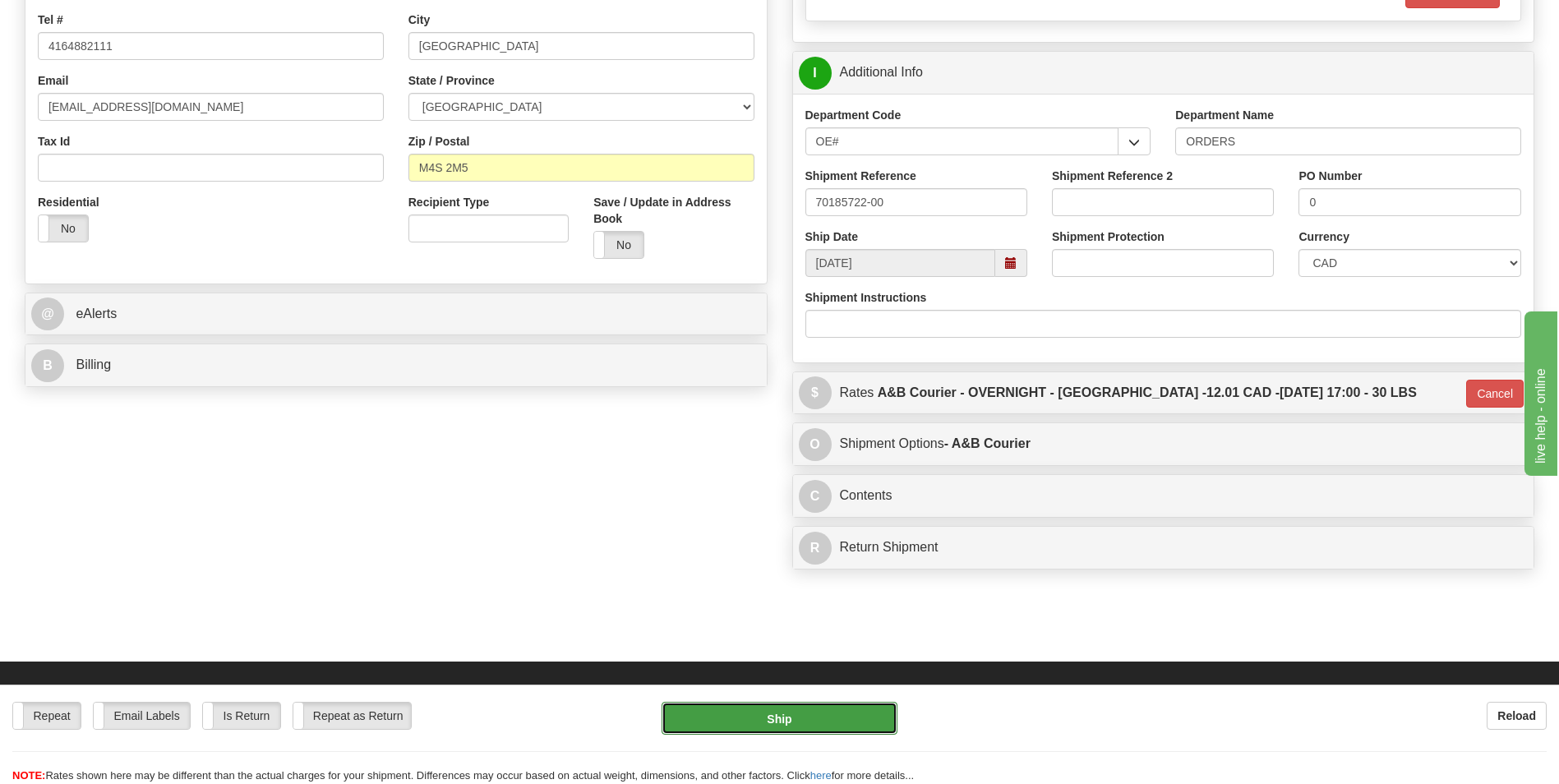
click at [806, 719] on button "Ship" at bounding box center [779, 717] width 235 height 32
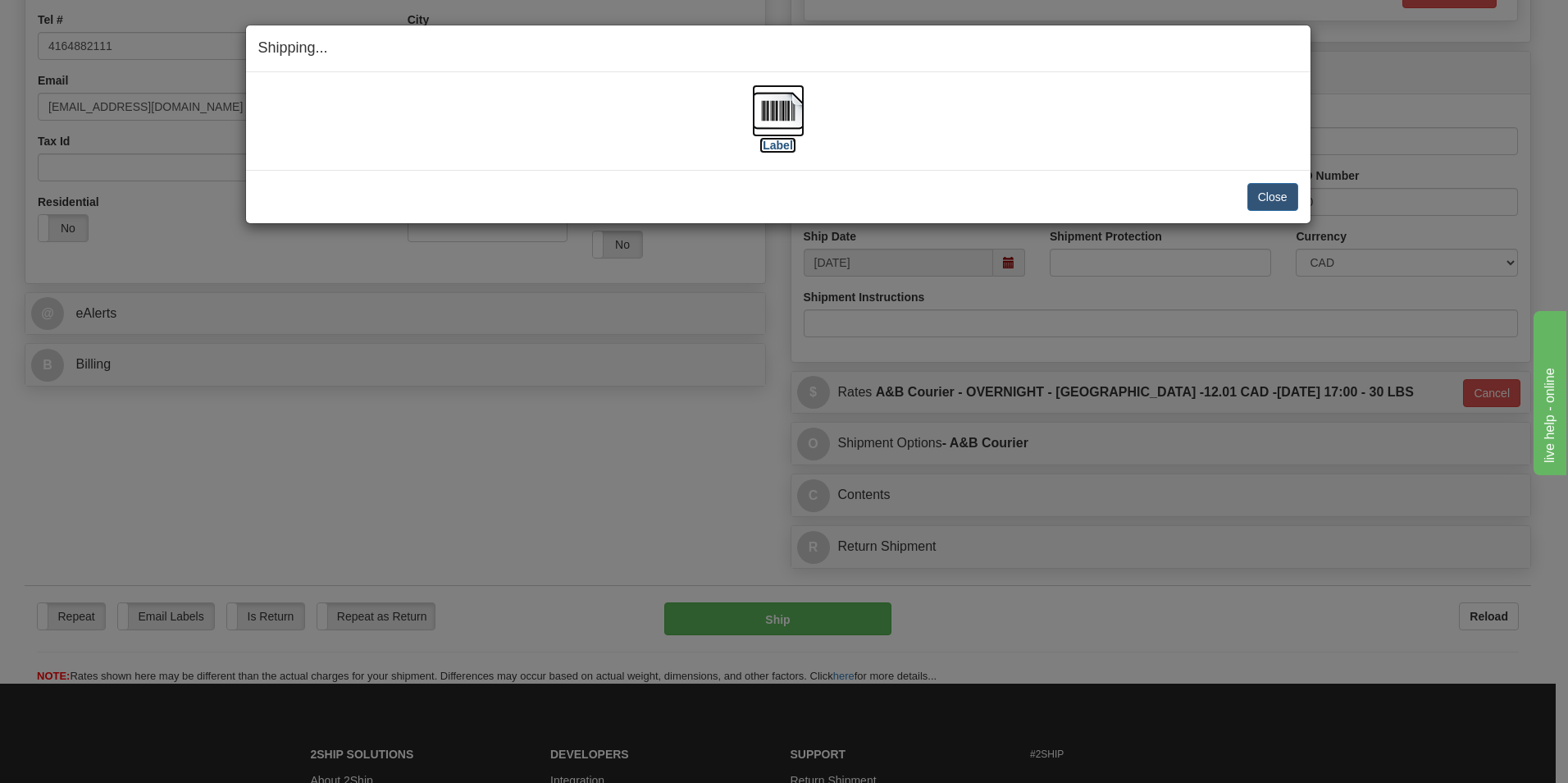
click at [784, 119] on img at bounding box center [778, 110] width 53 height 53
click at [1265, 192] on button "Close" at bounding box center [1273, 196] width 51 height 28
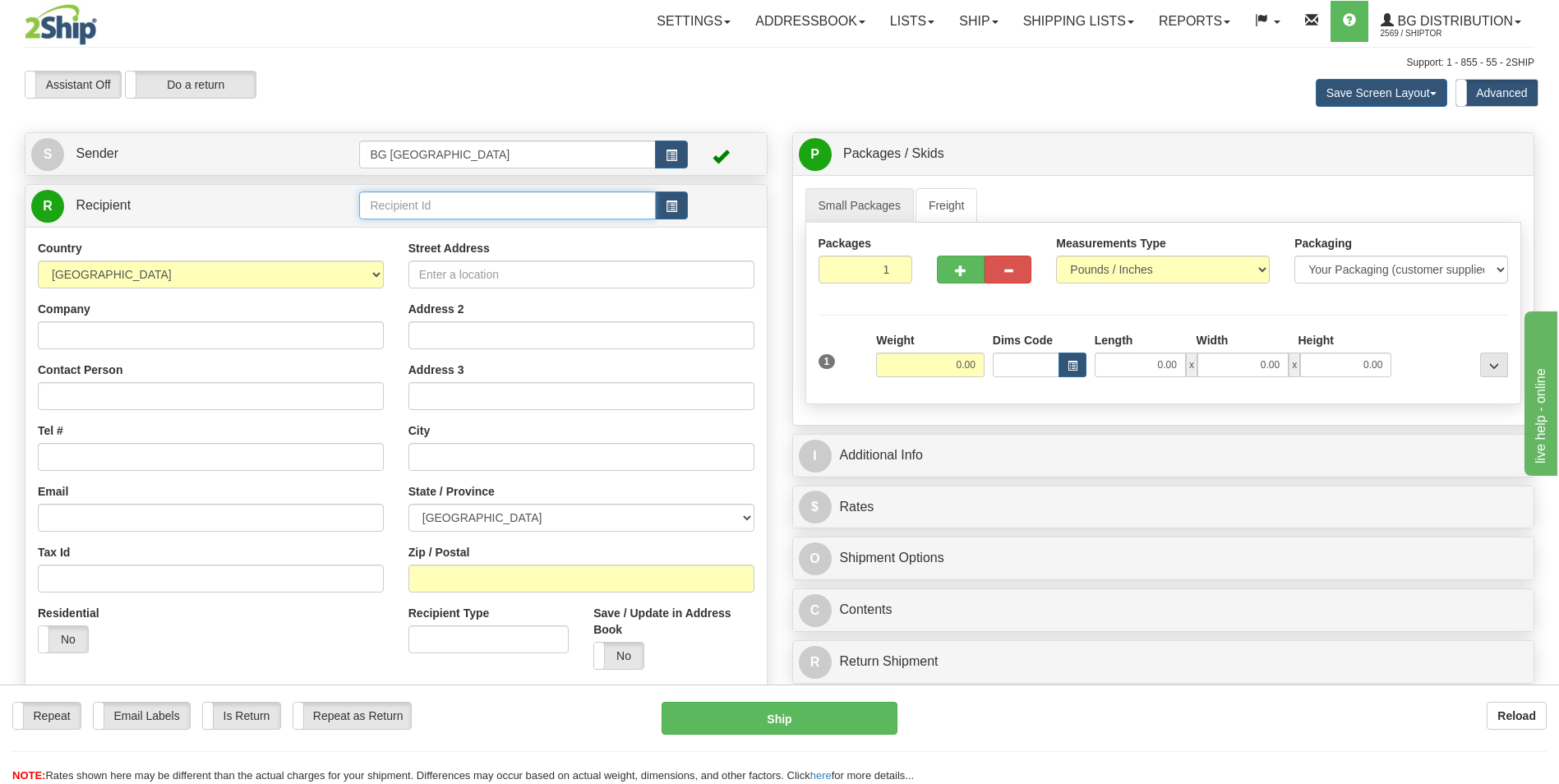
click at [471, 199] on input "text" at bounding box center [507, 205] width 296 height 28
click at [433, 231] on div "60128" at bounding box center [504, 230] width 280 height 18
type input "60128"
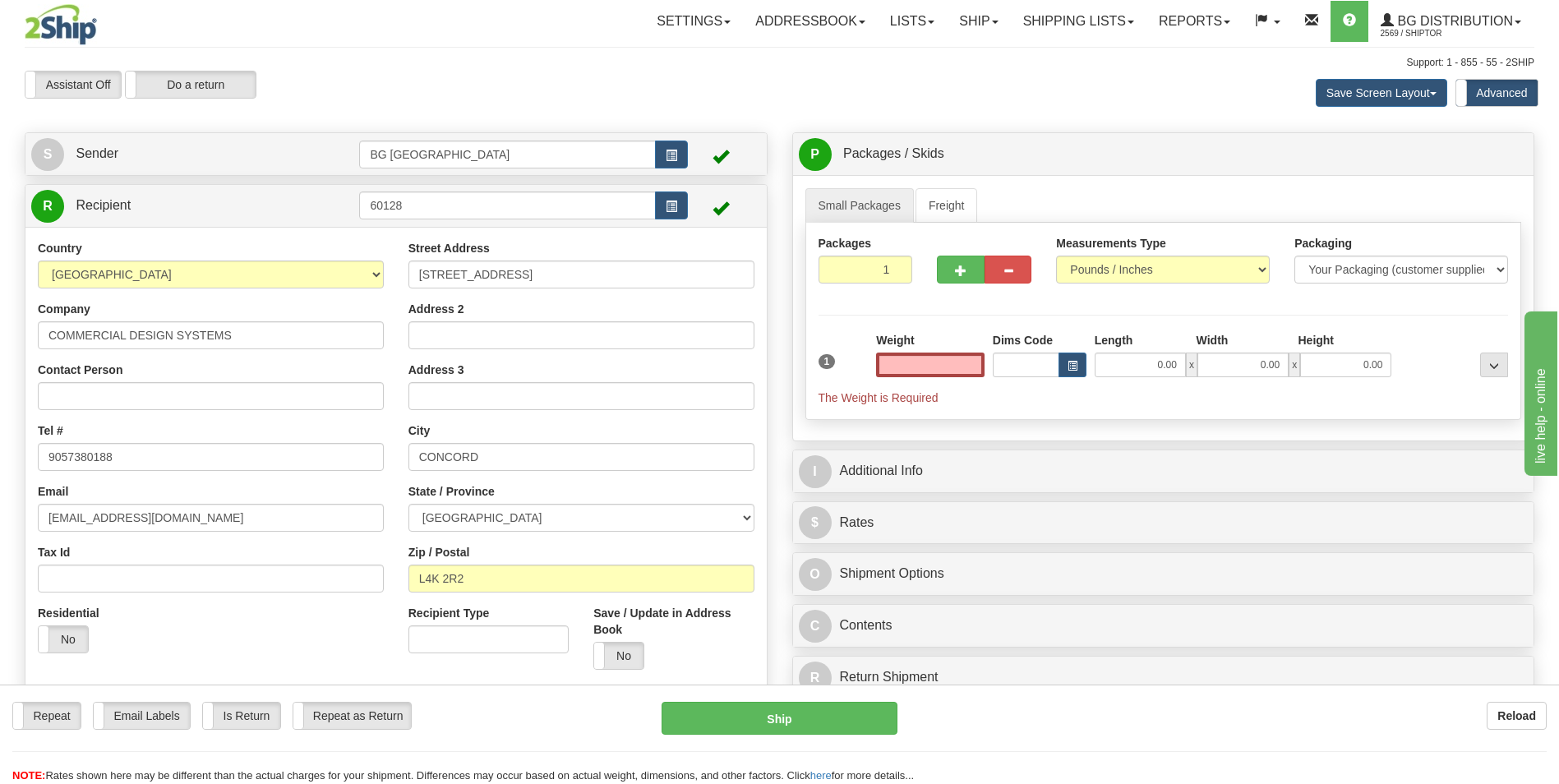
type input "0.00"
click at [964, 364] on input "0.00" at bounding box center [930, 365] width 109 height 25
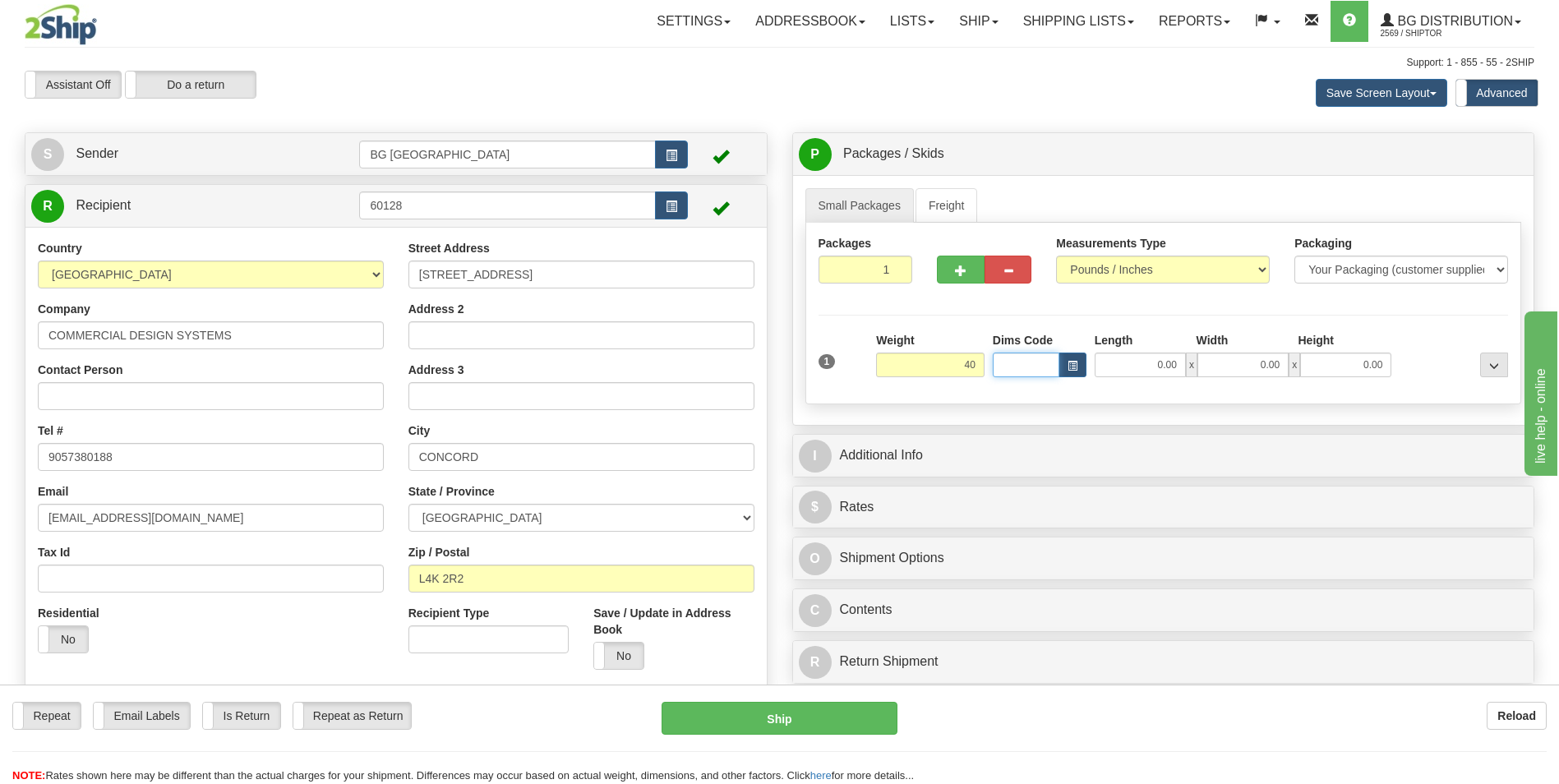
type input "40.00"
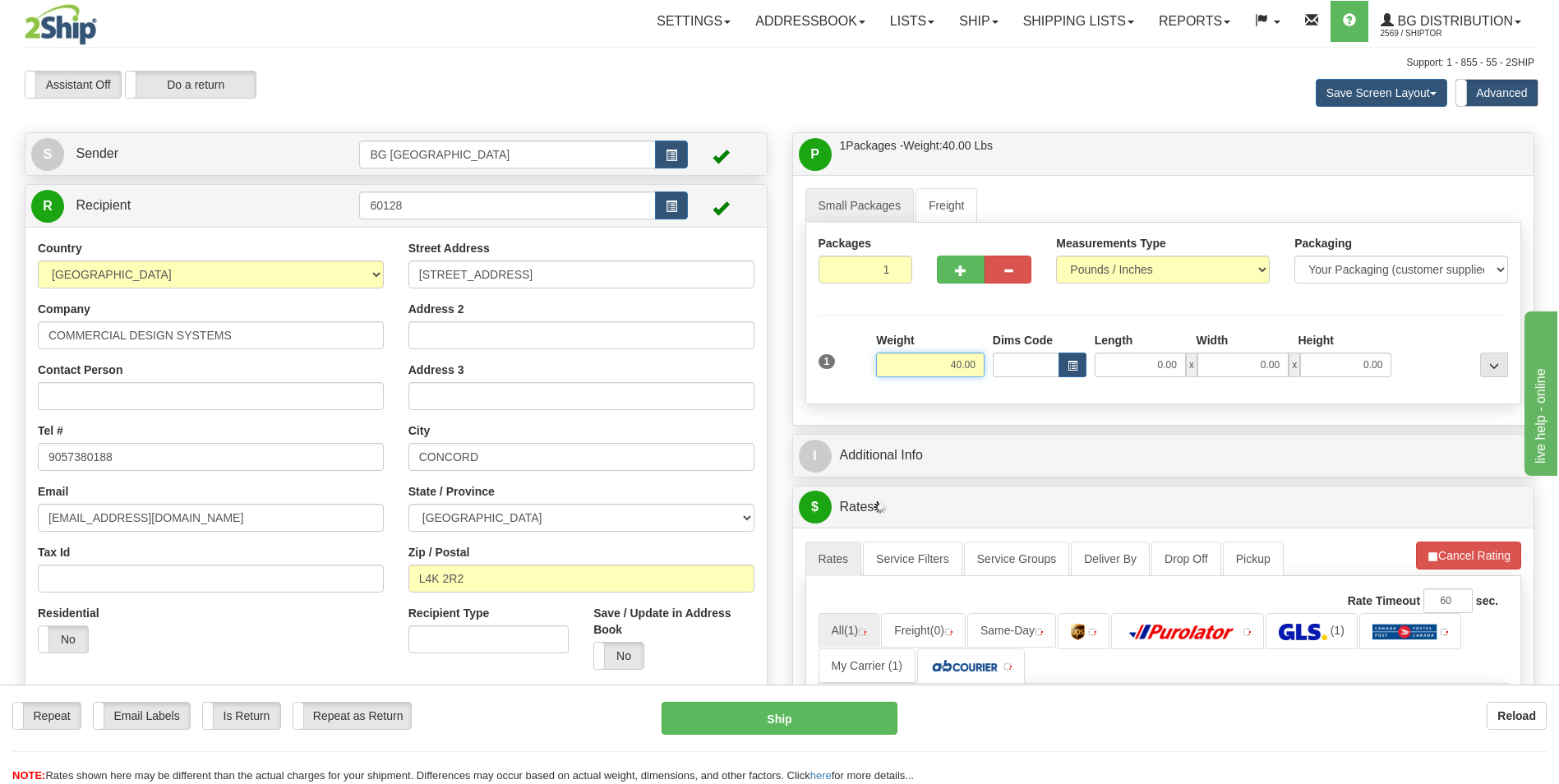
click at [964, 364] on input "40.00" at bounding box center [930, 365] width 109 height 25
type input "46.00"
type input "15.00"
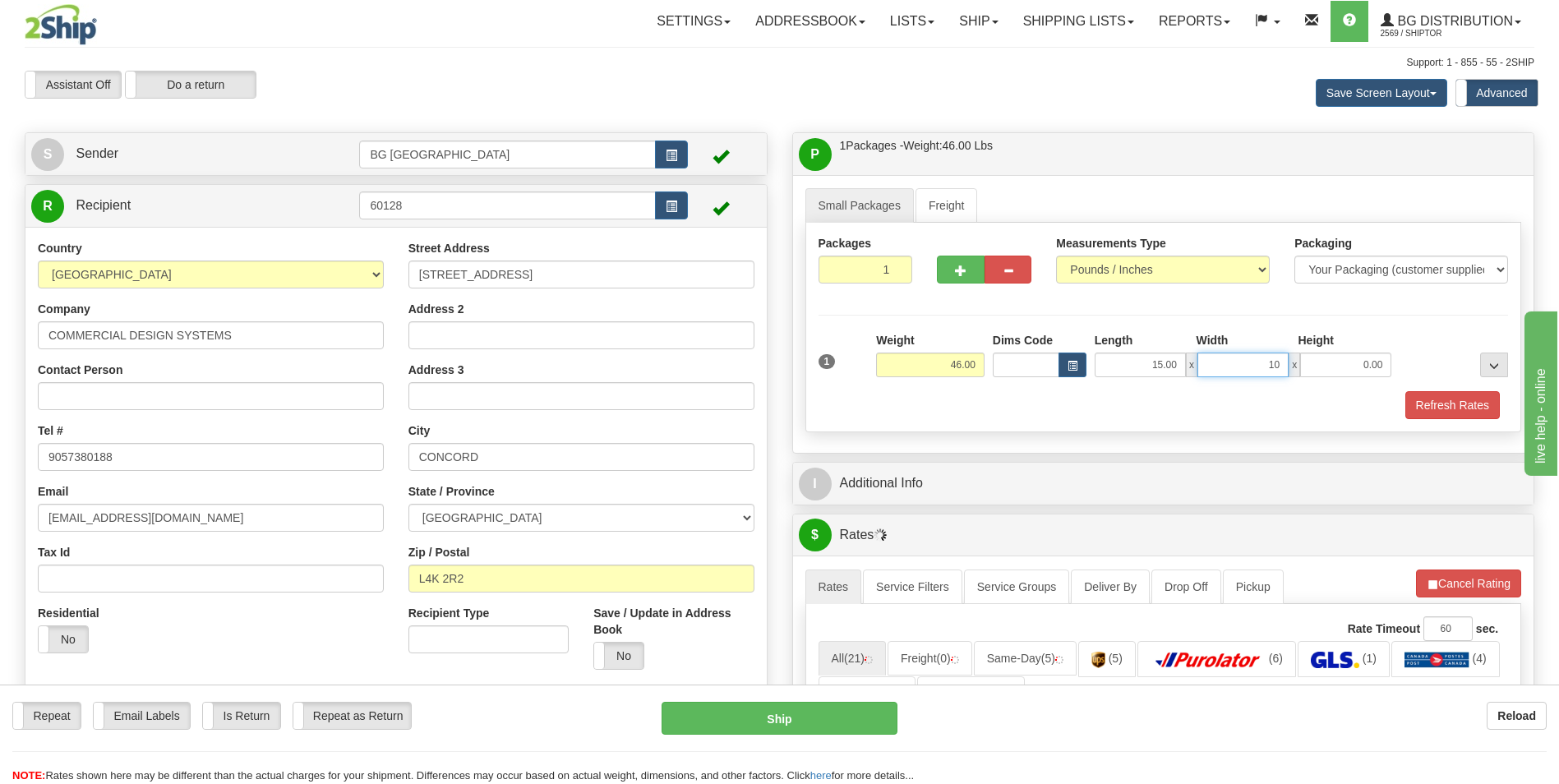
type input "10.00"
click at [958, 270] on span "button" at bounding box center [960, 271] width 11 height 11
type input "2"
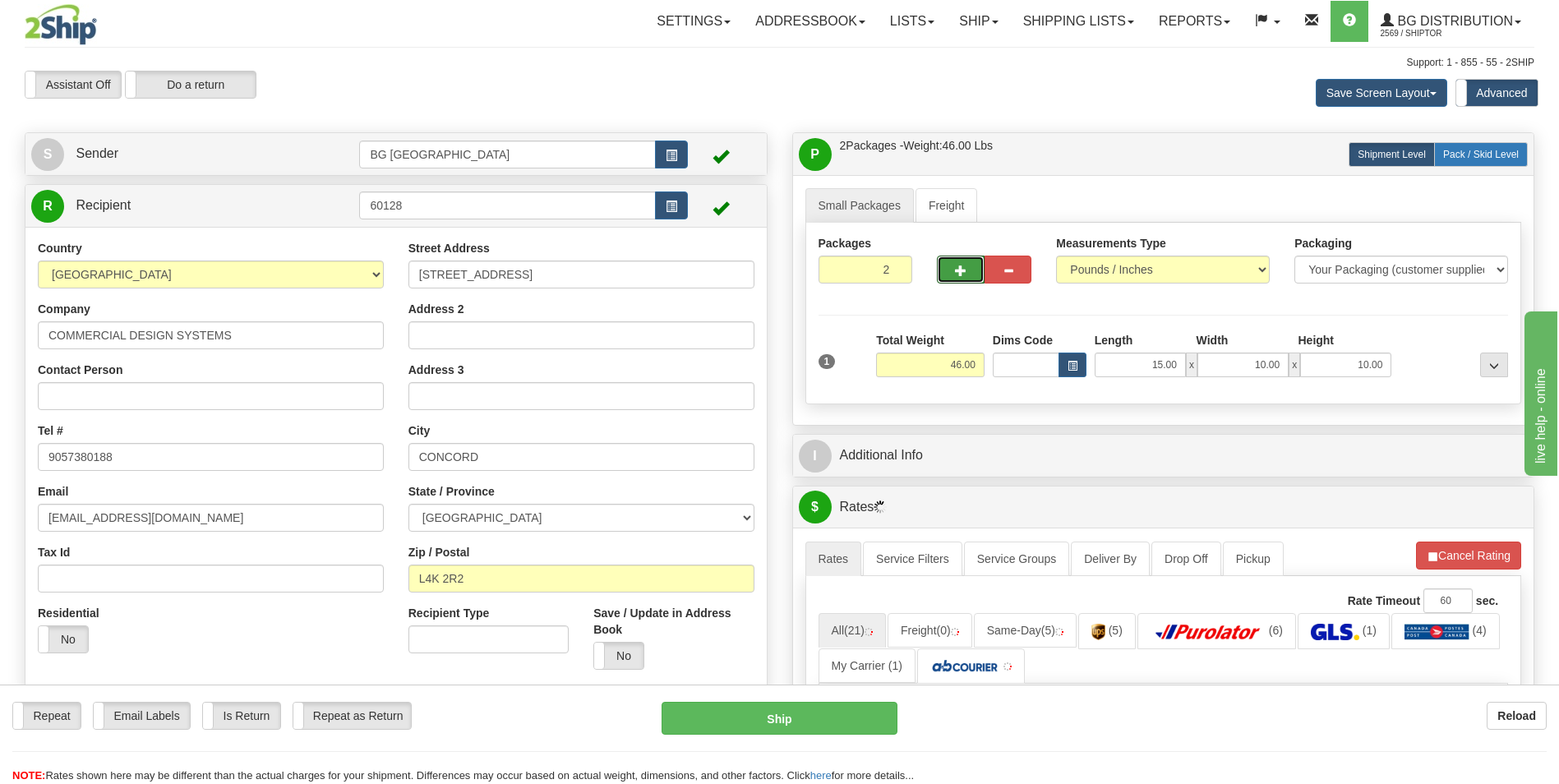
click at [1501, 155] on span "Pack / Skid Level" at bounding box center [1480, 154] width 75 height 11
radio input "true"
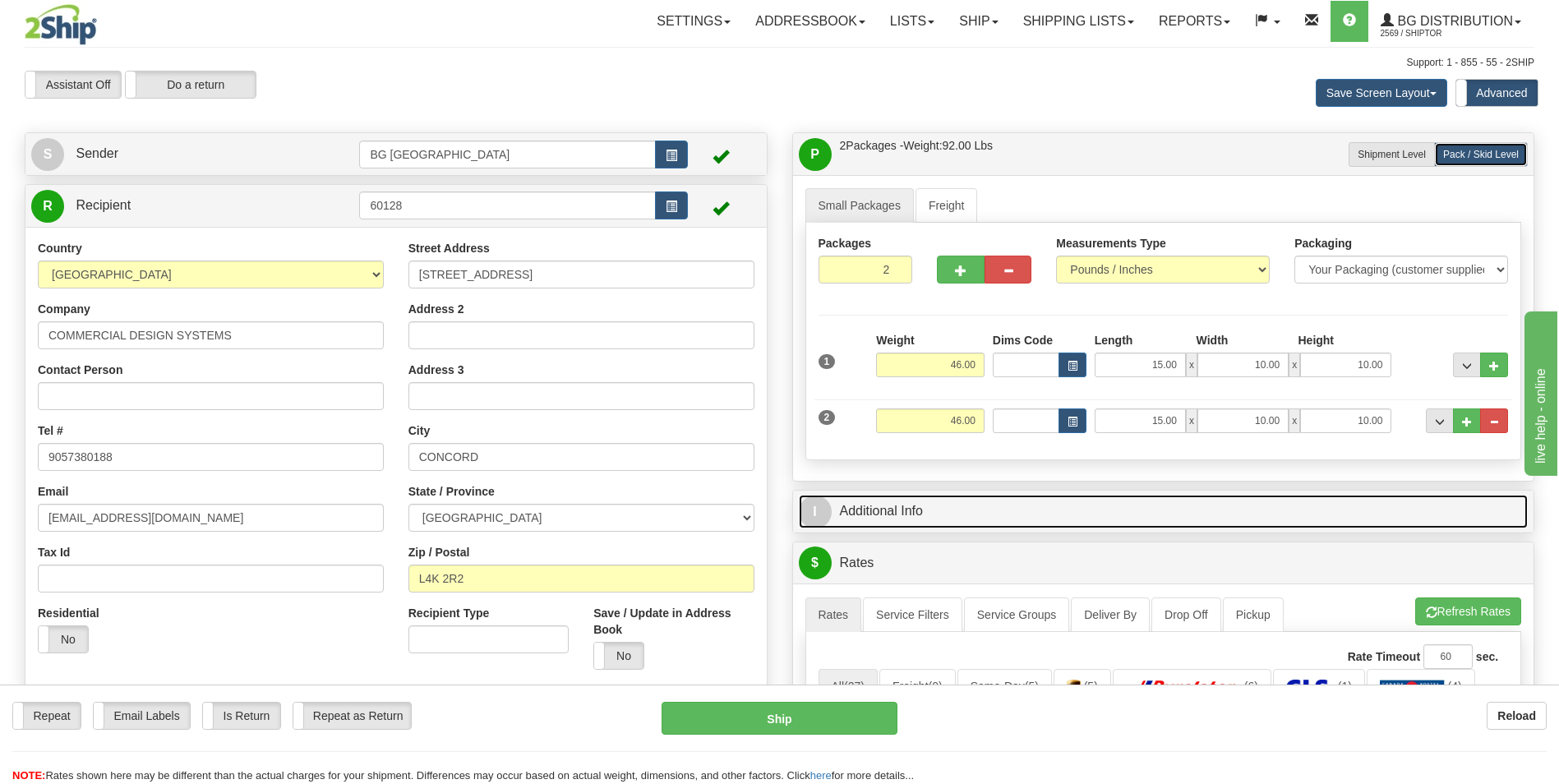
click at [935, 508] on link "I Additional Info" at bounding box center [1164, 511] width 729 height 33
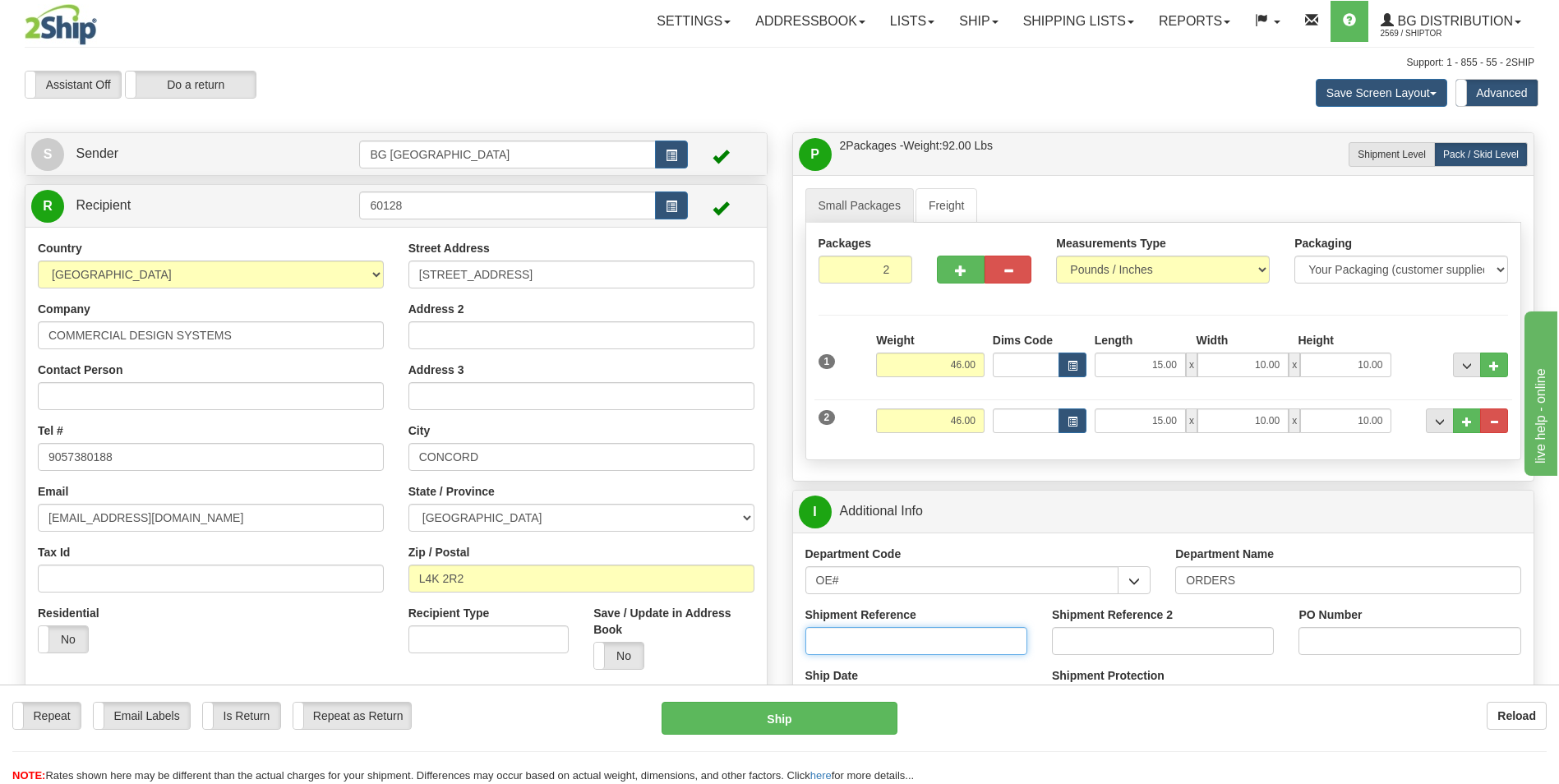
click at [886, 642] on input "Shipment Reference" at bounding box center [916, 641] width 222 height 28
type input "70185741-00"
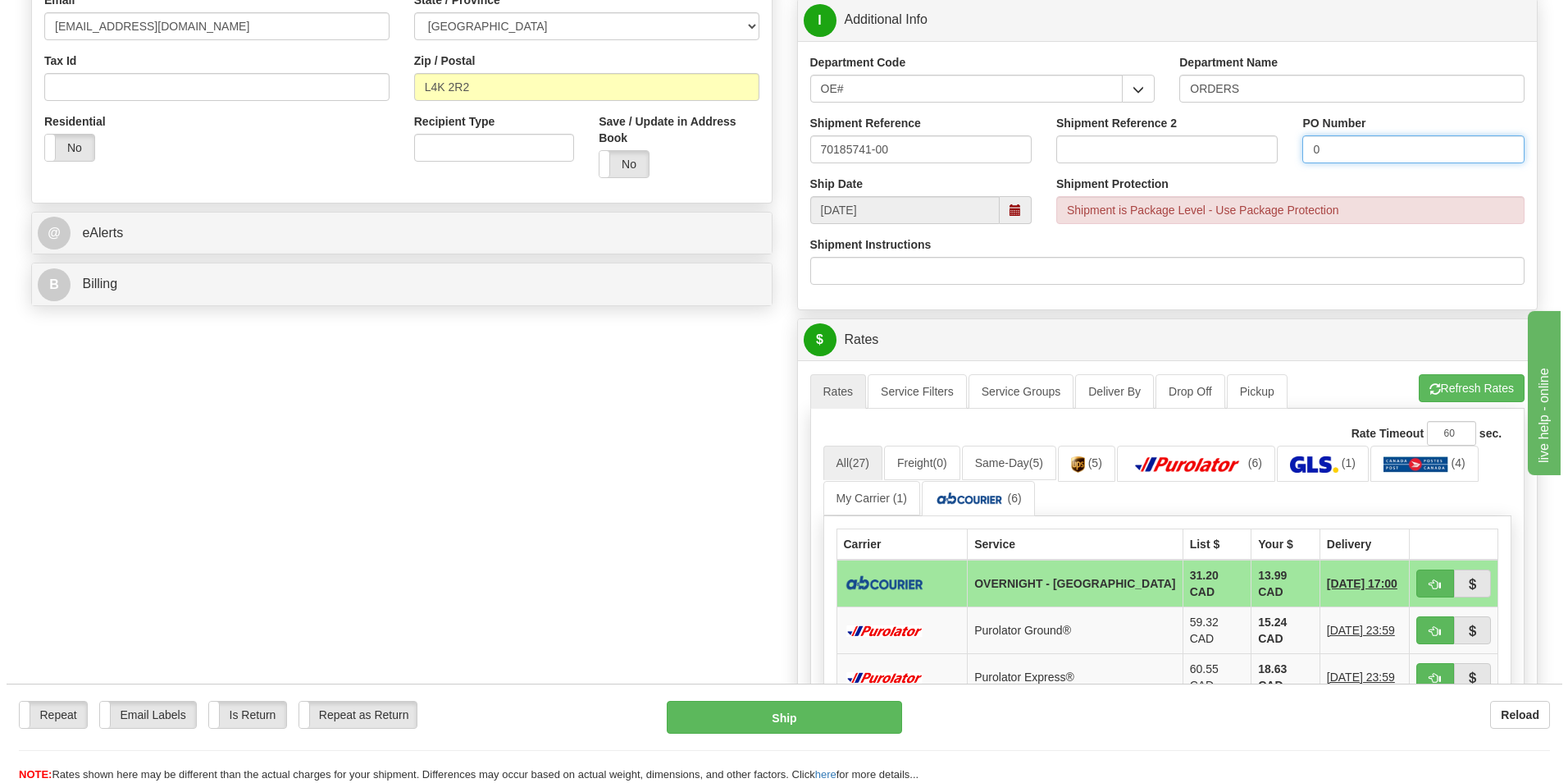
scroll to position [492, 0]
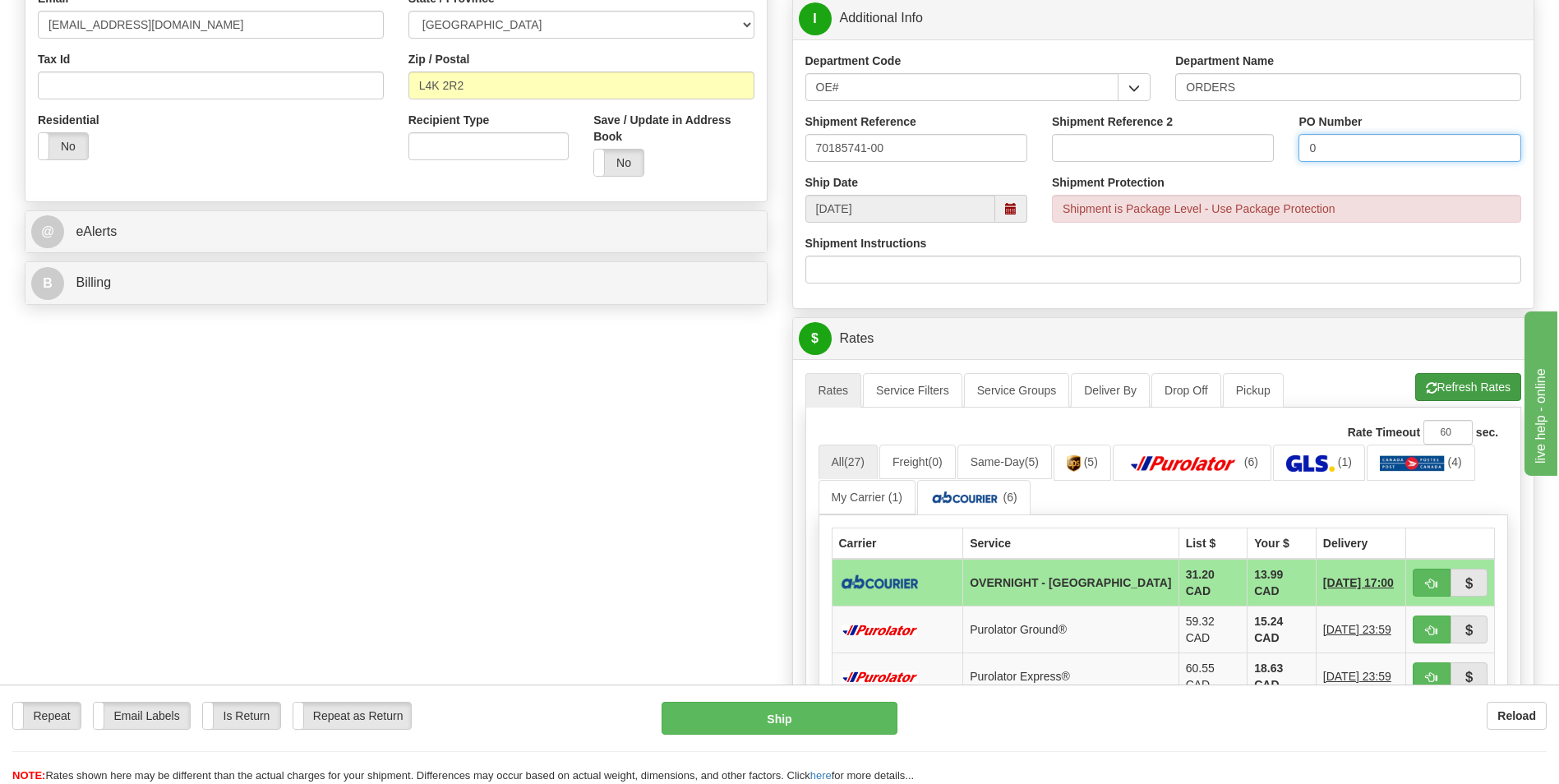
type input "0"
click at [1452, 383] on button "Refresh Rates" at bounding box center [1468, 387] width 106 height 28
click at [1418, 571] on button "button" at bounding box center [1431, 583] width 38 height 28
type input "4"
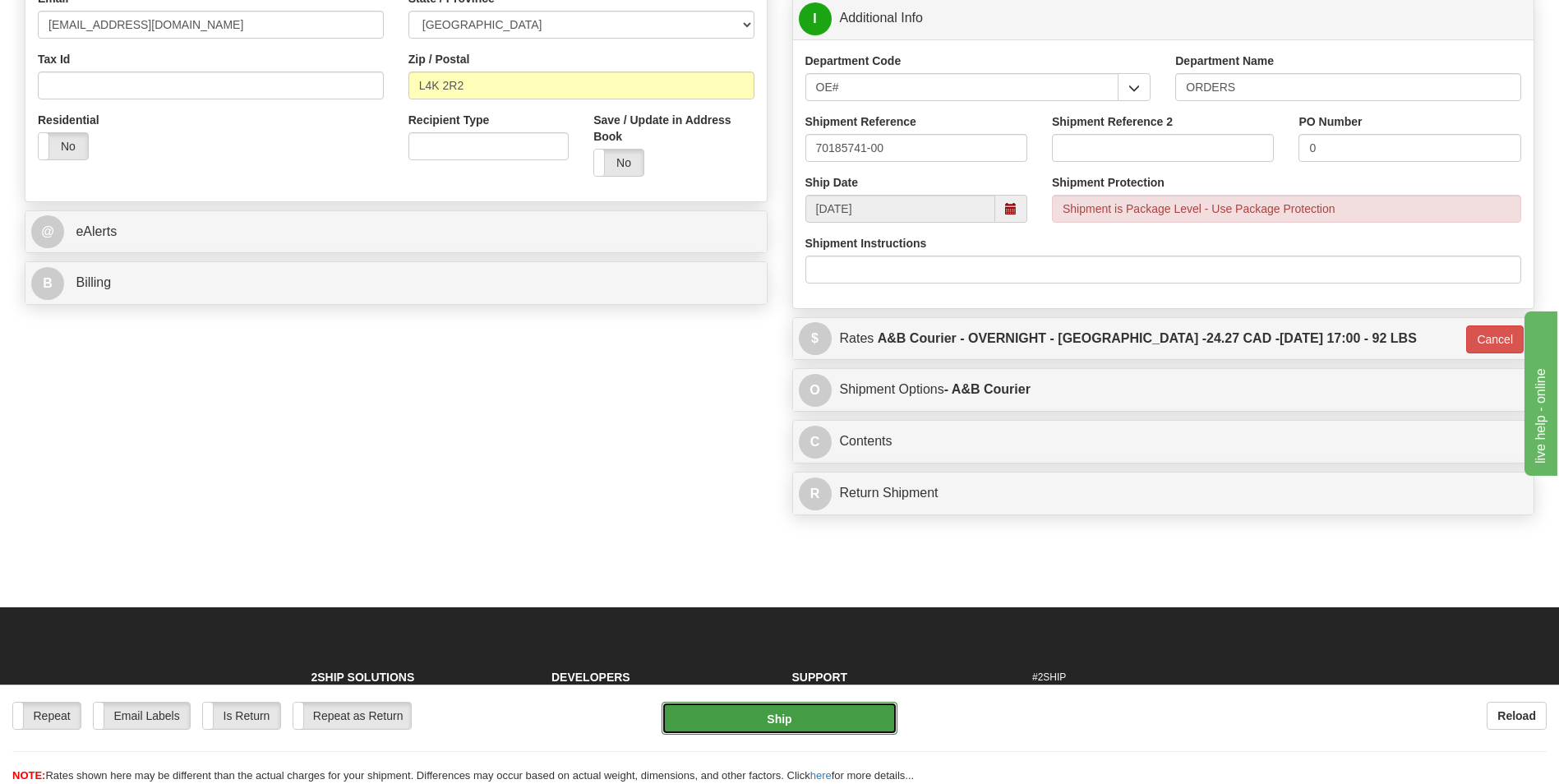
click at [774, 707] on button "Ship" at bounding box center [779, 717] width 235 height 32
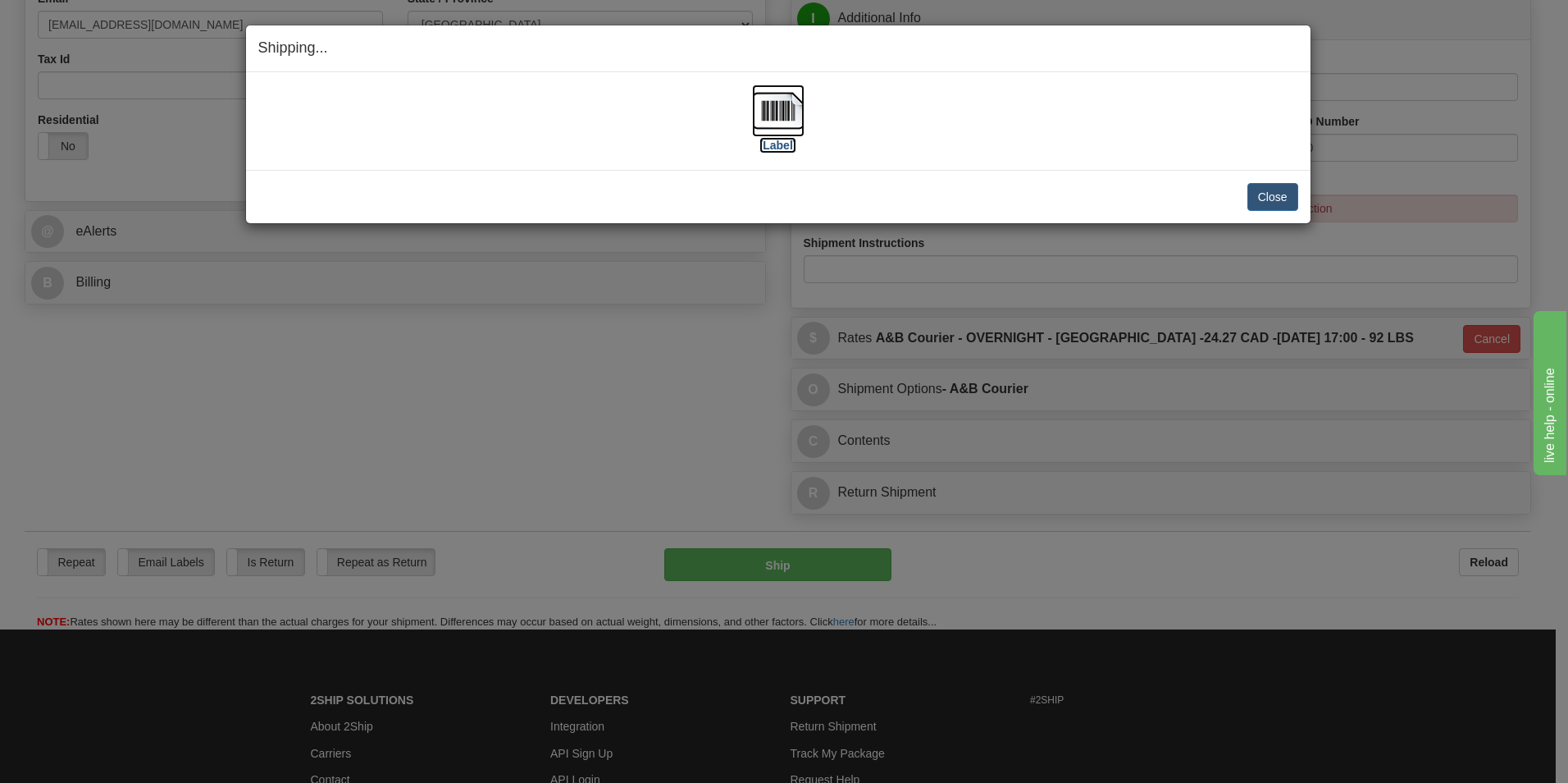
click at [771, 107] on img at bounding box center [778, 110] width 53 height 53
click at [1271, 201] on button "Close" at bounding box center [1273, 196] width 51 height 28
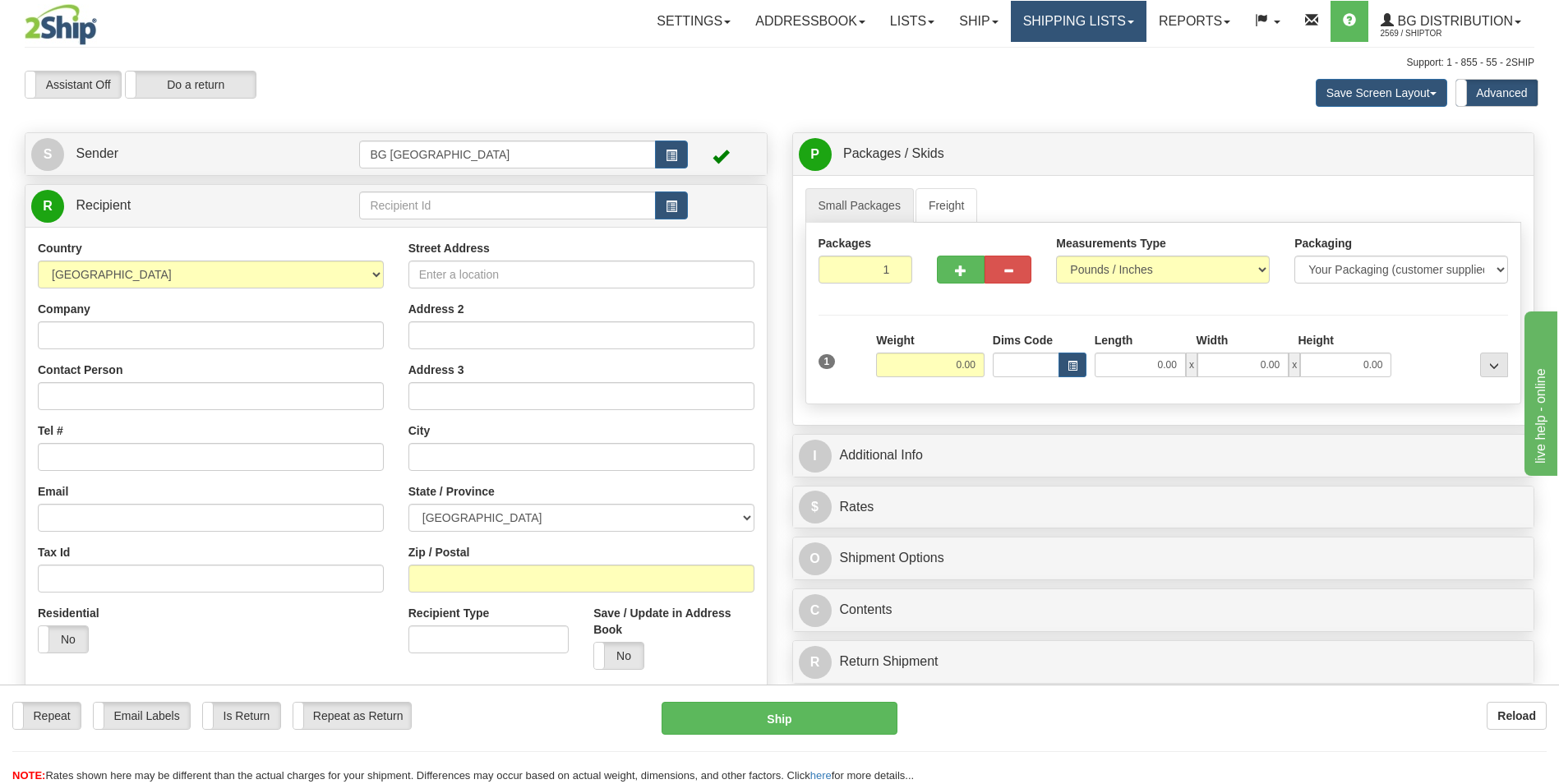
click at [1052, 27] on link "Shipping lists" at bounding box center [1078, 21] width 135 height 41
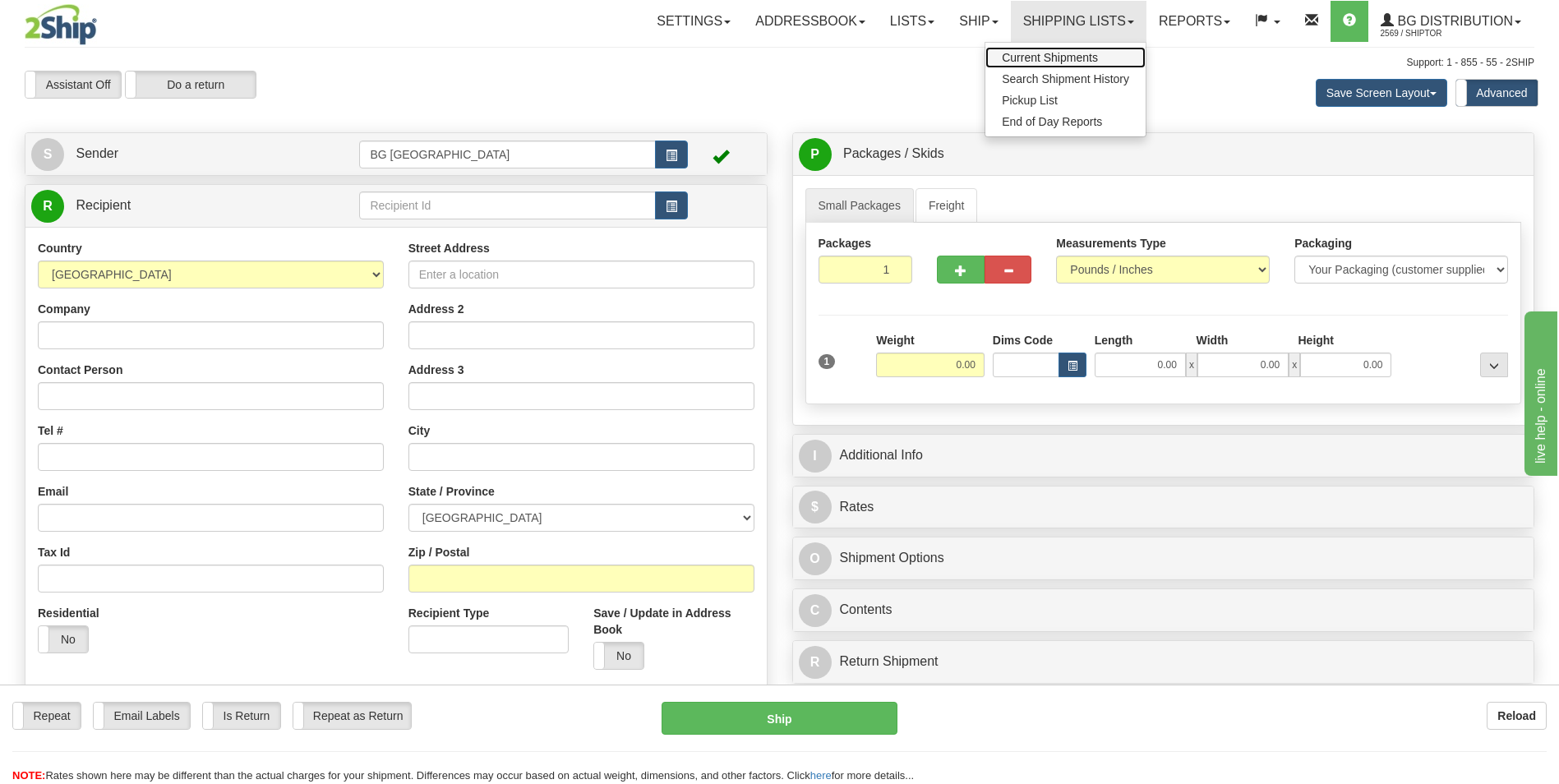
click at [1014, 52] on span "Current Shipments" at bounding box center [1050, 58] width 97 height 13
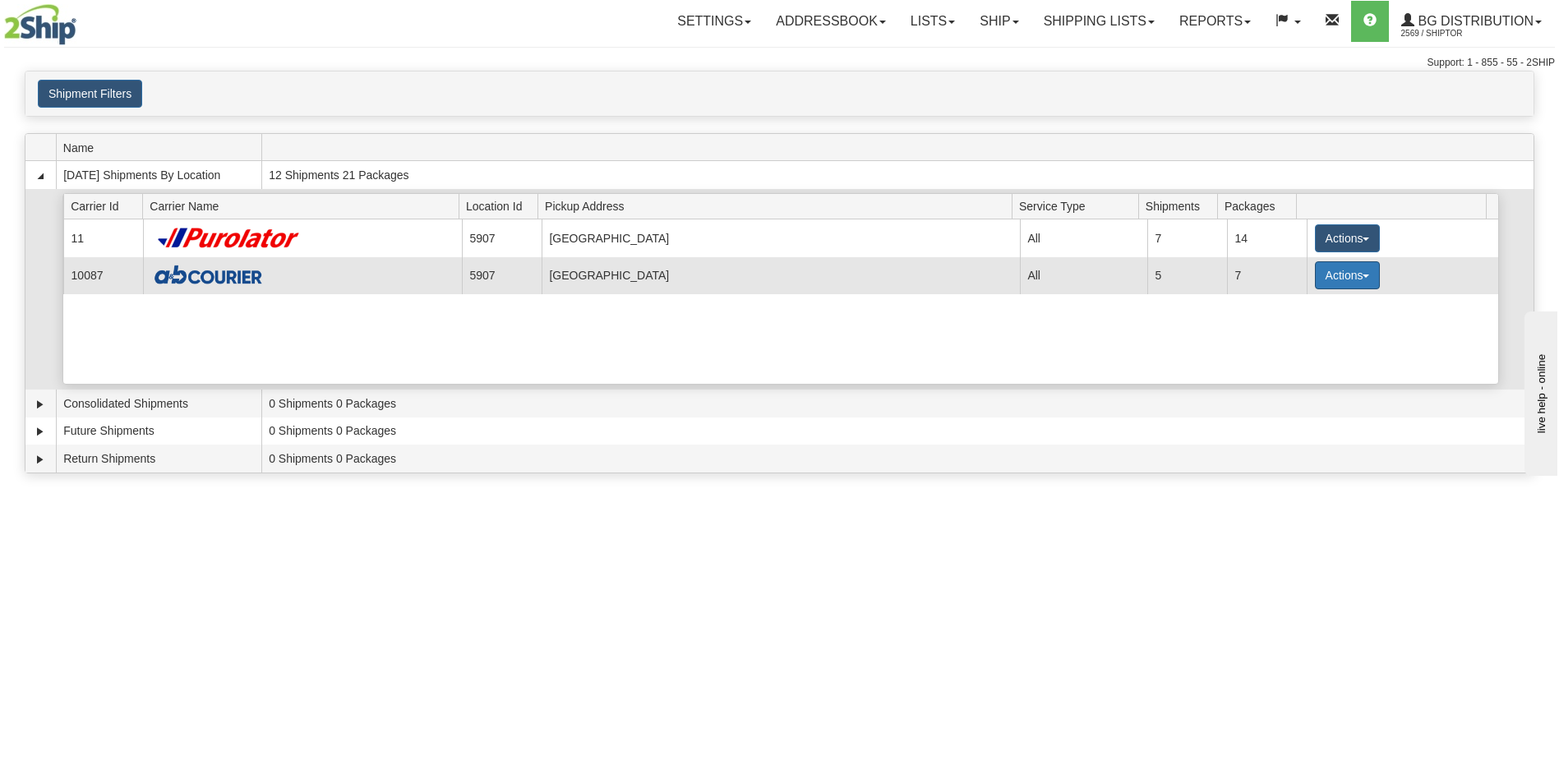
click at [1346, 276] on button "Actions" at bounding box center [1347, 276] width 66 height 28
click at [1279, 306] on span "Details" at bounding box center [1286, 305] width 45 height 11
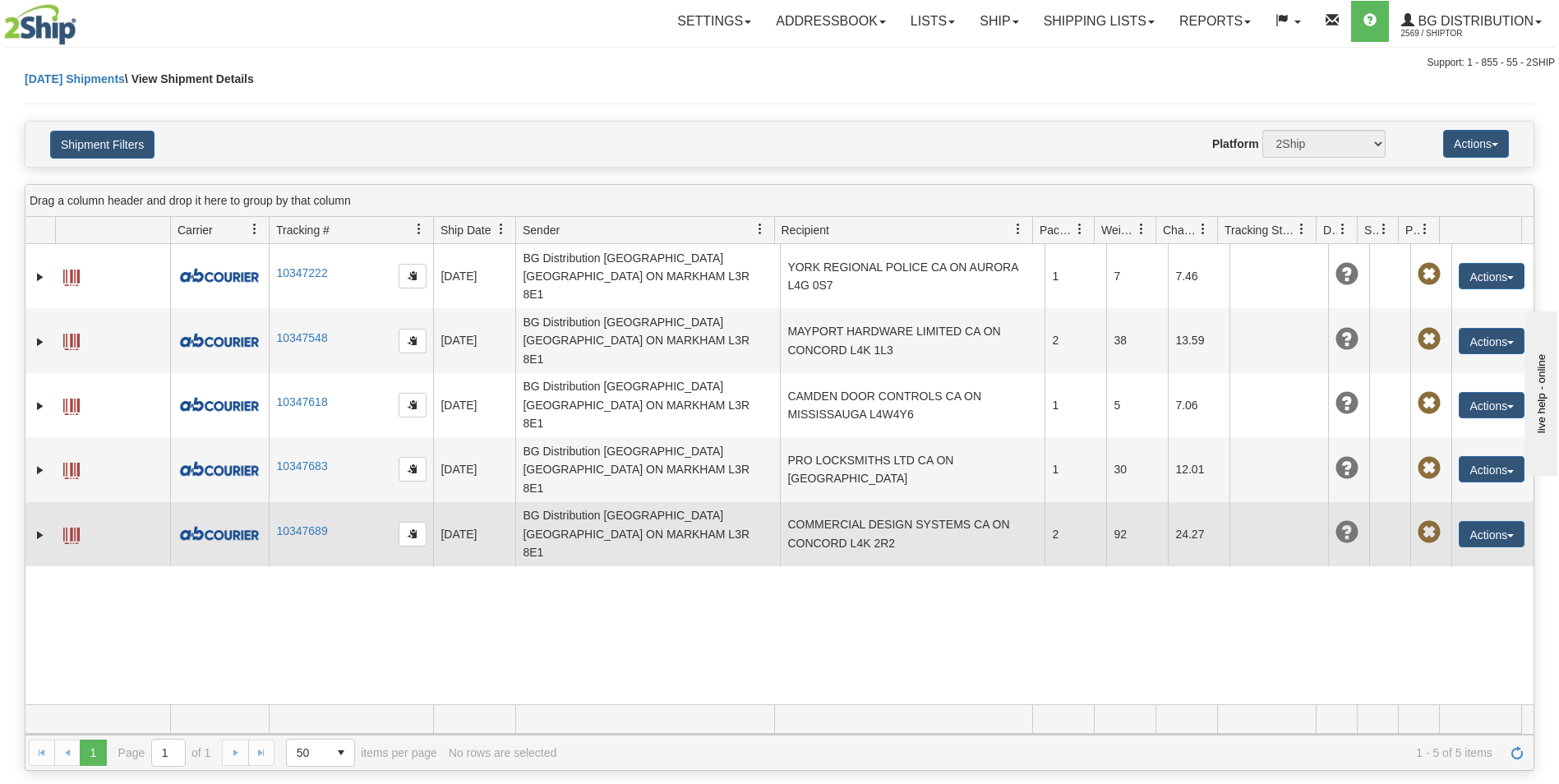
click at [844, 502] on td "COMMERCIAL DESIGN SYSTEMS CA ON CONCORD L4K 2R2" at bounding box center [911, 533] width 264 height 64
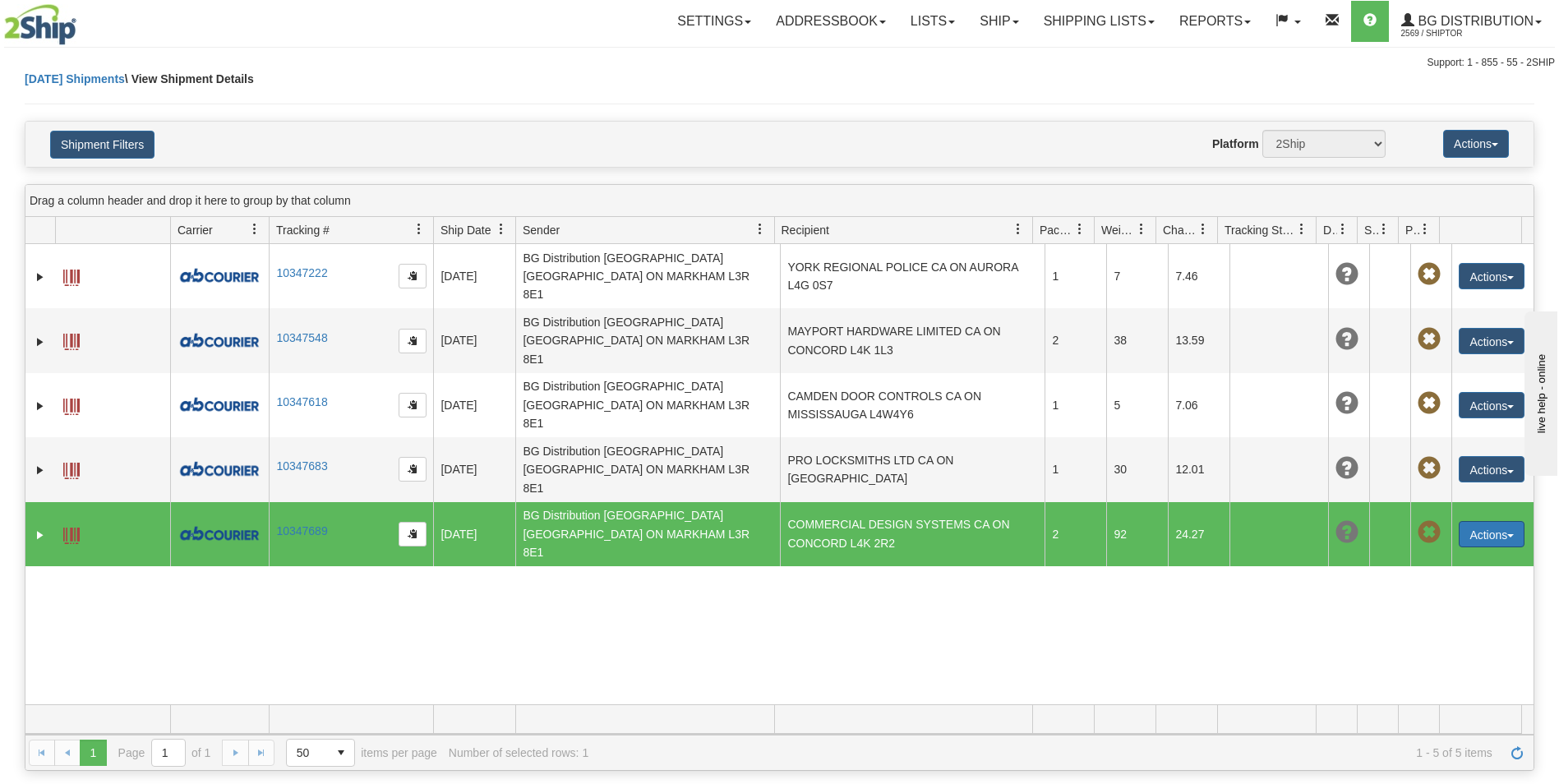
click at [1458, 521] on button "Actions" at bounding box center [1490, 533] width 66 height 26
click at [1393, 618] on link "Delete" at bounding box center [1437, 628] width 170 height 21
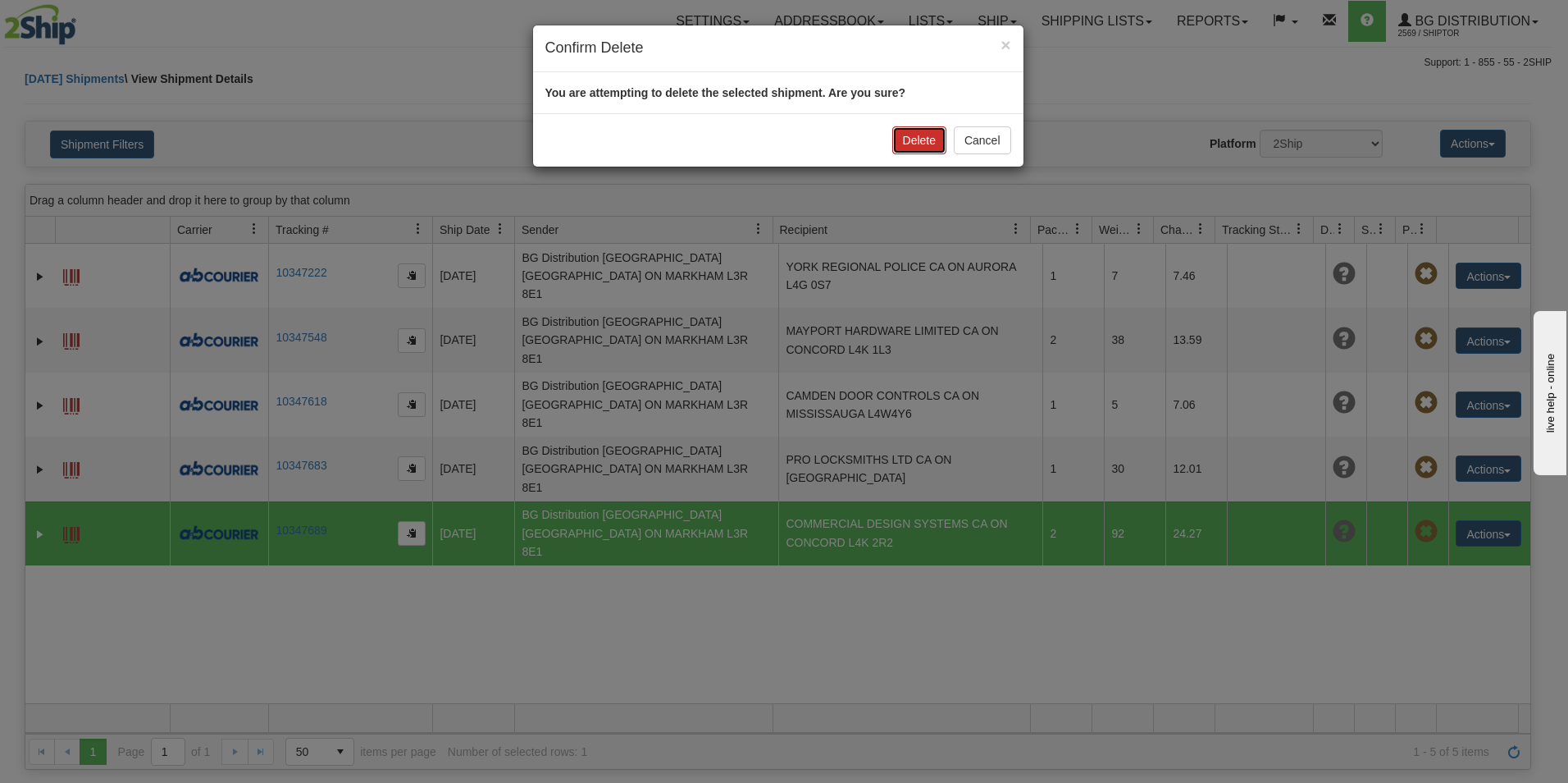
click at [916, 143] on button "Delete" at bounding box center [919, 140] width 54 height 28
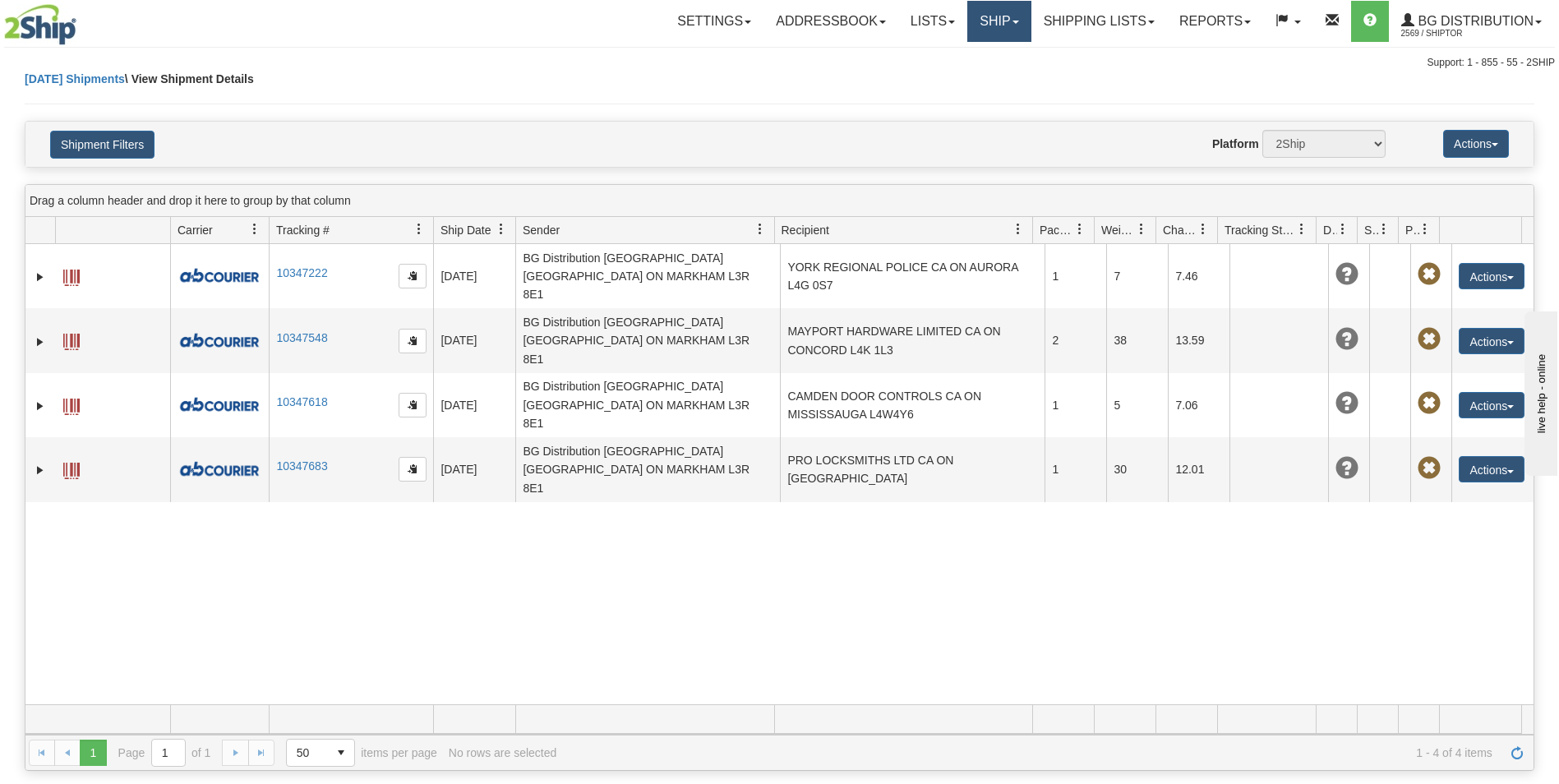
click at [979, 33] on link "Ship" at bounding box center [999, 21] width 63 height 41
click at [971, 53] on span "Ship Screen" at bounding box center [947, 58] width 62 height 13
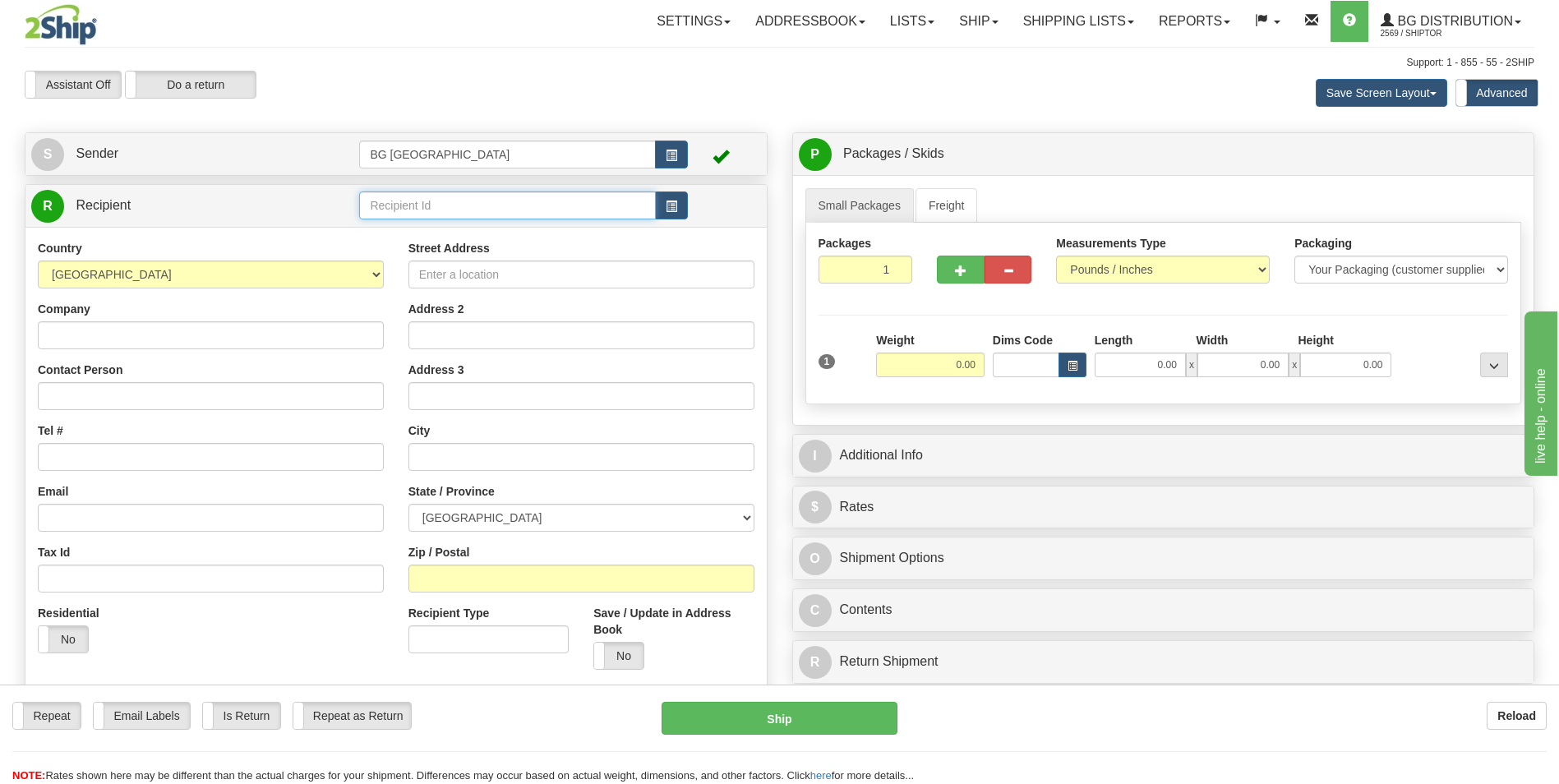
click at [424, 206] on input "text" at bounding box center [507, 205] width 296 height 28
click at [422, 241] on li "60379" at bounding box center [507, 230] width 294 height 21
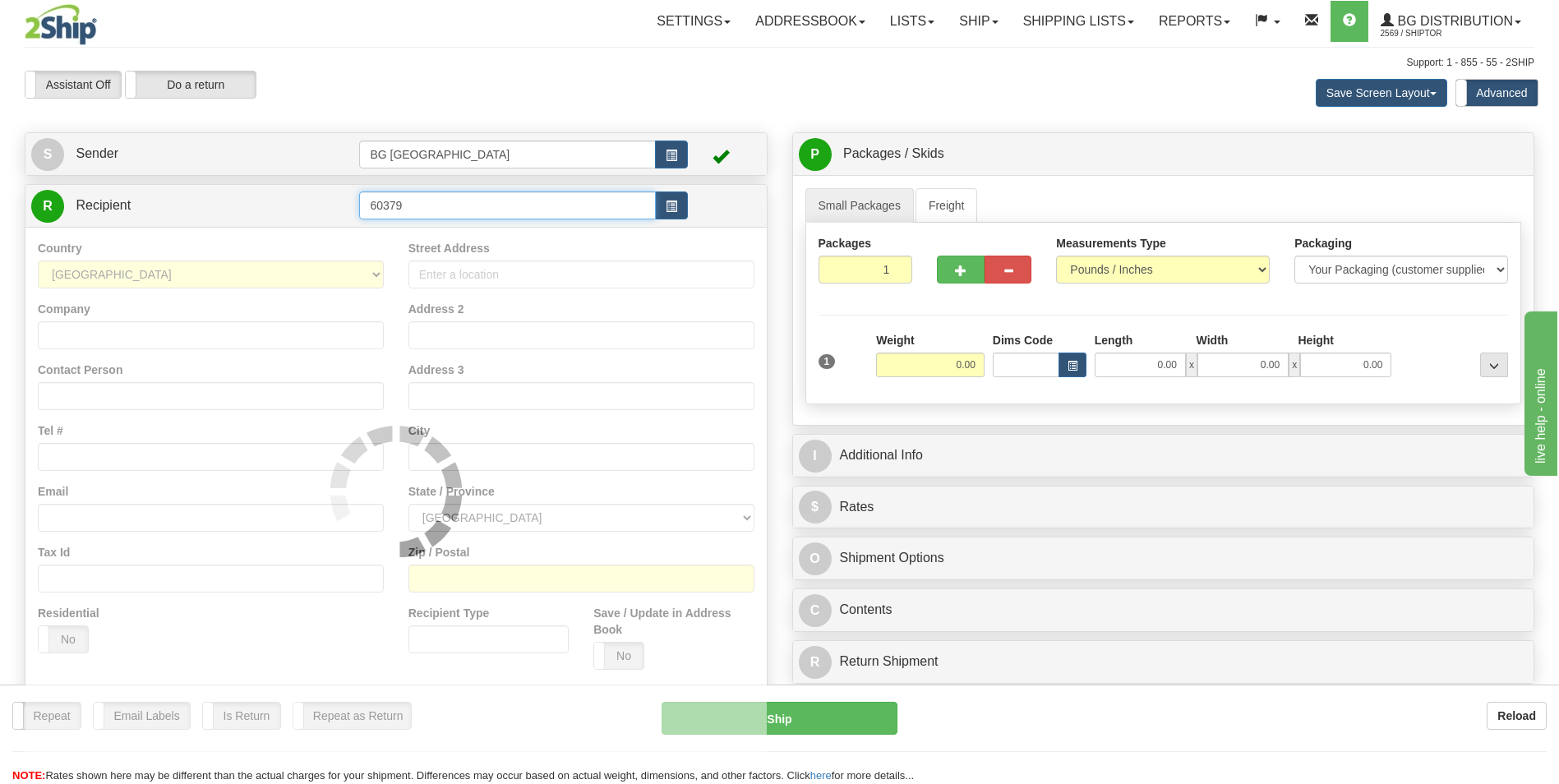
type input "60379"
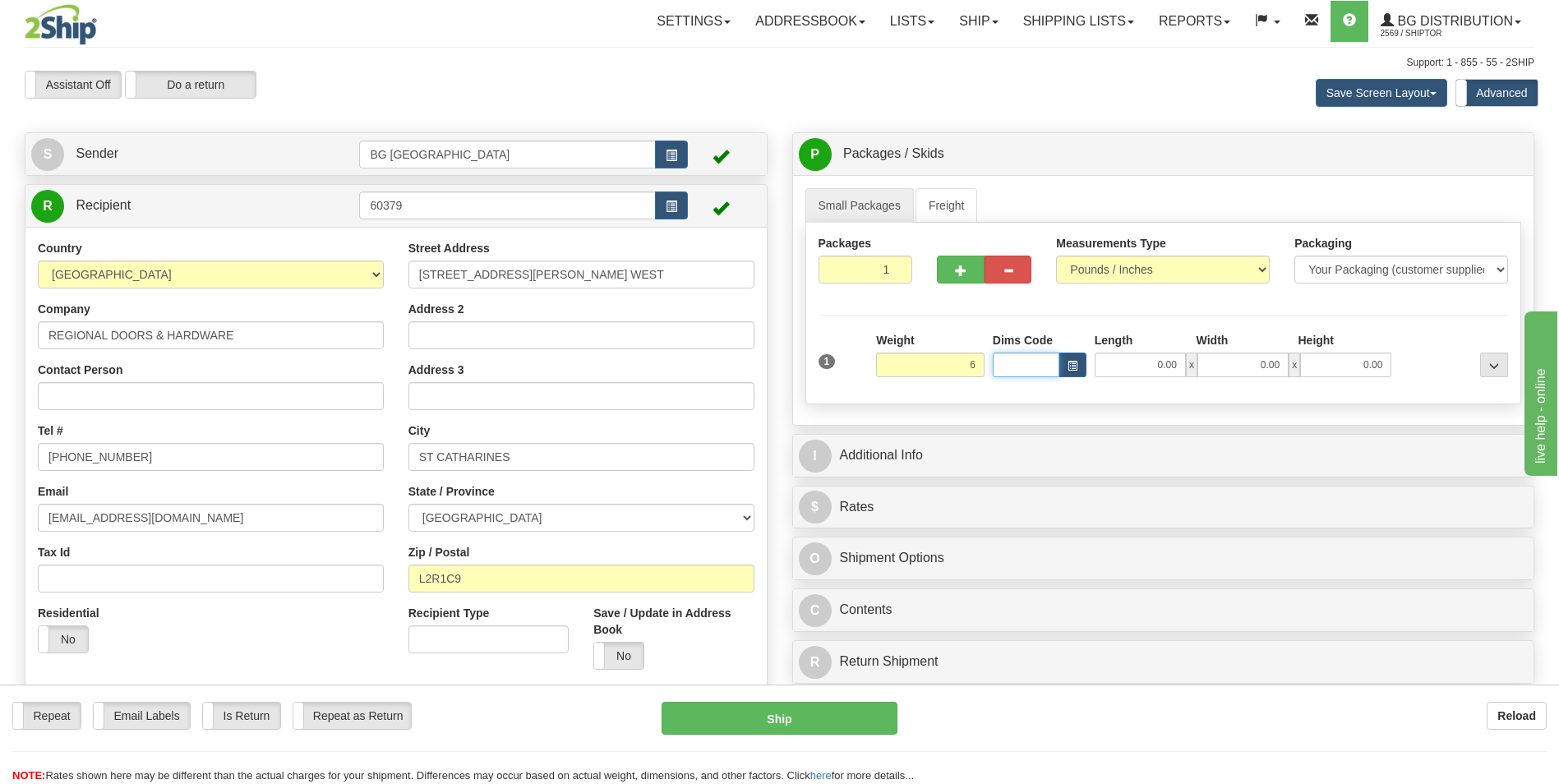
type input "6.00"
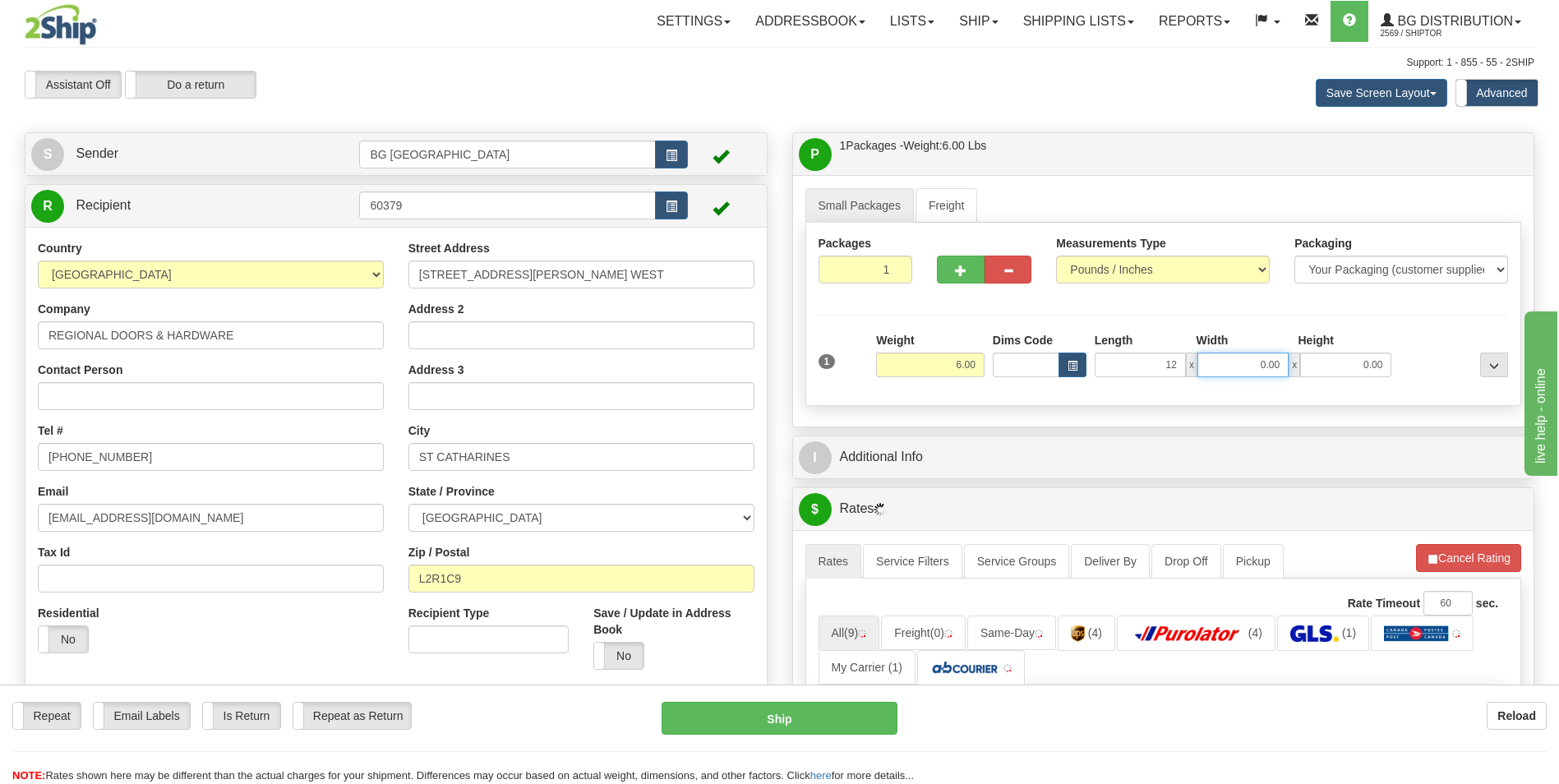
type input "12.00"
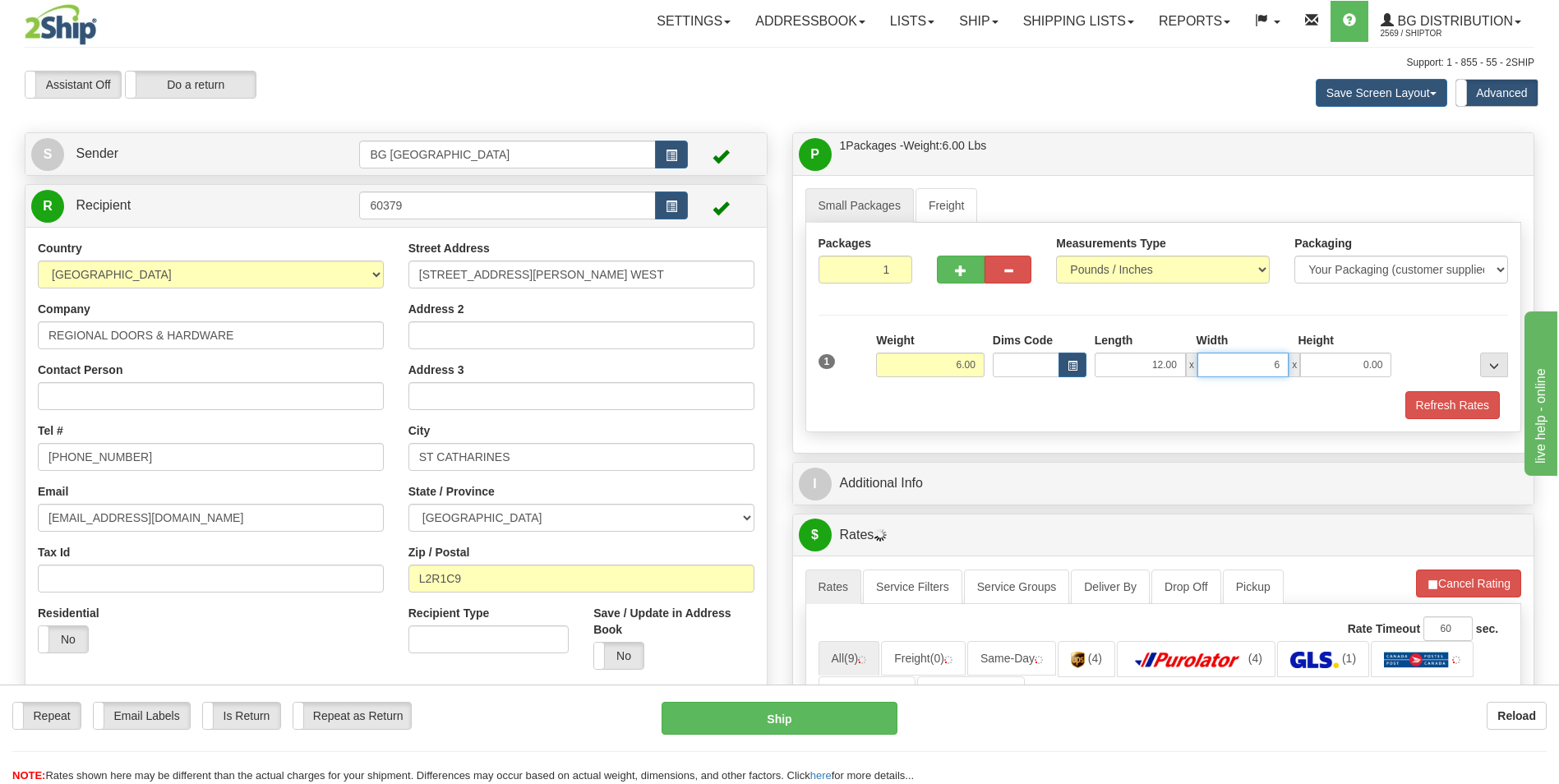
type input "6.00"
type input "4.00"
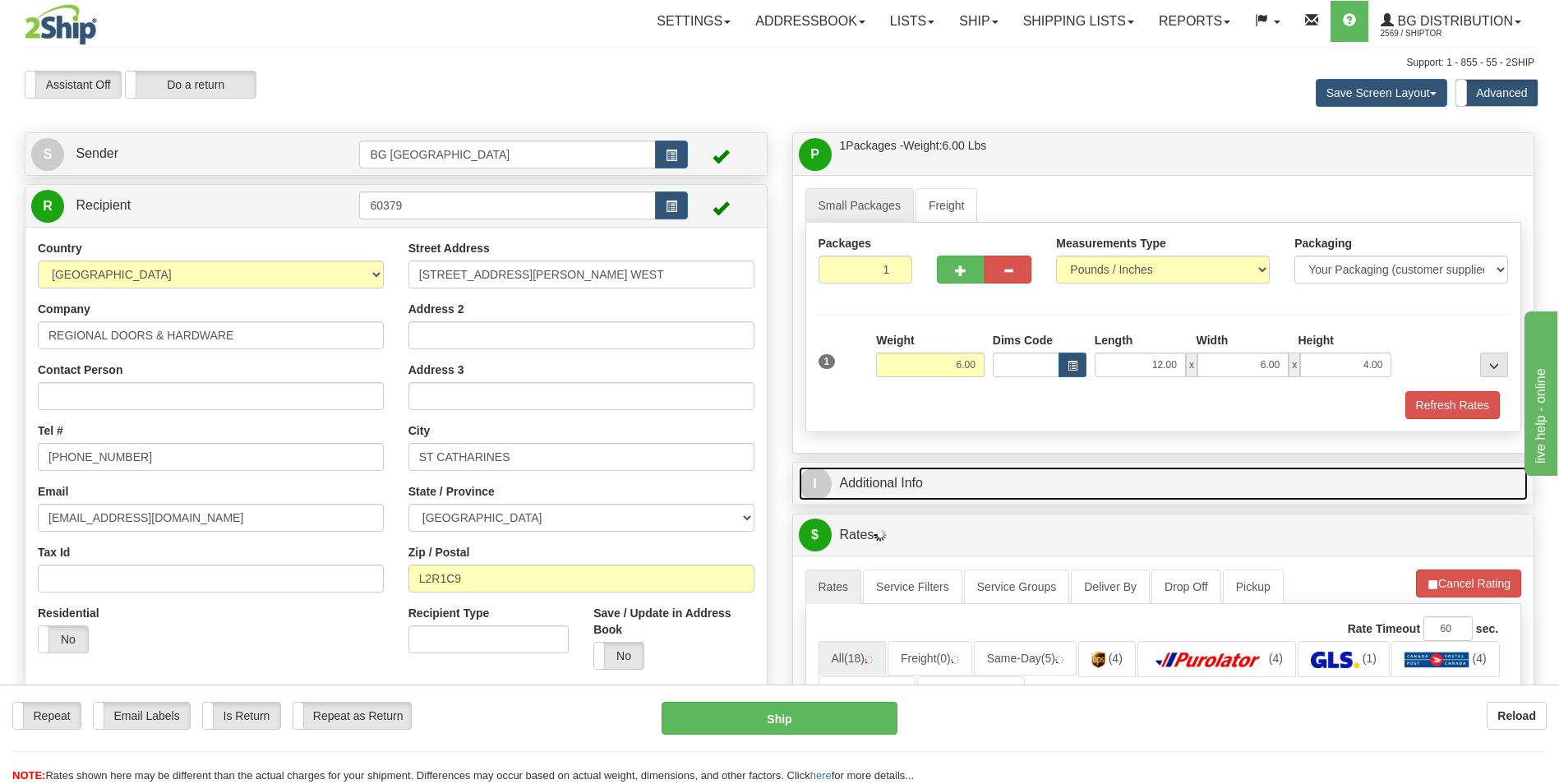
click at [930, 483] on link "I Additional Info" at bounding box center [1164, 483] width 729 height 33
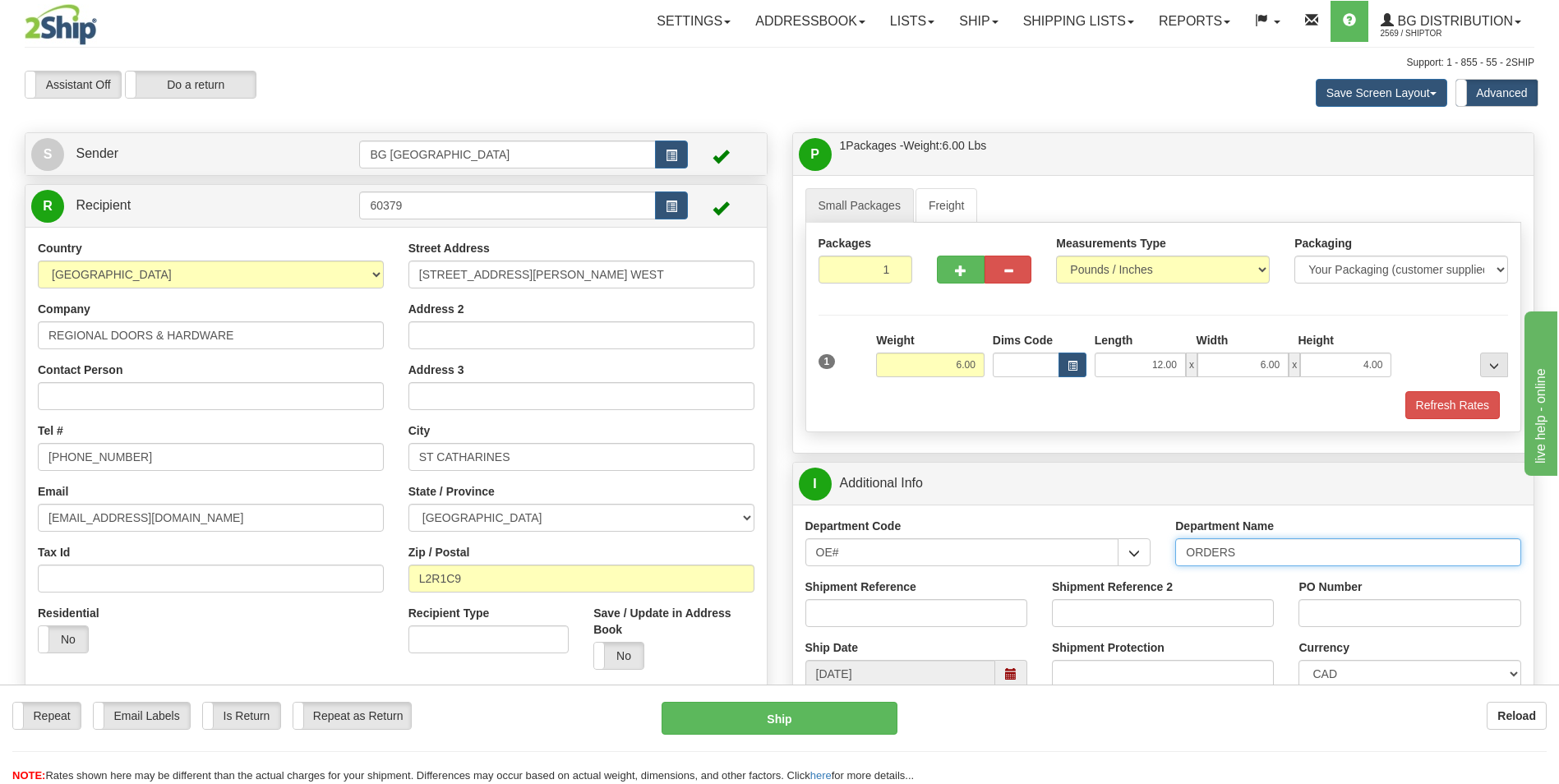
click at [1258, 548] on input "ORDERS" at bounding box center [1347, 552] width 346 height 28
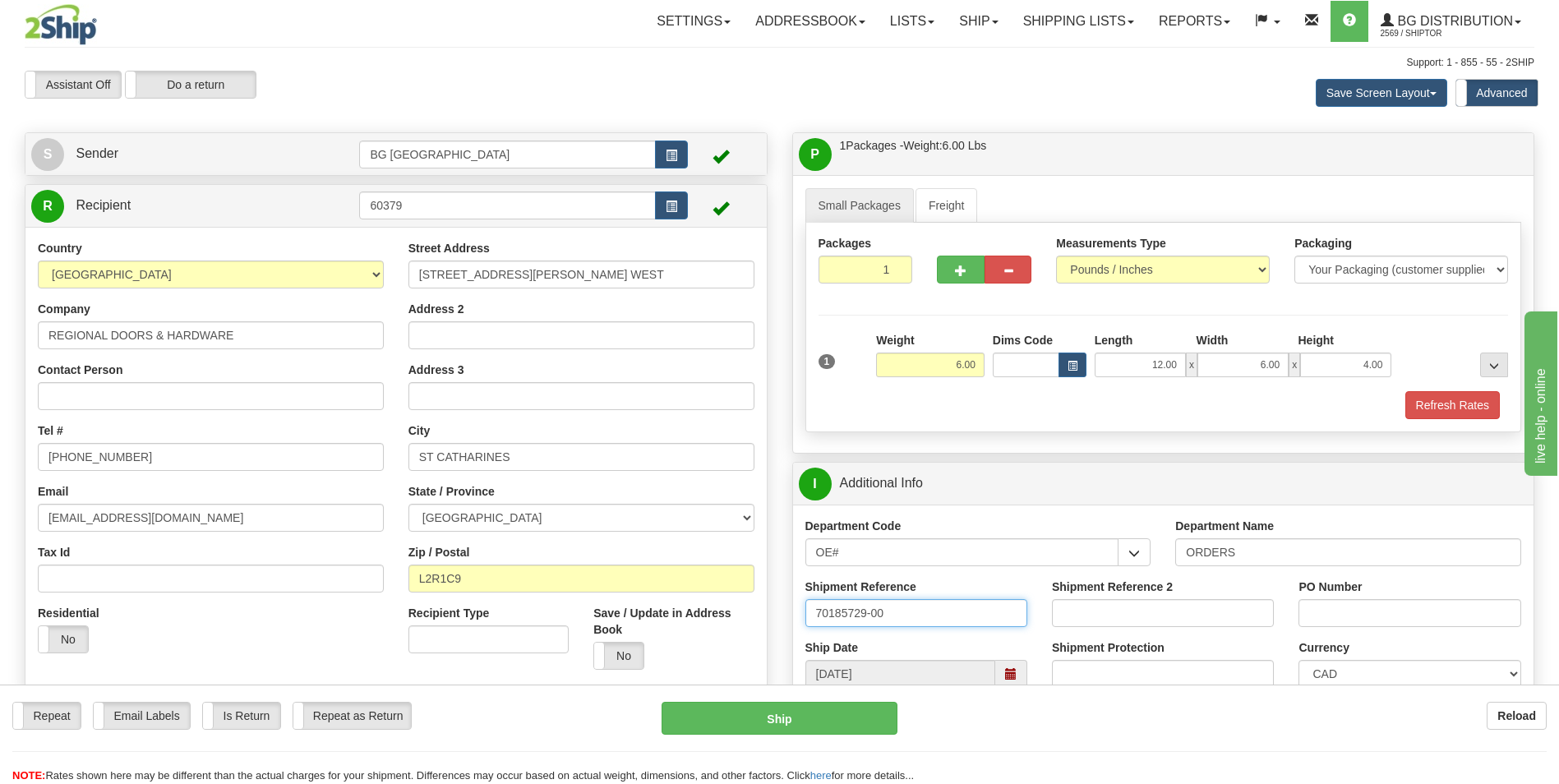
type input "70185729-00"
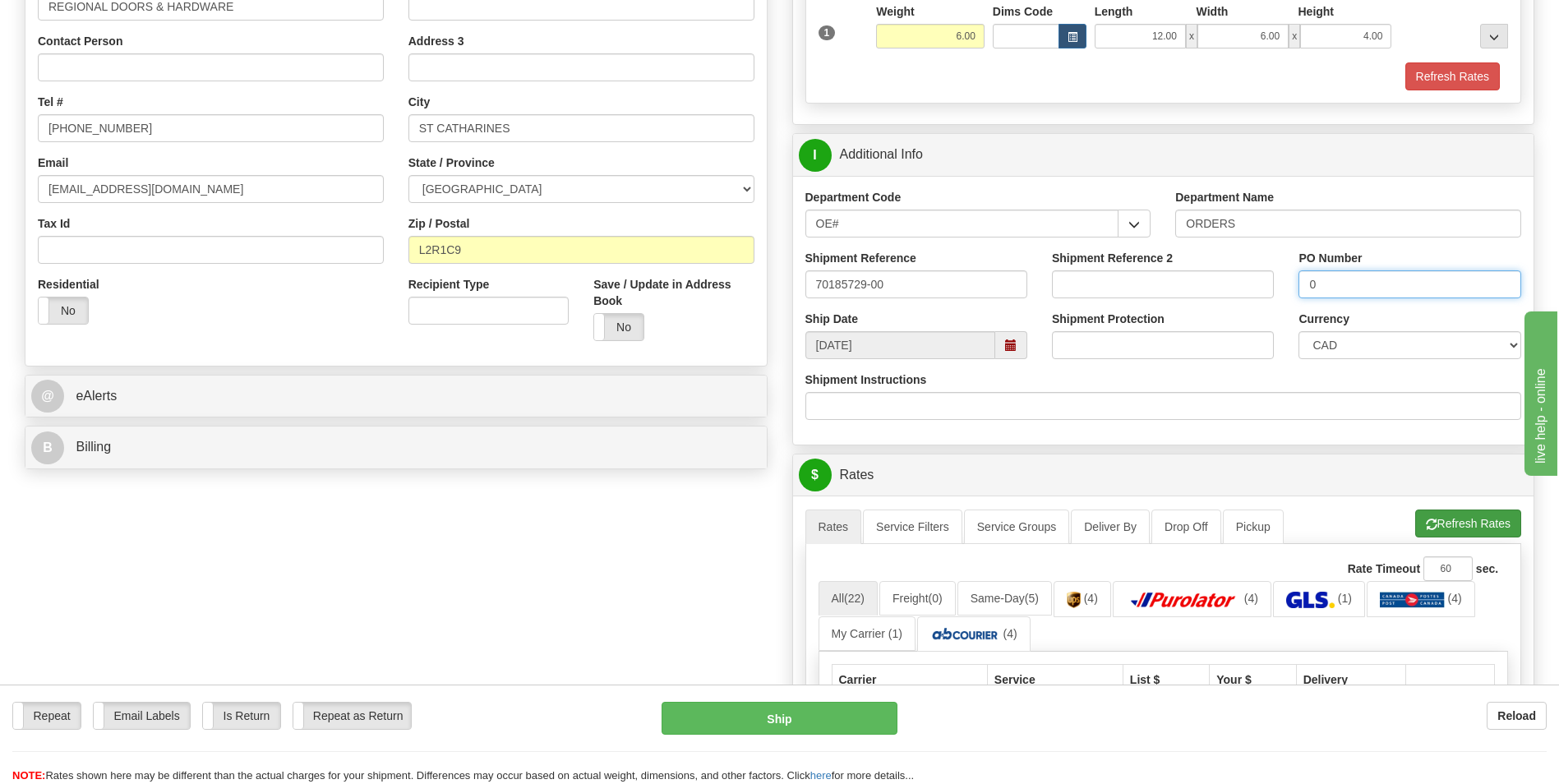
type input "0"
click at [1420, 516] on button "Refresh Rates" at bounding box center [1468, 523] width 106 height 28
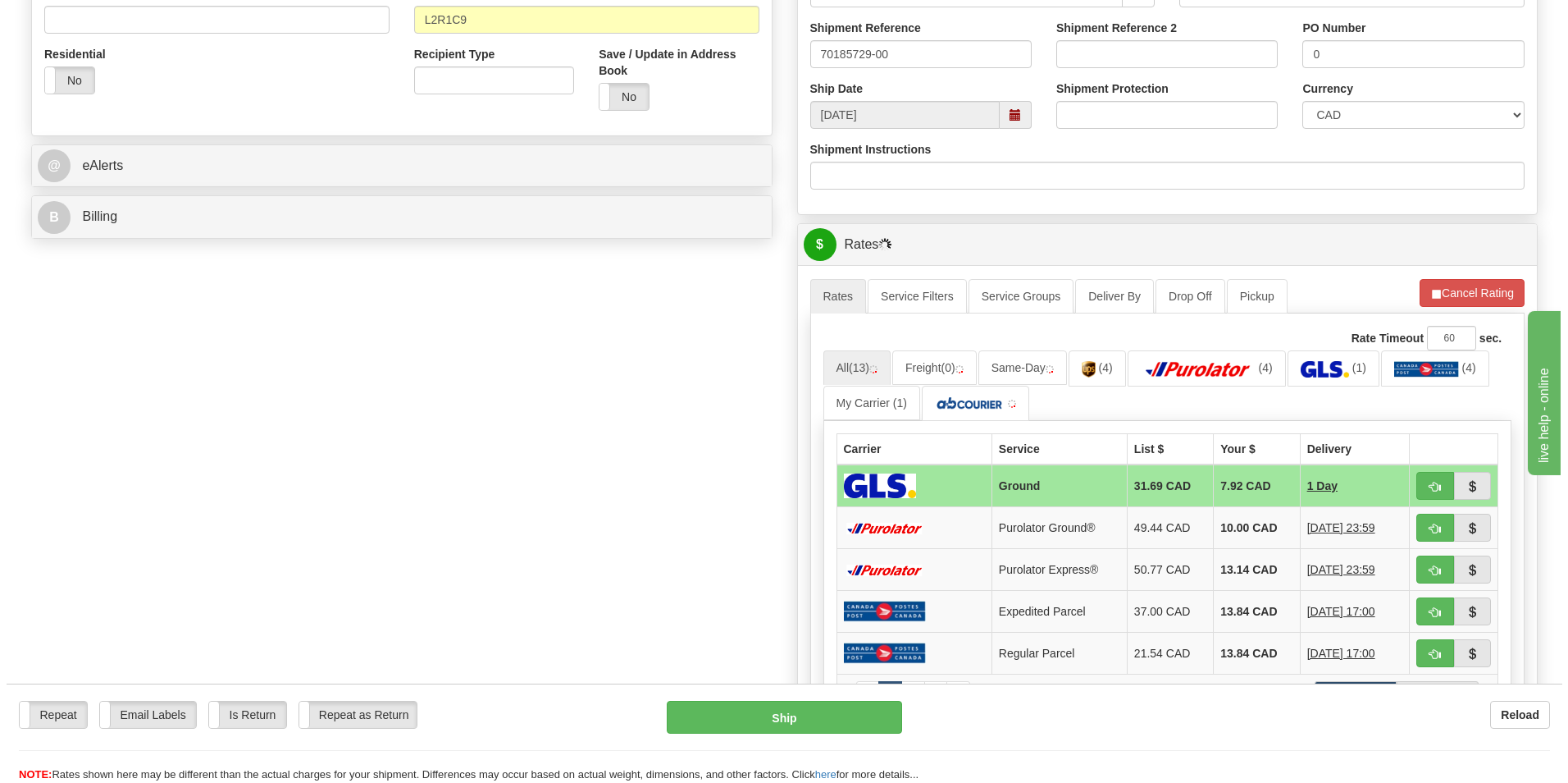
scroll to position [575, 0]
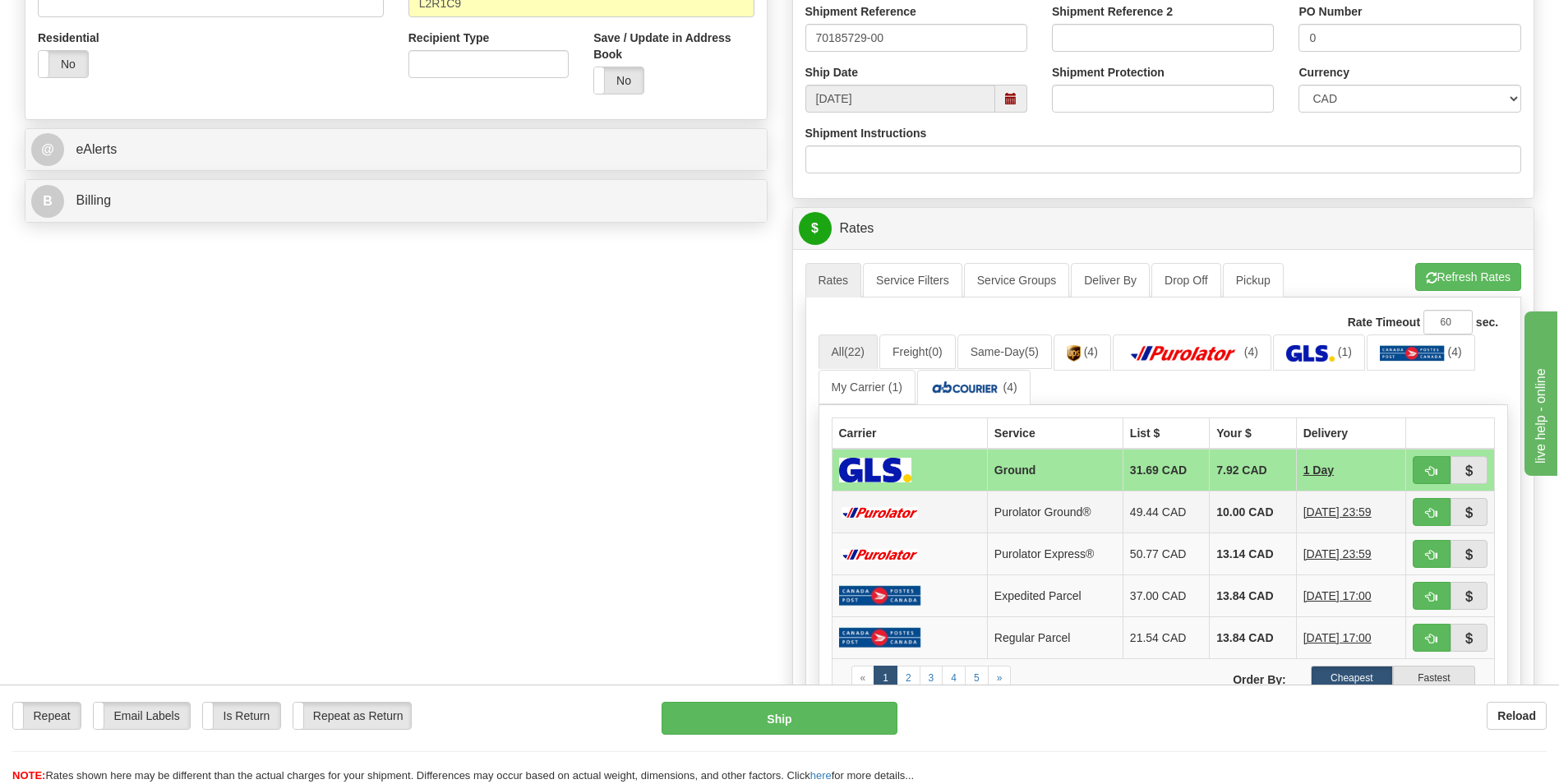
click at [1211, 511] on td "10.00 CAD" at bounding box center [1252, 511] width 86 height 42
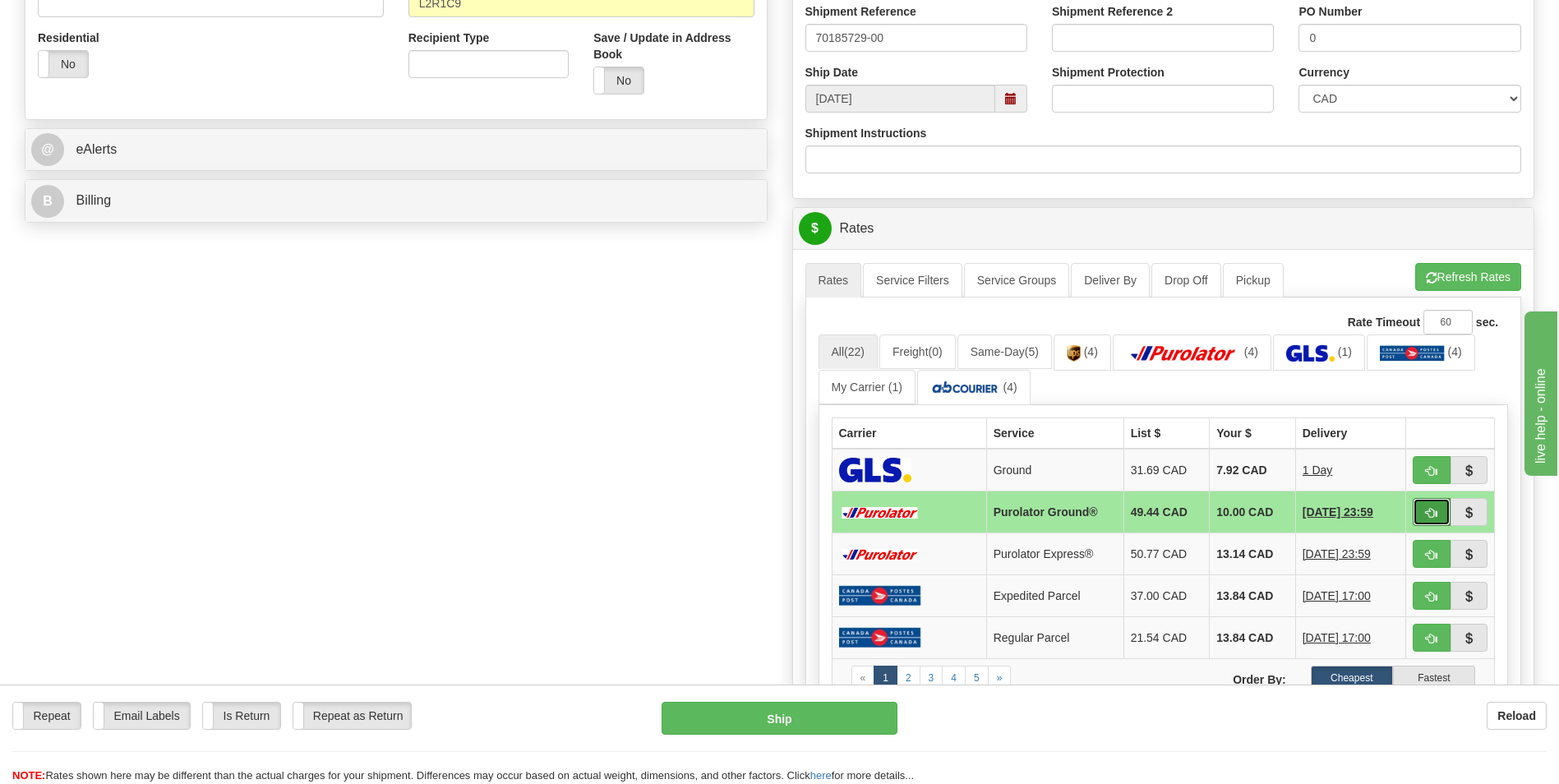
click at [1429, 505] on button "button" at bounding box center [1431, 512] width 38 height 28
type input "260"
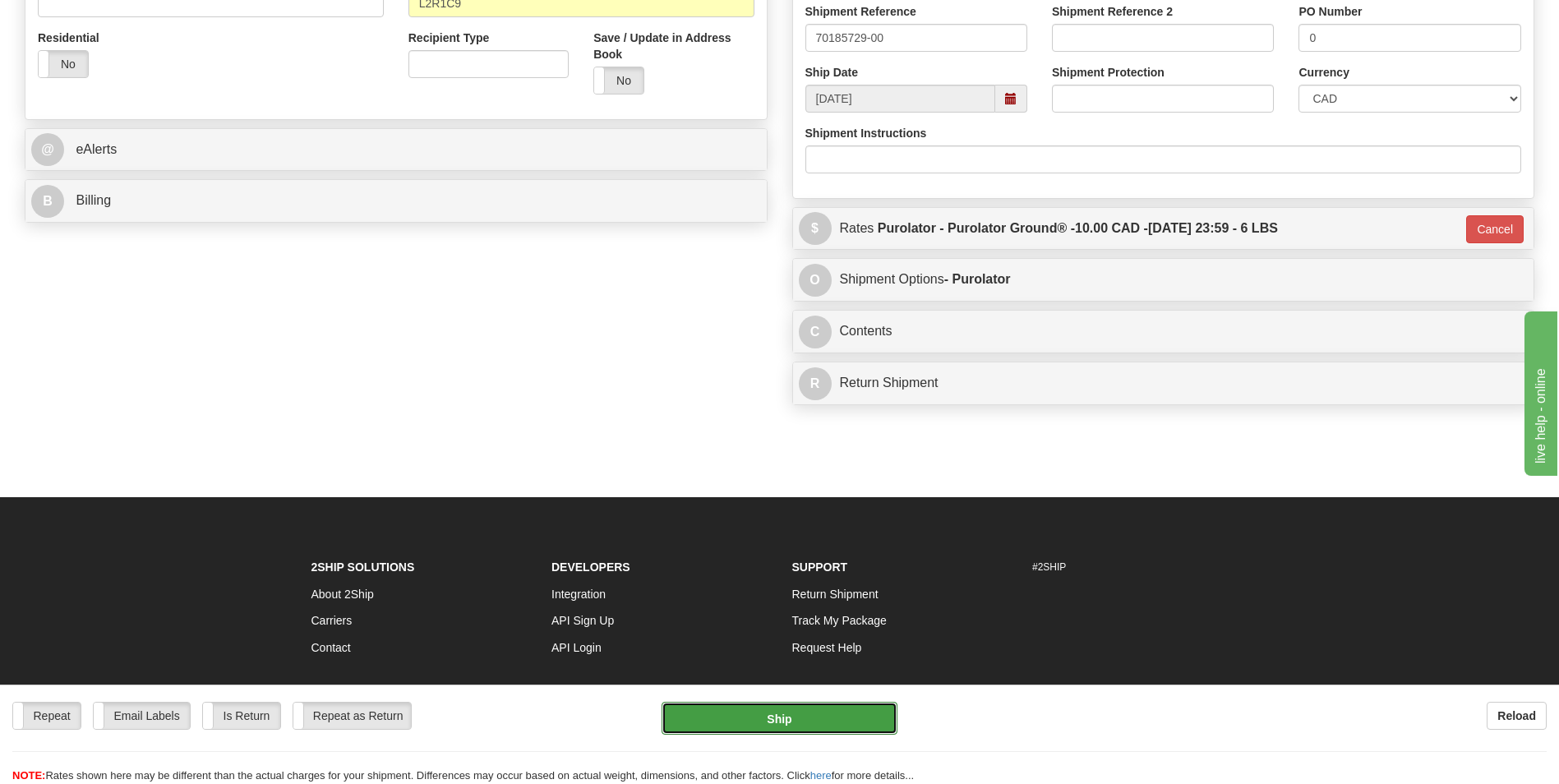
click at [785, 721] on button "Ship" at bounding box center [779, 717] width 235 height 32
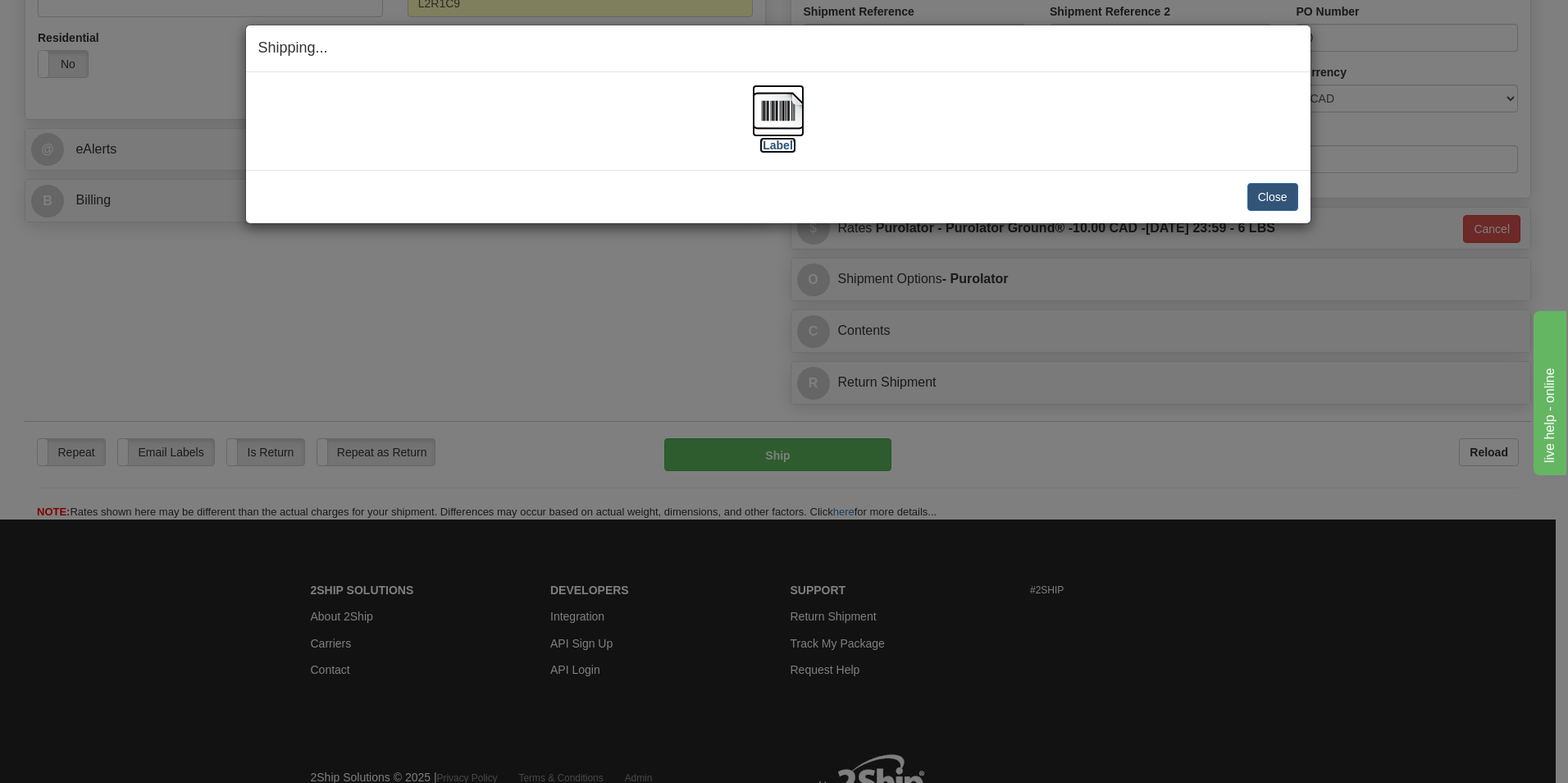
click at [779, 111] on img at bounding box center [778, 110] width 53 height 53
click at [1290, 195] on button "Close" at bounding box center [1273, 196] width 51 height 28
